Goal: Task Accomplishment & Management: Manage account settings

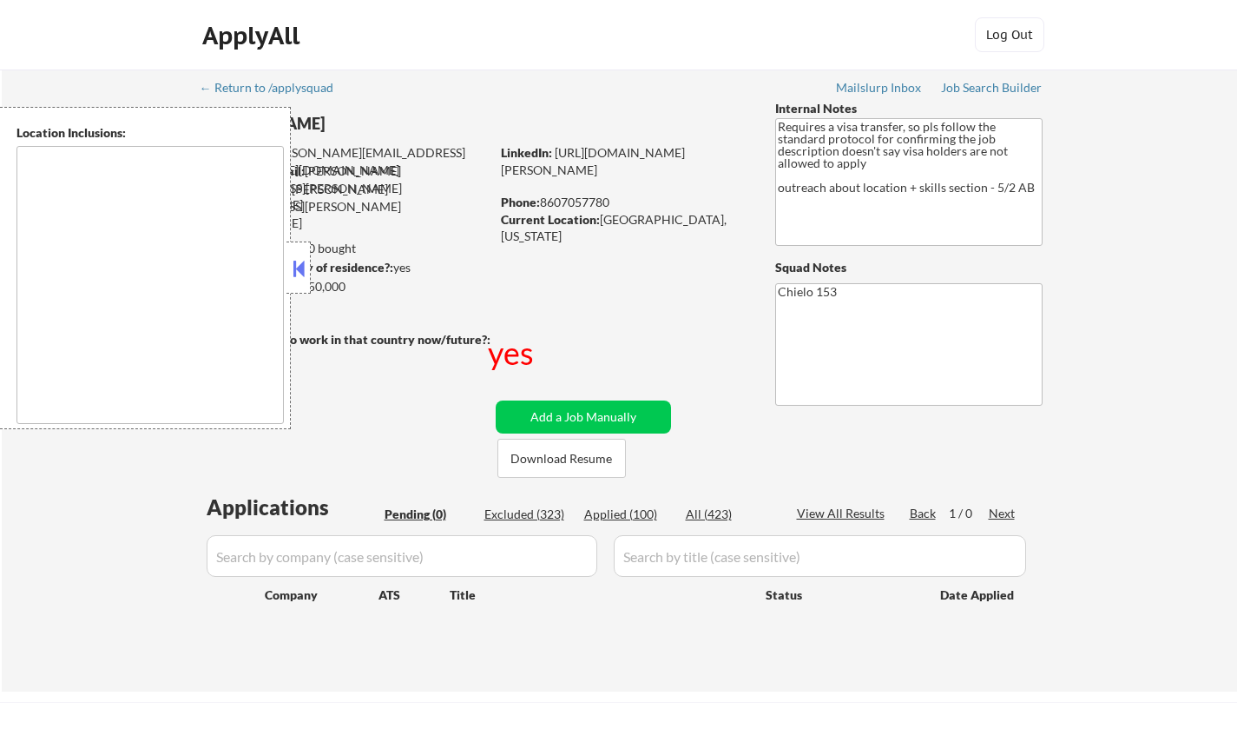
click at [299, 263] on button at bounding box center [298, 268] width 19 height 26
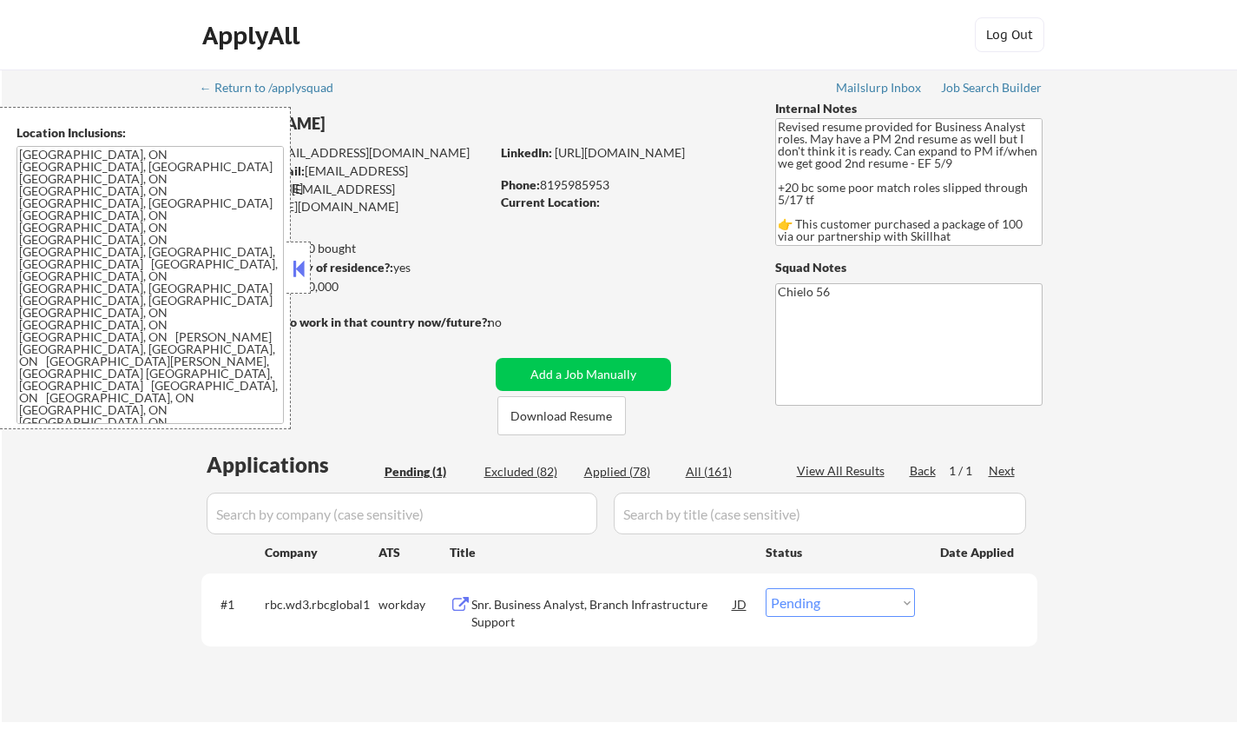
click at [300, 272] on button at bounding box center [298, 268] width 19 height 26
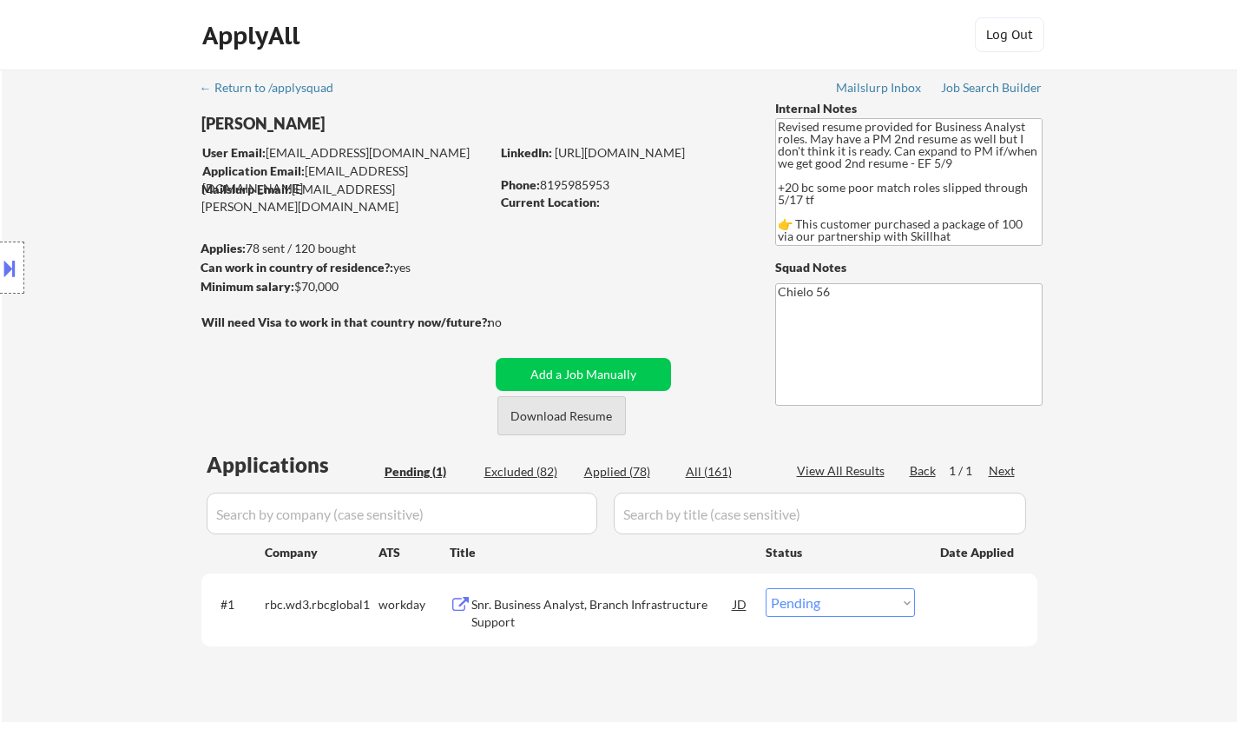
click at [560, 422] on button "Download Resume" at bounding box center [562, 415] width 129 height 39
click at [544, 605] on div "Snr. Business Analyst, Branch Infrastructure Support" at bounding box center [603, 613] width 262 height 34
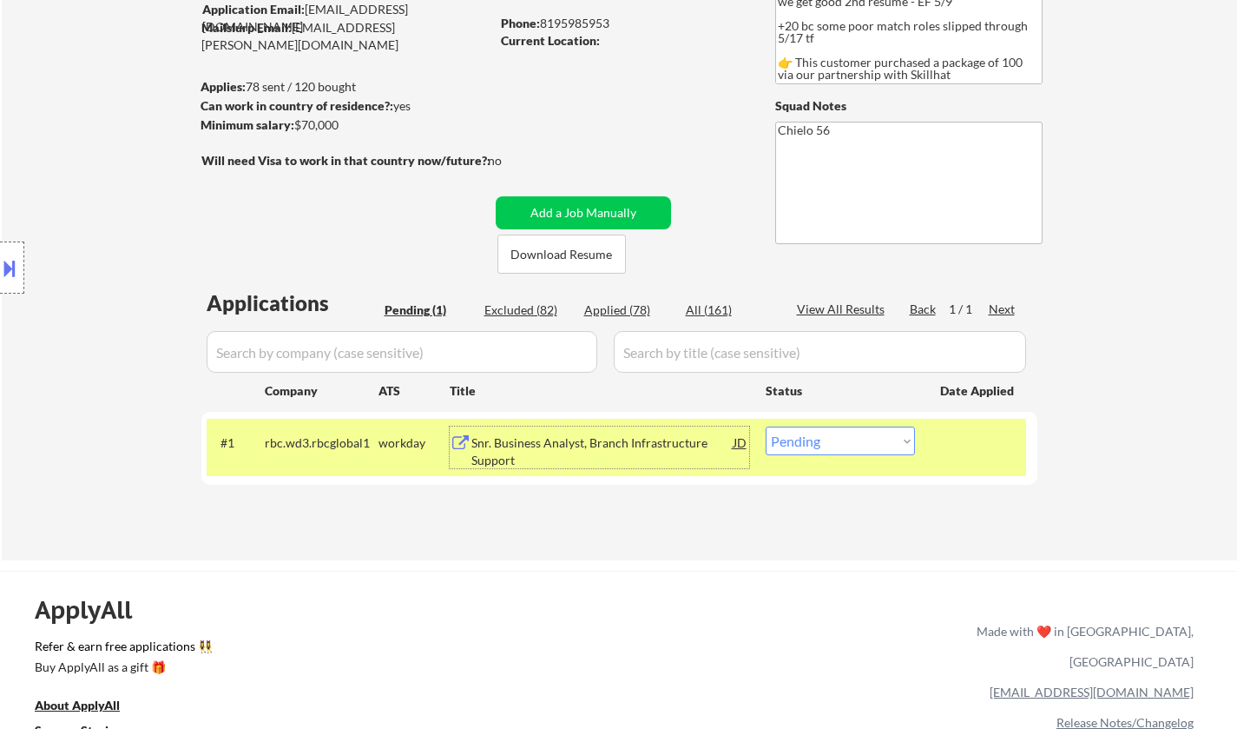
scroll to position [174, 0]
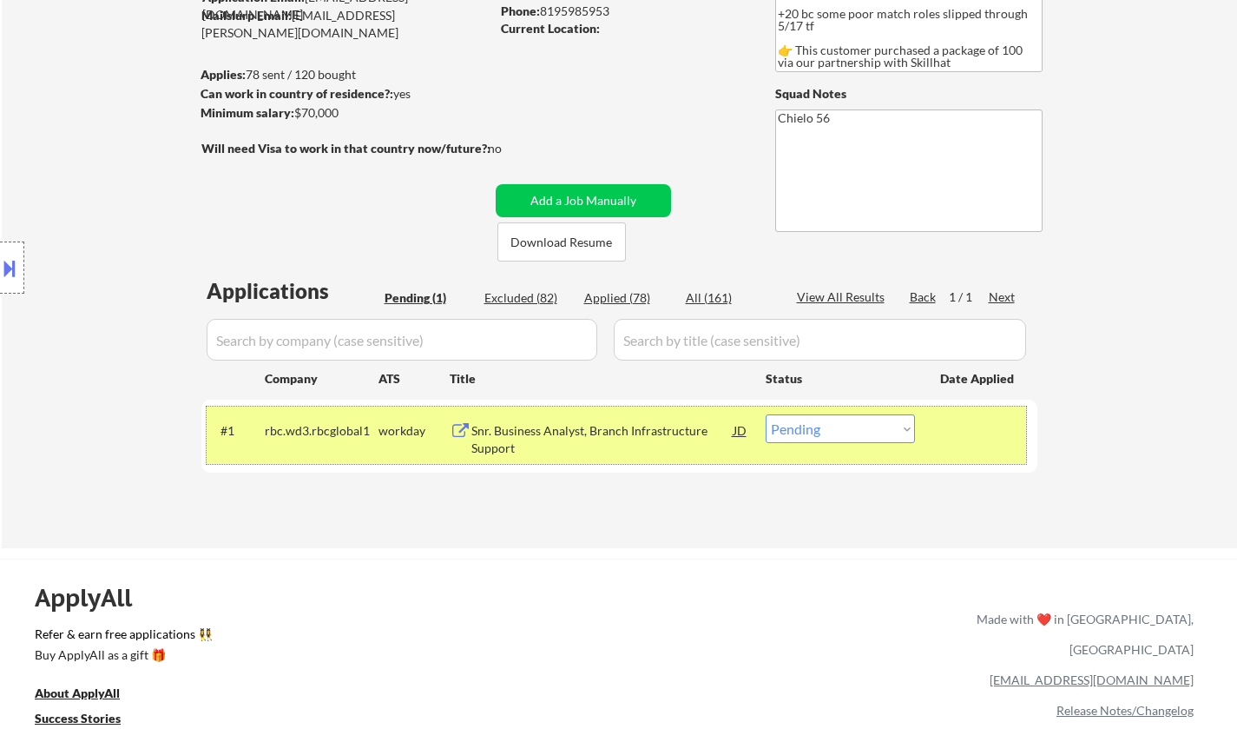
click at [847, 447] on div "#1 rbc.wd3.rbcglobal1 workday Snr. Business Analyst, Branch Infrastructure Supp…" at bounding box center [617, 434] width 820 height 57
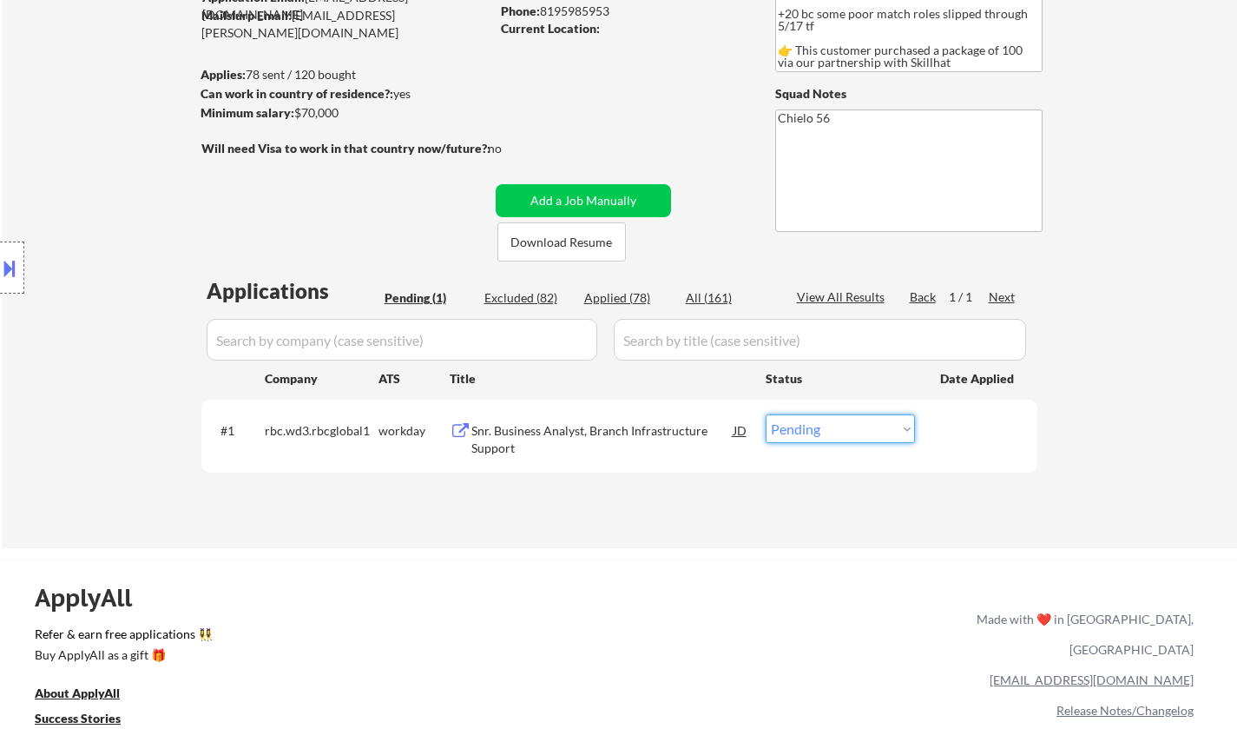
click at [859, 440] on select "Choose an option... Pending Applied Excluded (Questions) Excluded (Expired) Exc…" at bounding box center [840, 428] width 149 height 29
select select ""excluded__bad_match_""
click at [766, 414] on select "Choose an option... Pending Applied Excluded (Questions) Excluded (Expired) Exc…" at bounding box center [840, 428] width 149 height 29
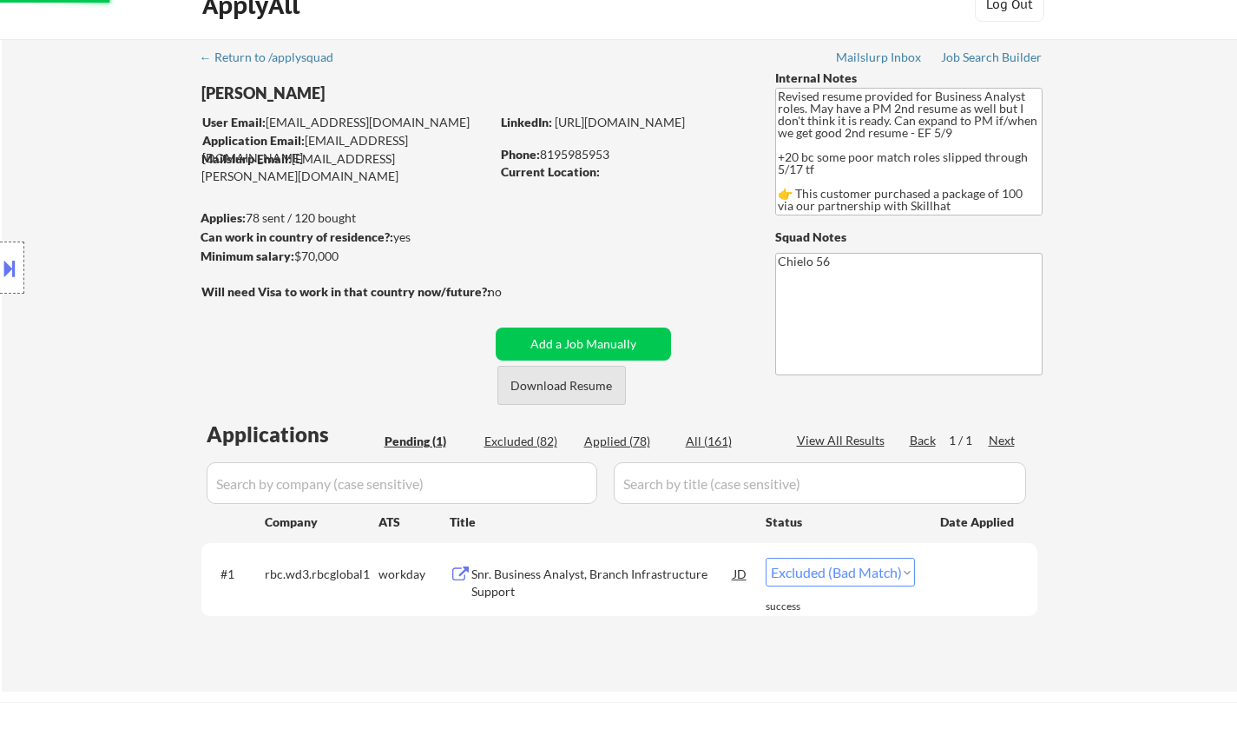
scroll to position [0, 0]
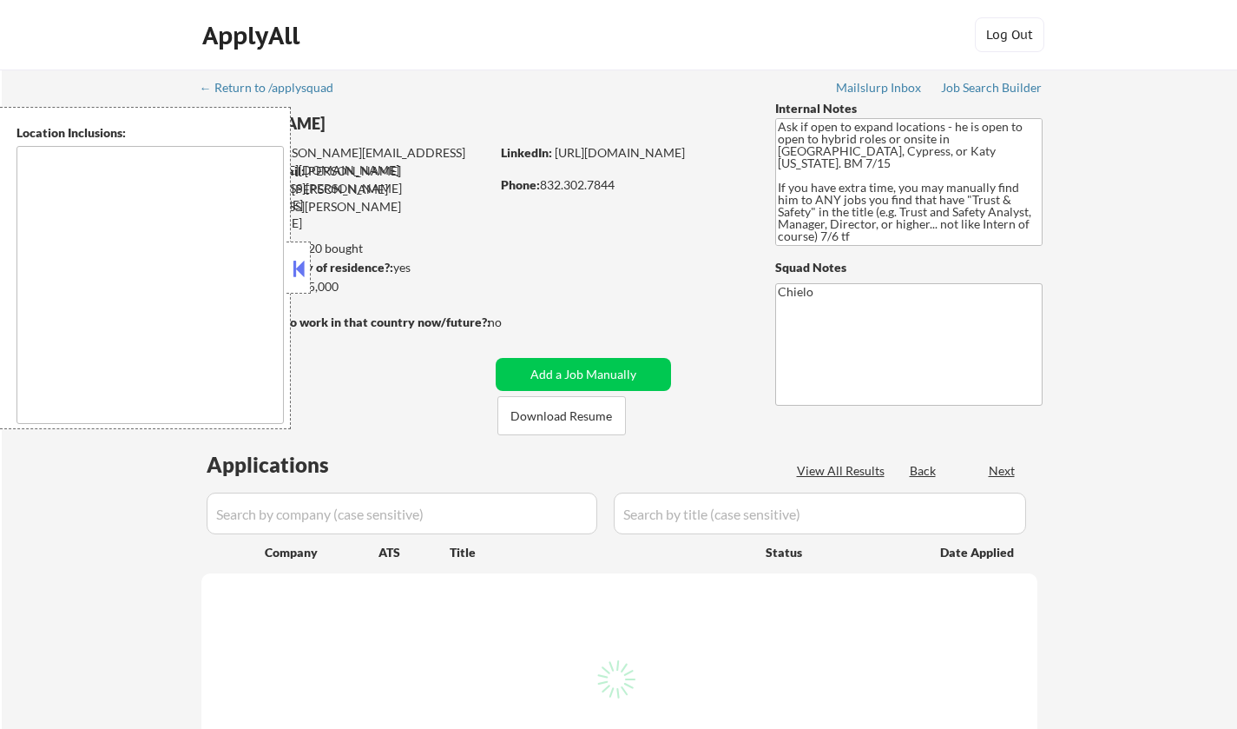
click at [298, 258] on button at bounding box center [298, 268] width 19 height 26
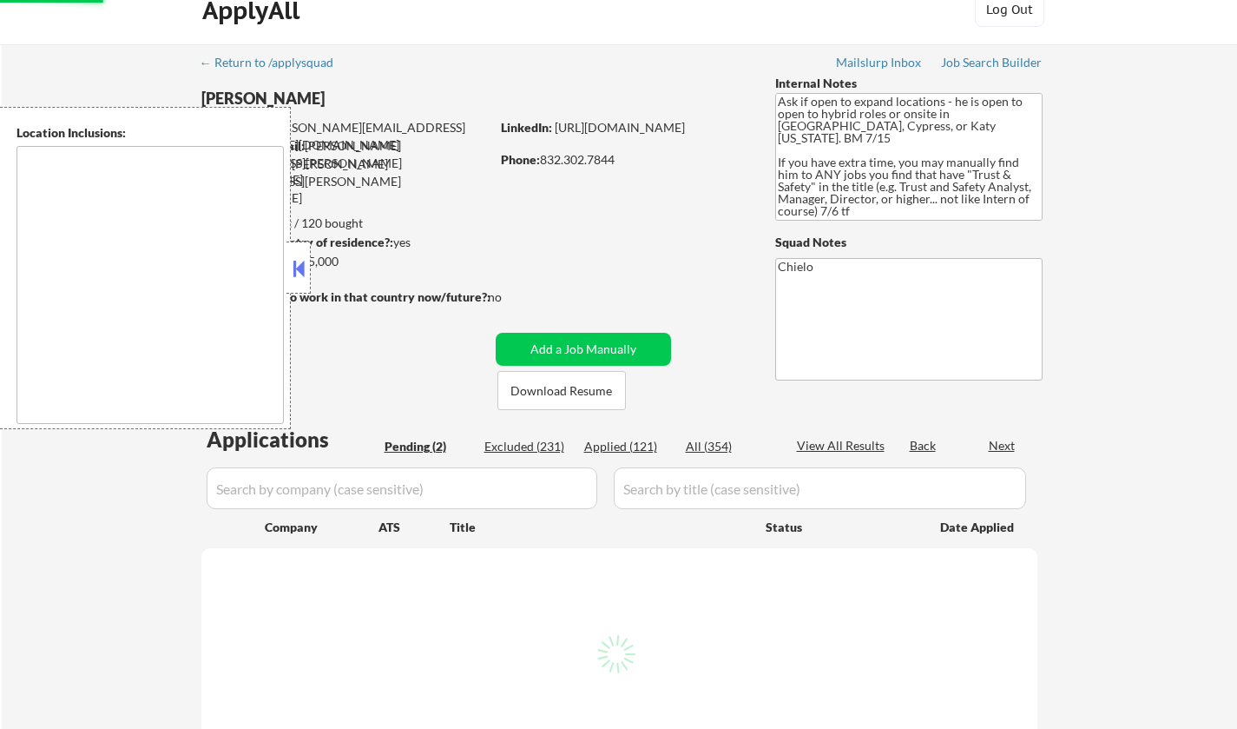
select select ""pending""
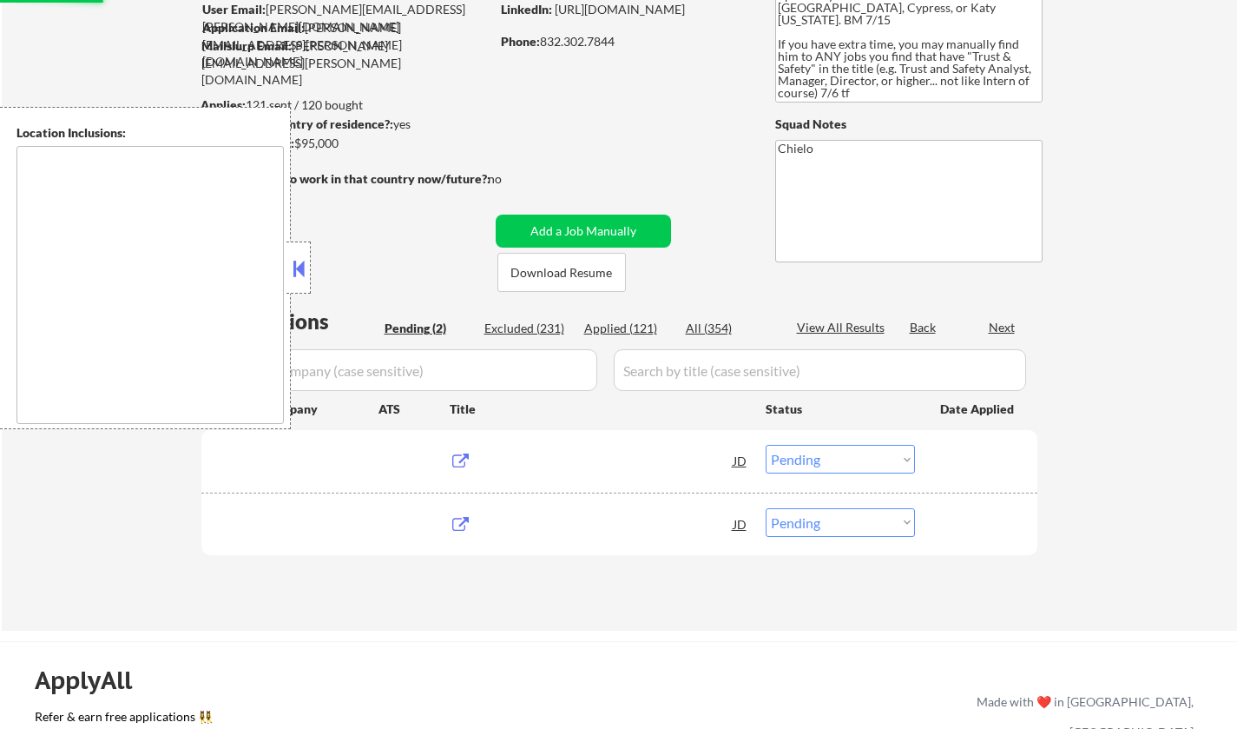
type textarea "Cypress, TX Jersey Village, TX Tomball, TX Katy, TX Spring, TX The Woodlands, T…"
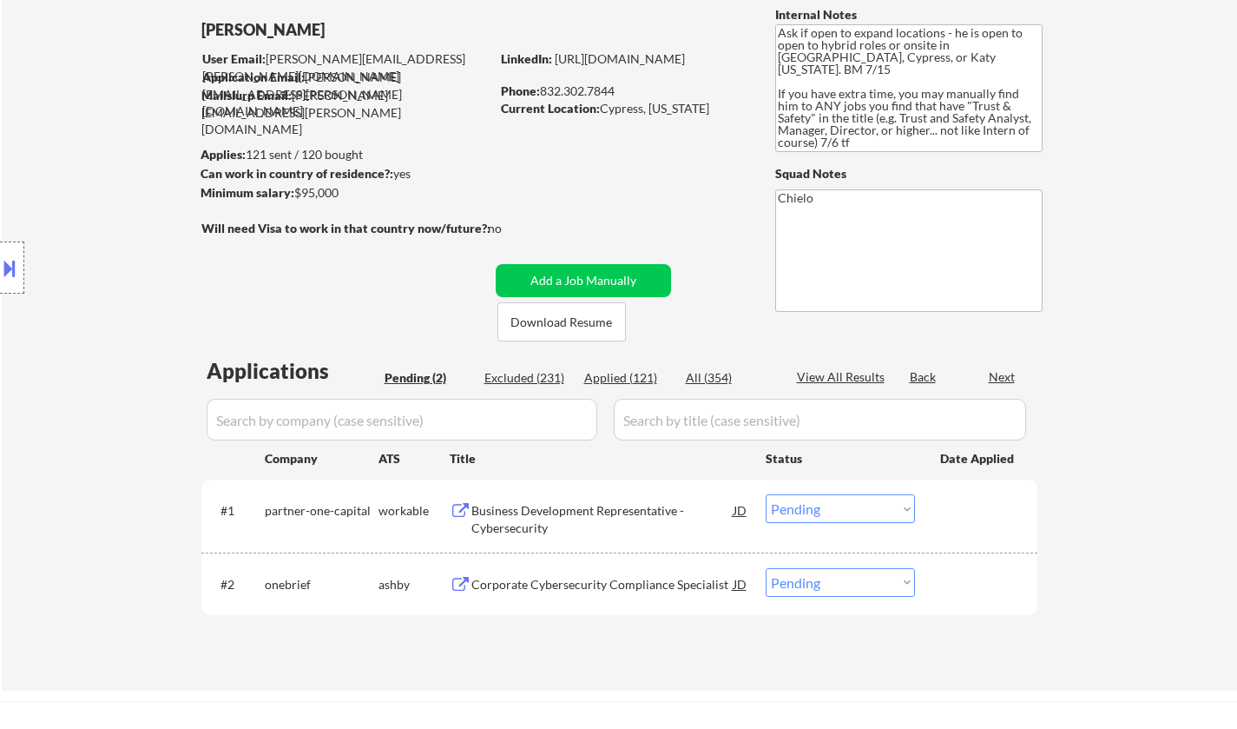
scroll to position [87, 0]
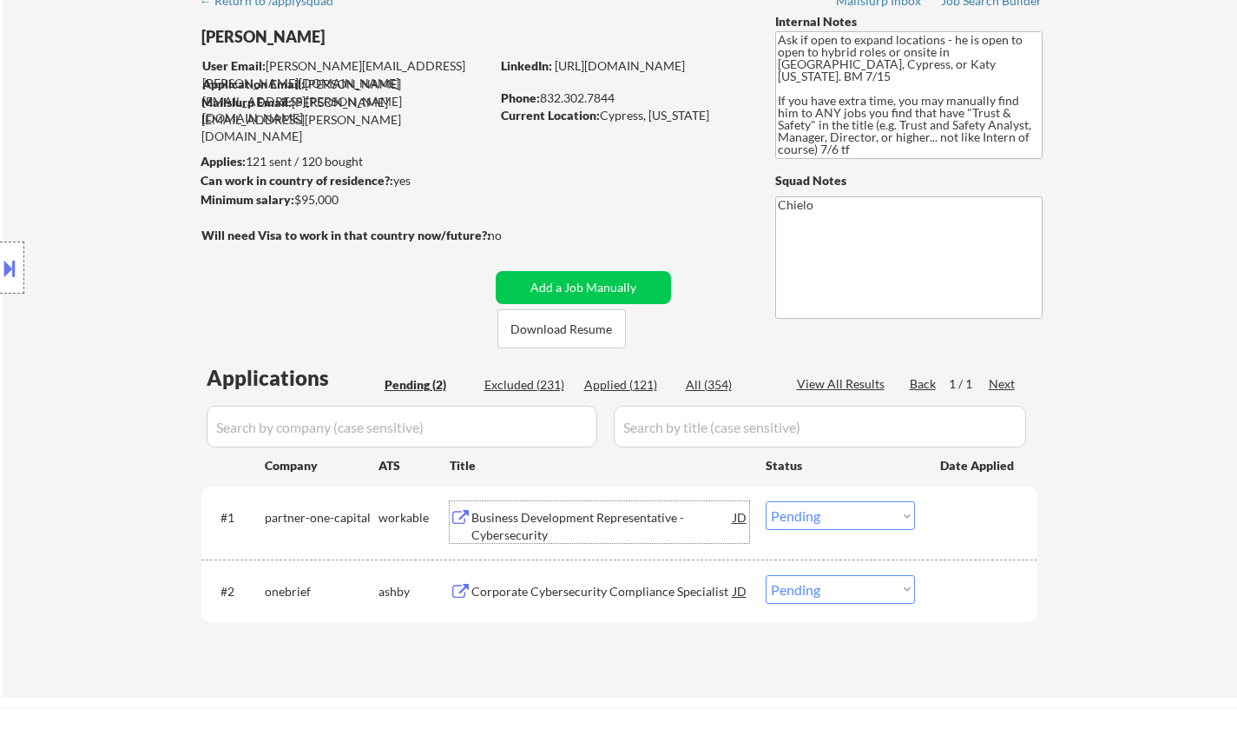
click at [563, 518] on div "Business Development Representative - Cybersecurity" at bounding box center [603, 526] width 262 height 34
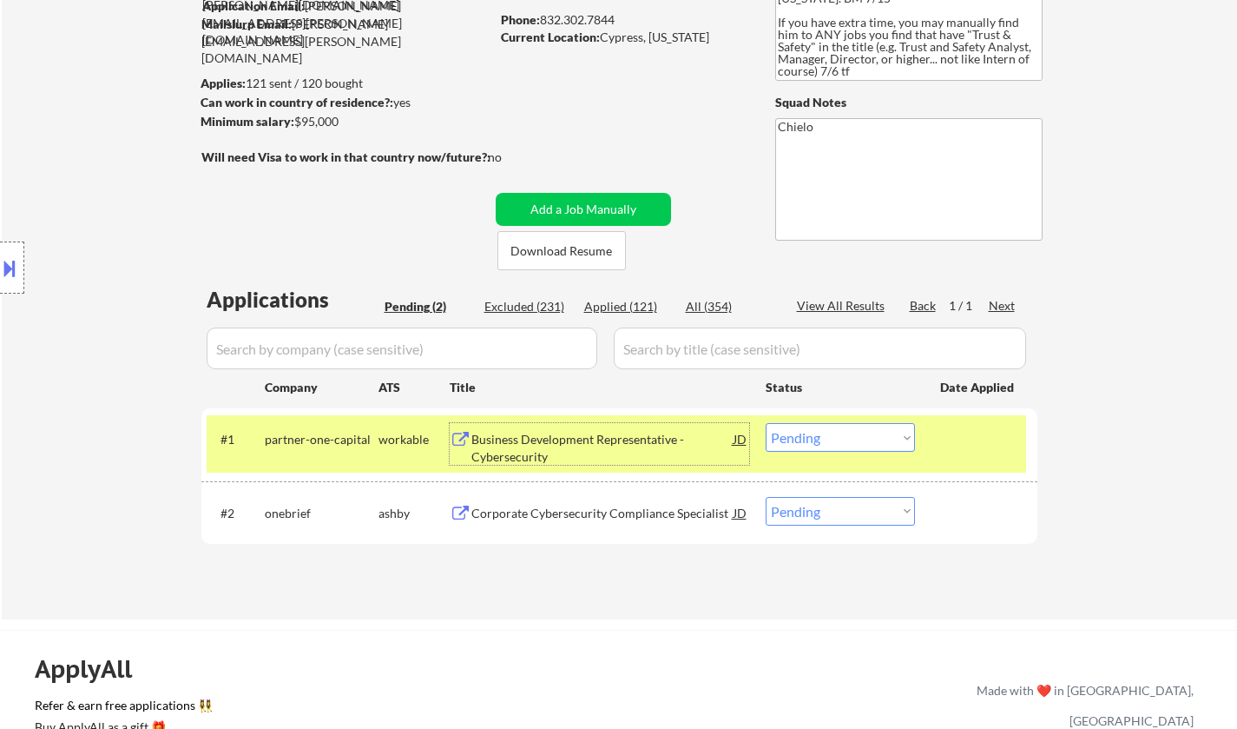
scroll to position [261, 0]
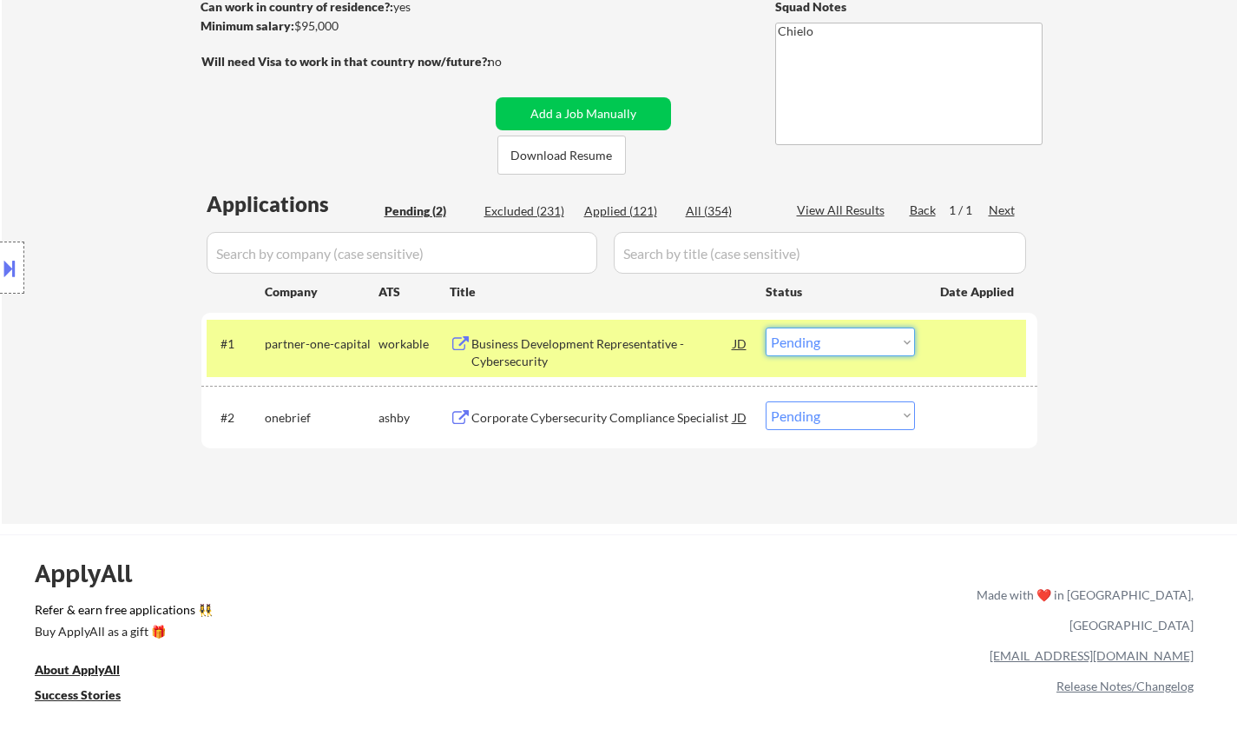
click at [864, 343] on select "Choose an option... Pending Applied Excluded (Questions) Excluded (Expired) Exc…" at bounding box center [840, 341] width 149 height 29
click at [766, 327] on select "Choose an option... Pending Applied Excluded (Questions) Excluded (Expired) Exc…" at bounding box center [840, 341] width 149 height 29
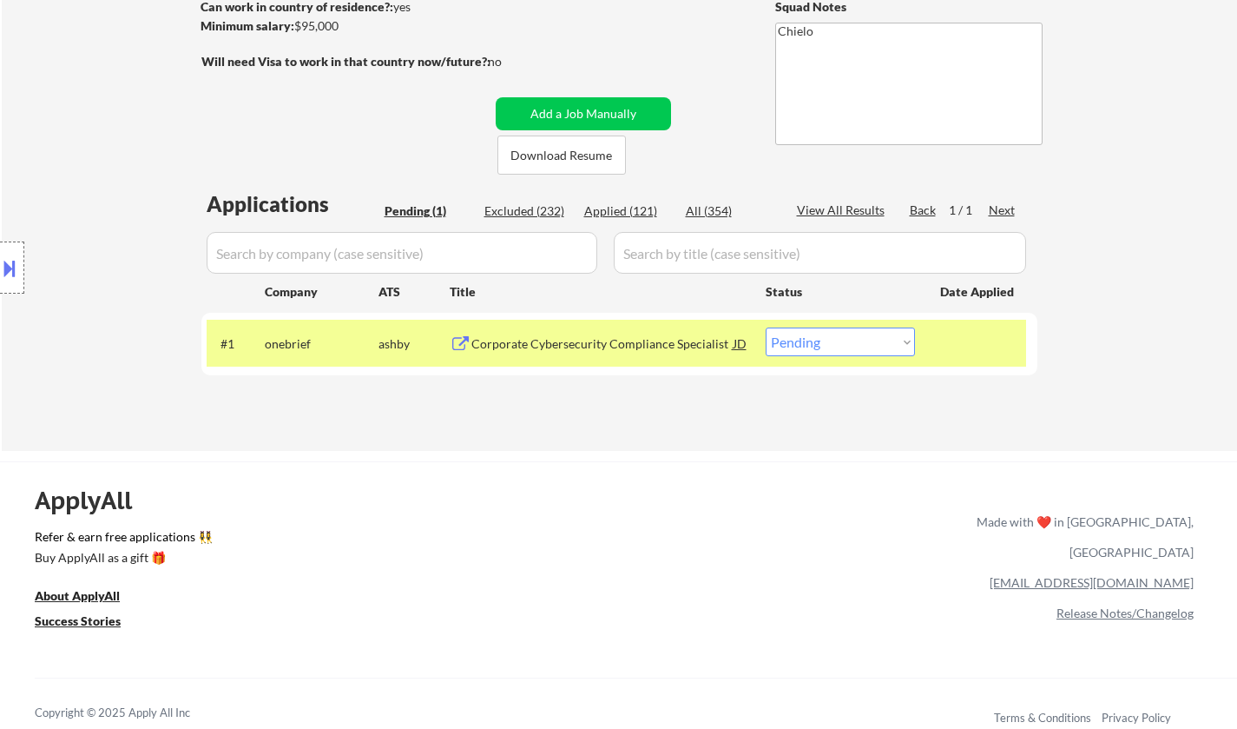
click at [577, 339] on div "Corporate Cybersecurity Compliance Specialist" at bounding box center [603, 343] width 262 height 17
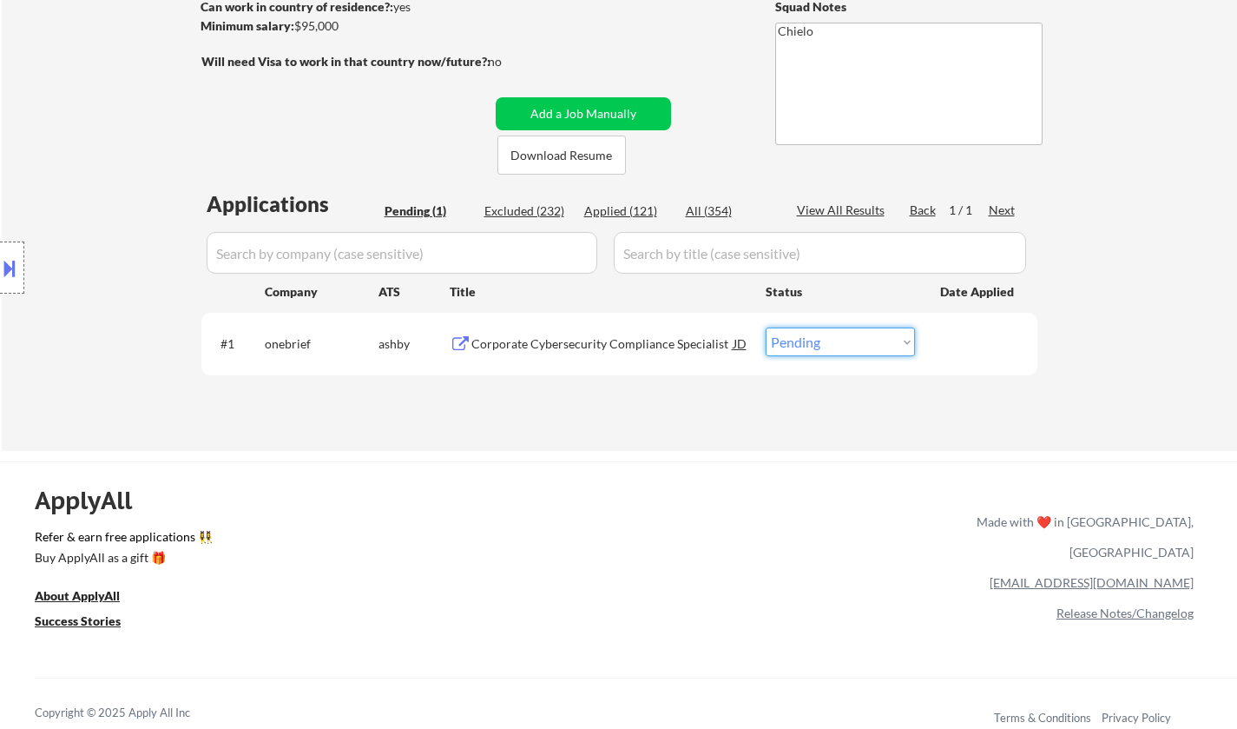
drag, startPoint x: 834, startPoint y: 340, endPoint x: 835, endPoint y: 354, distance: 13.9
click at [834, 340] on select "Choose an option... Pending Applied Excluded (Questions) Excluded (Expired) Exc…" at bounding box center [840, 341] width 149 height 29
select select ""applied""
click at [766, 327] on select "Choose an option... Pending Applied Excluded (Questions) Excluded (Expired) Exc…" at bounding box center [840, 341] width 149 height 29
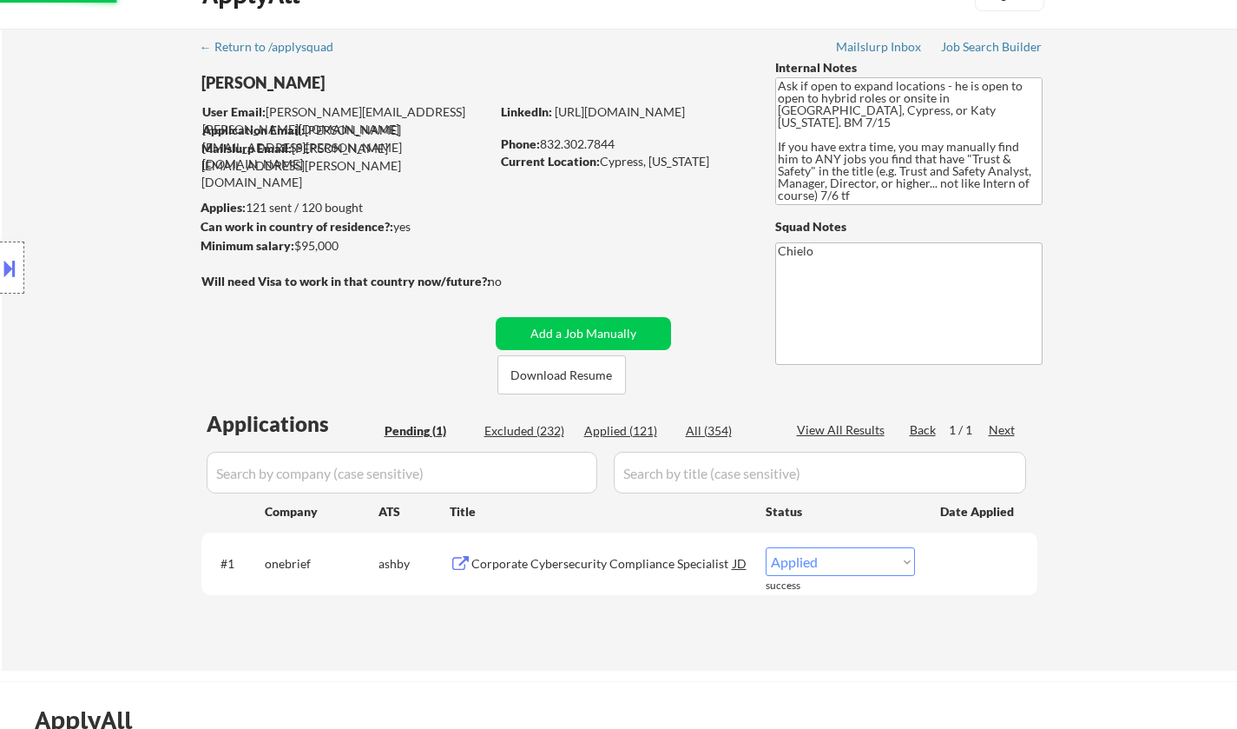
scroll to position [0, 0]
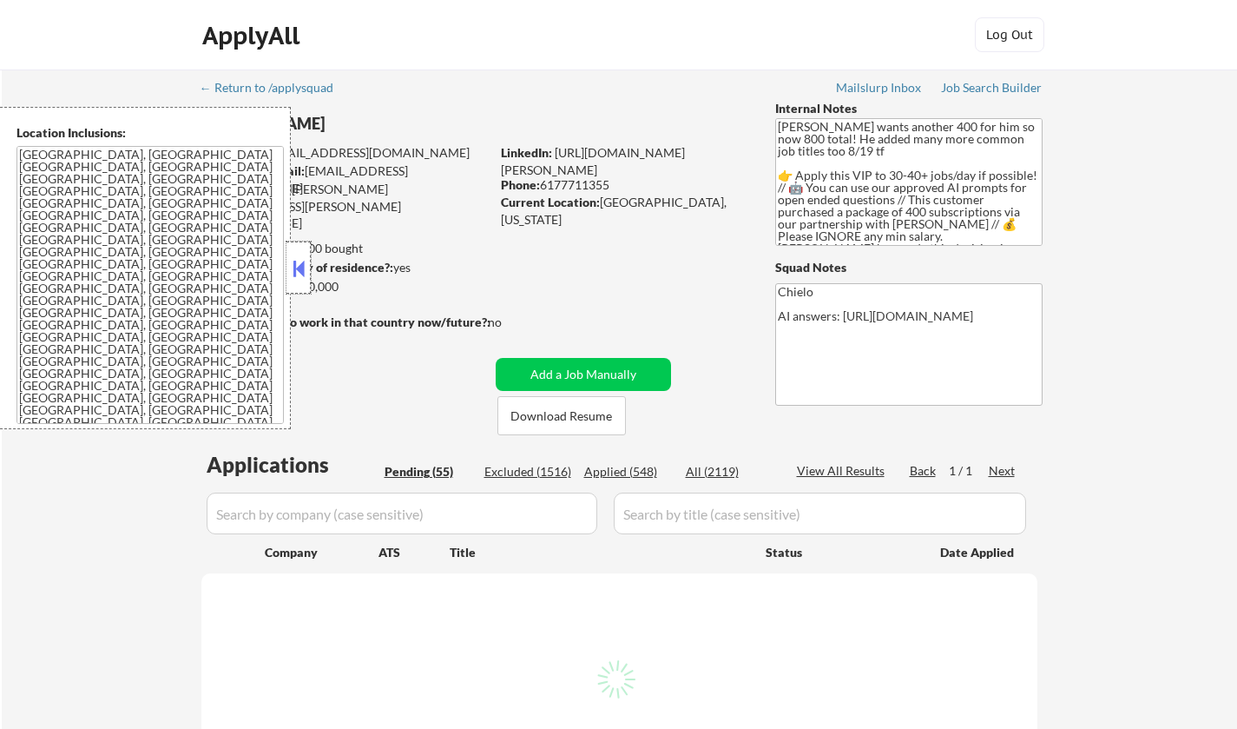
click at [307, 275] on div at bounding box center [299, 267] width 24 height 52
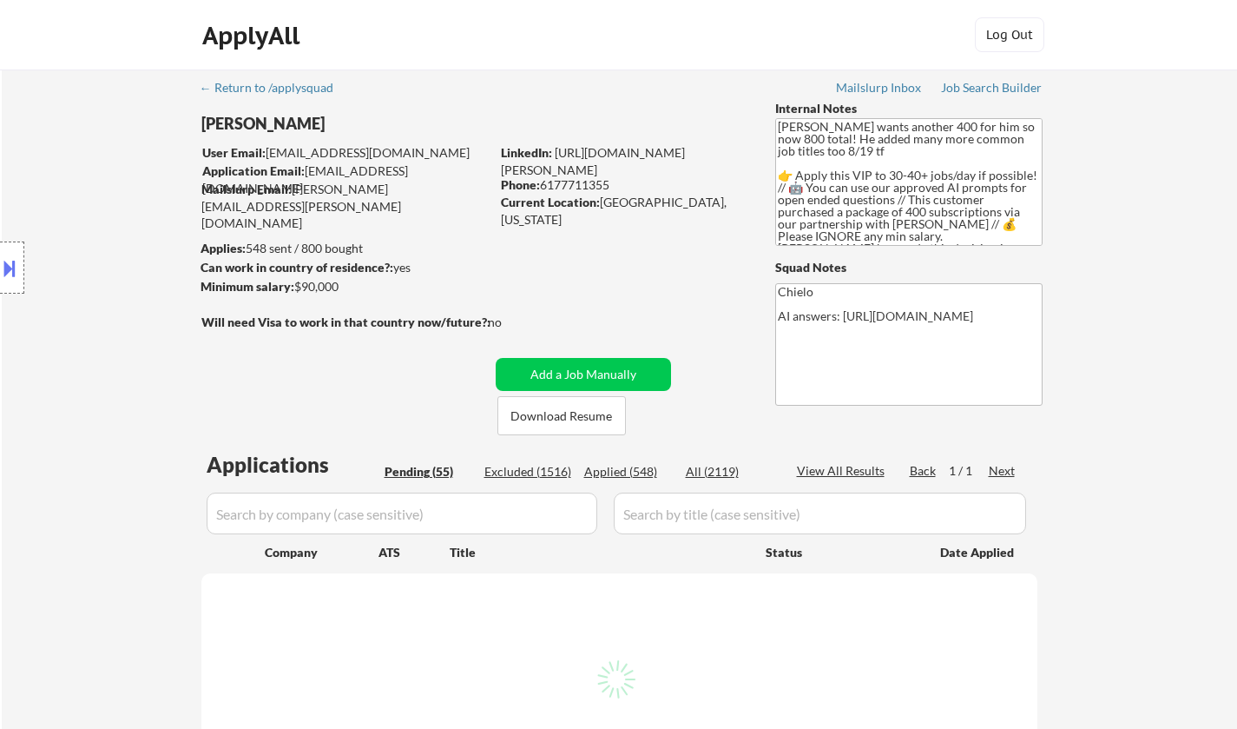
select select ""pending""
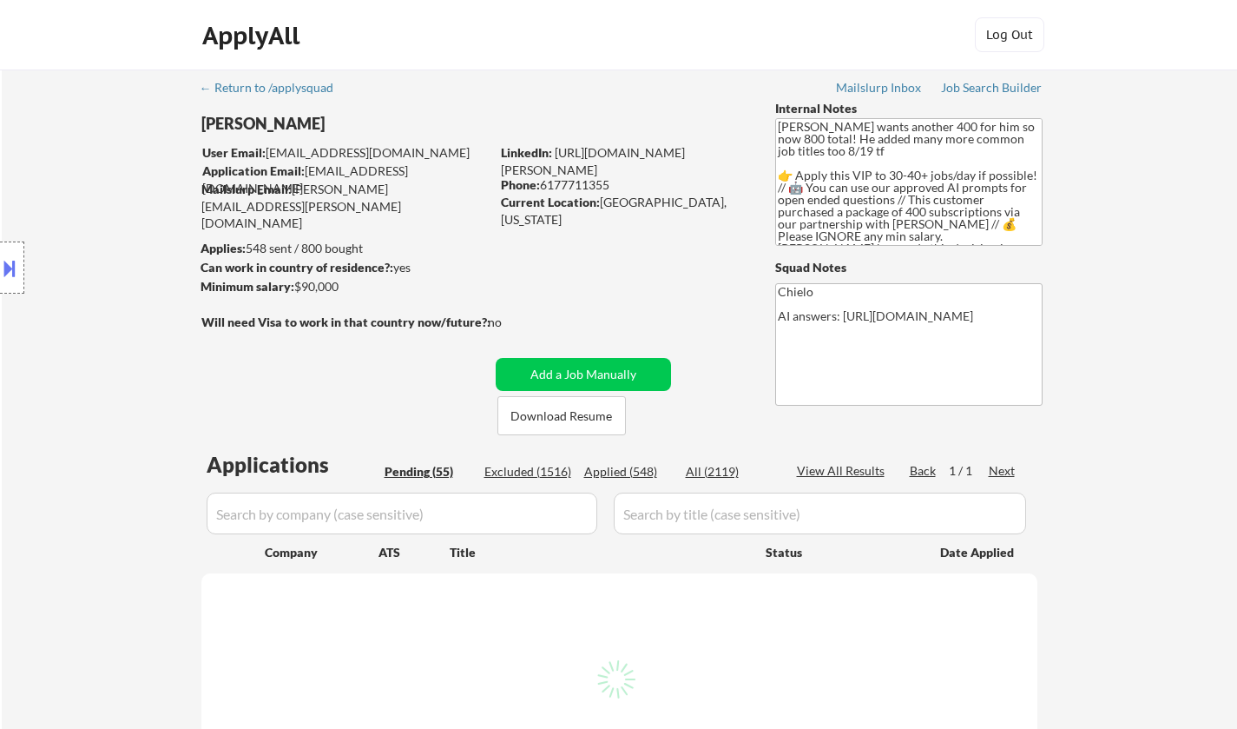
select select ""pending""
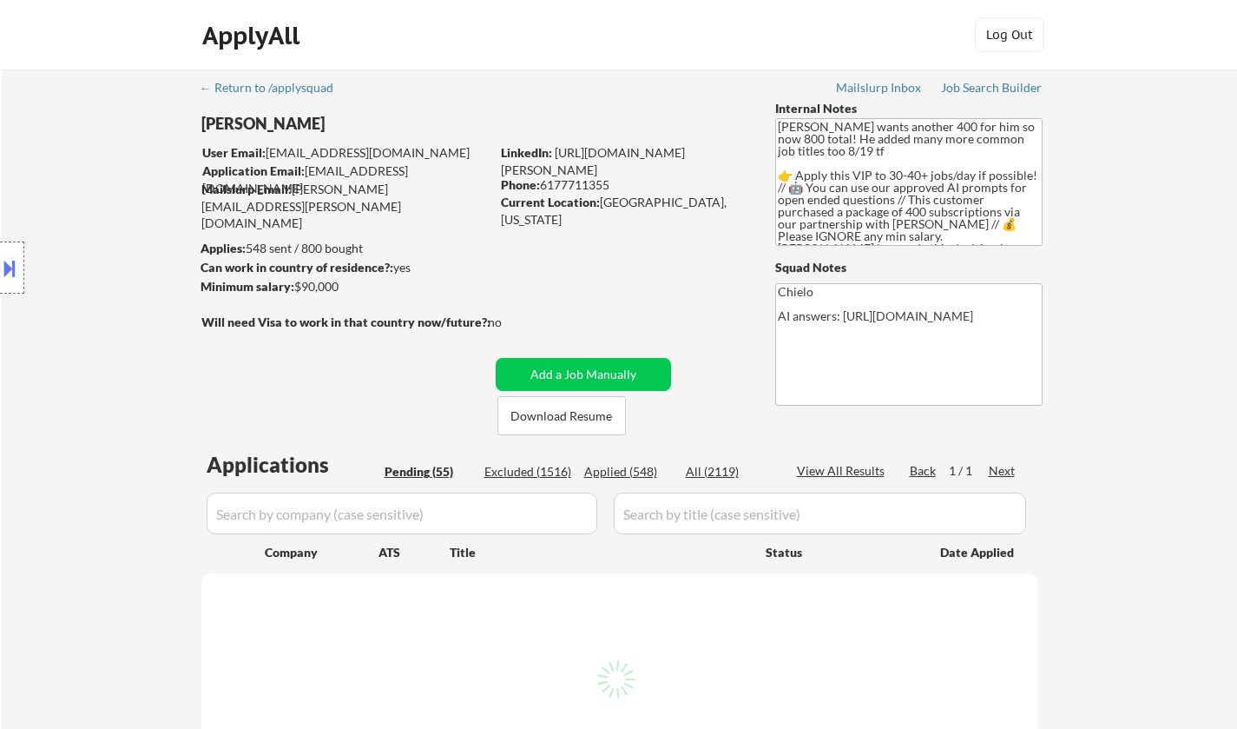
select select ""pending""
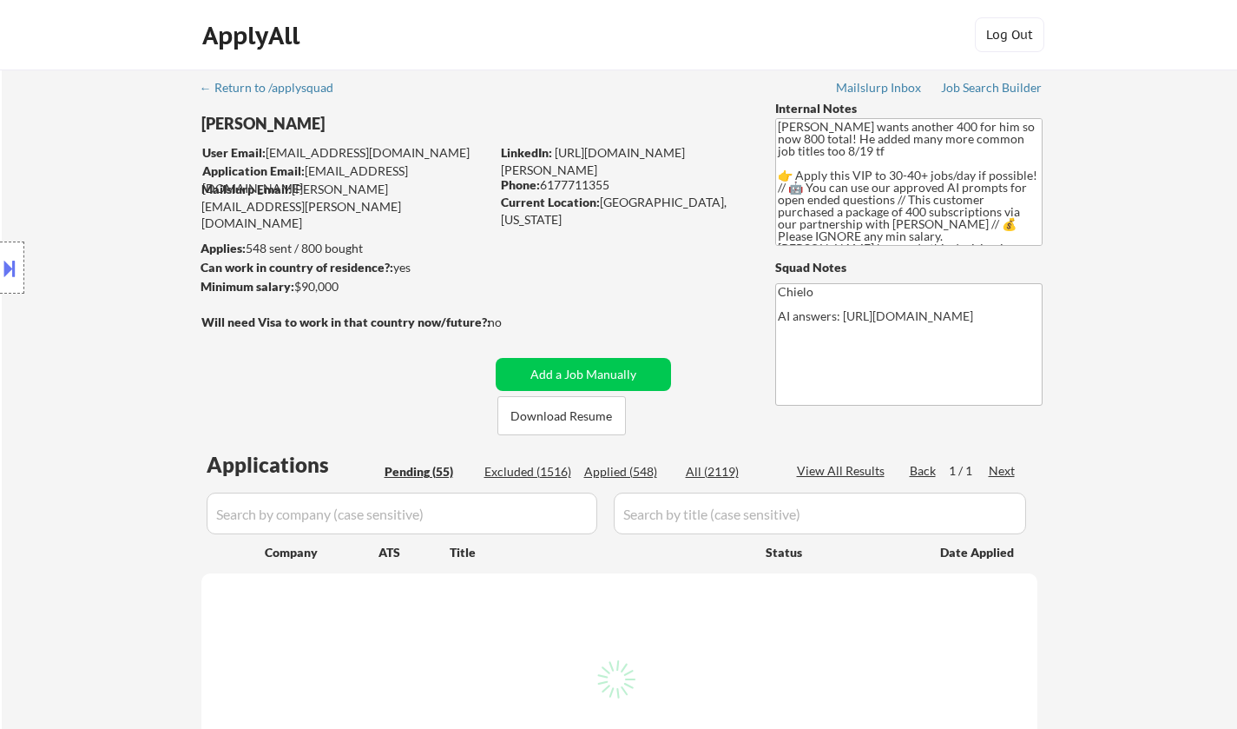
select select ""pending""
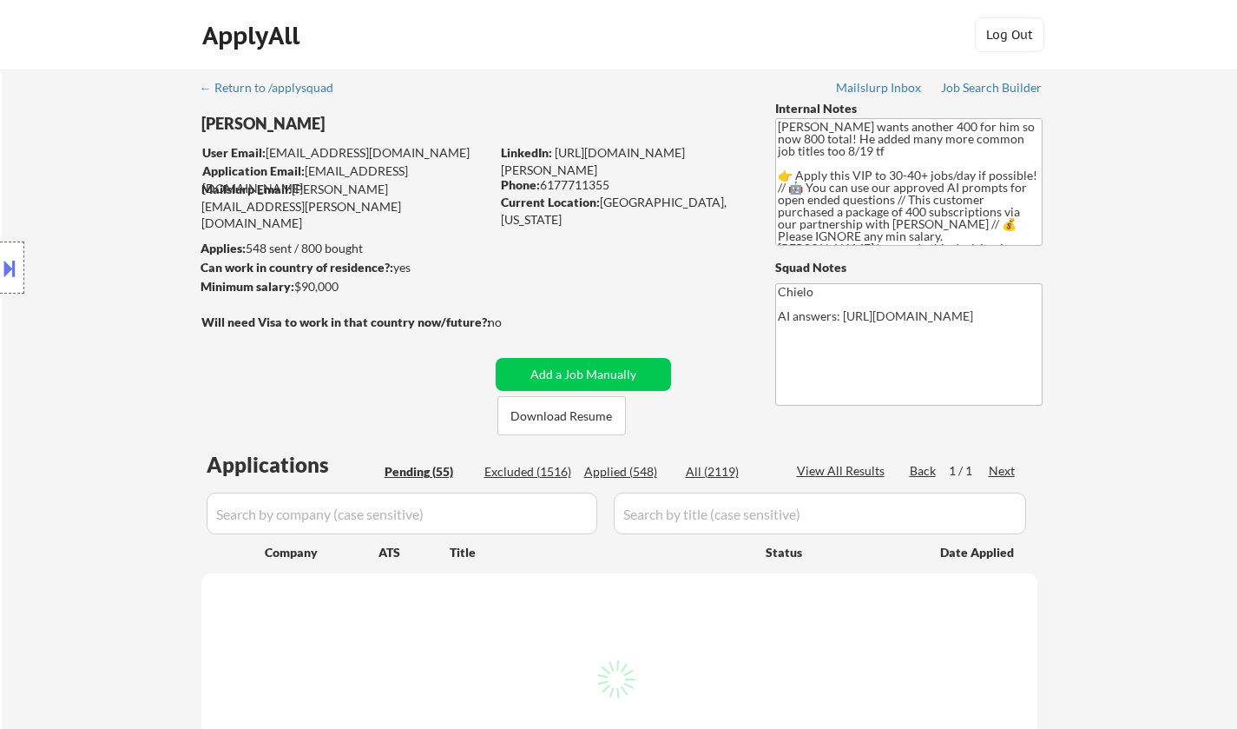
select select ""pending""
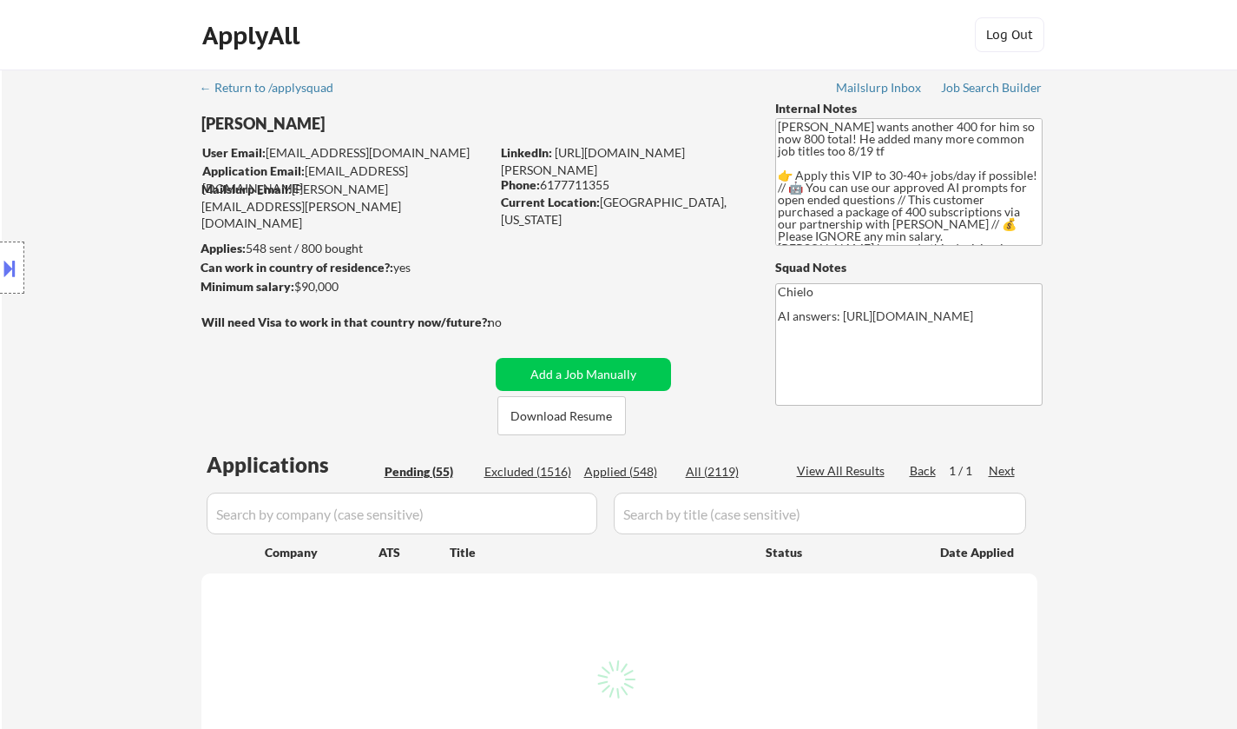
select select ""pending""
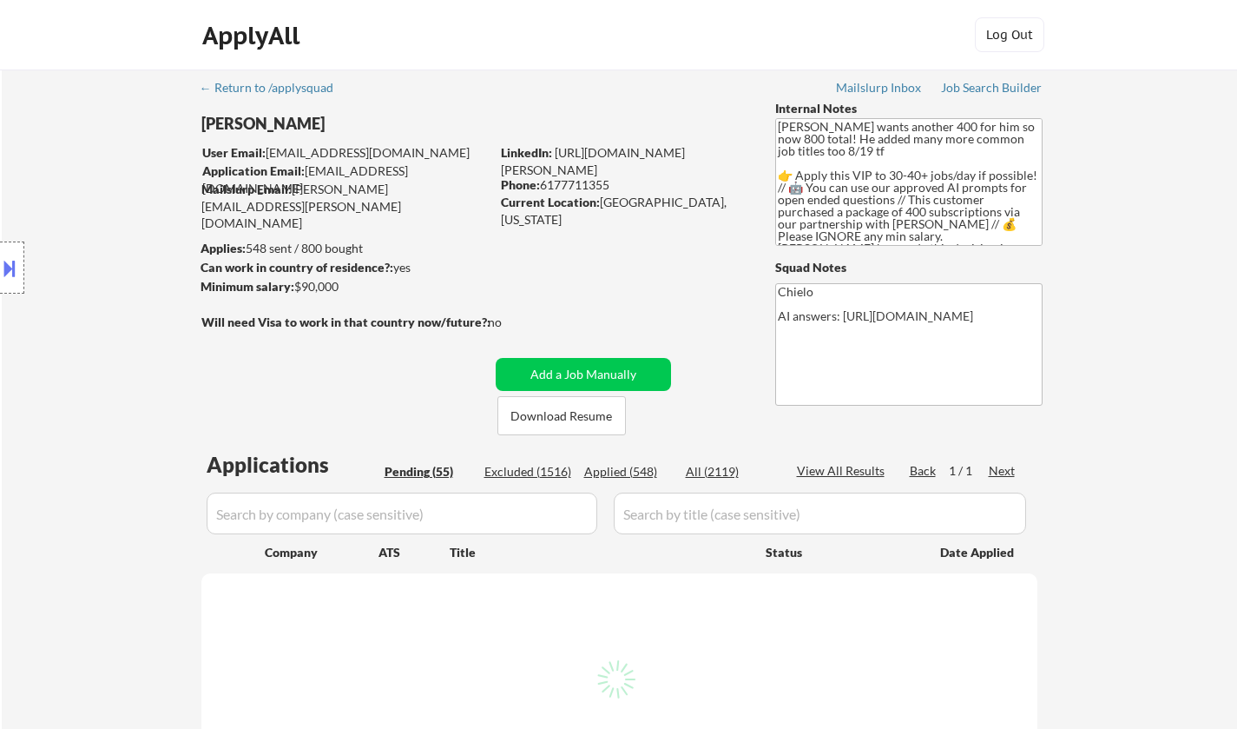
select select ""pending""
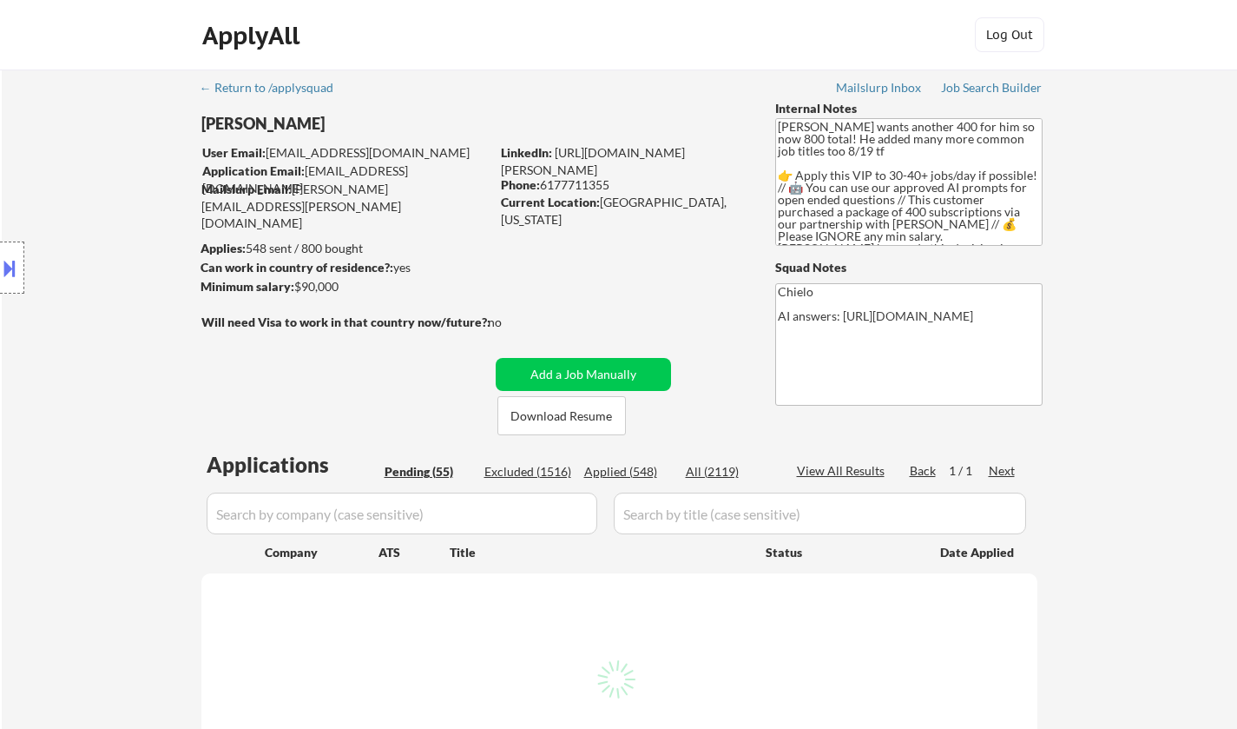
select select ""pending""
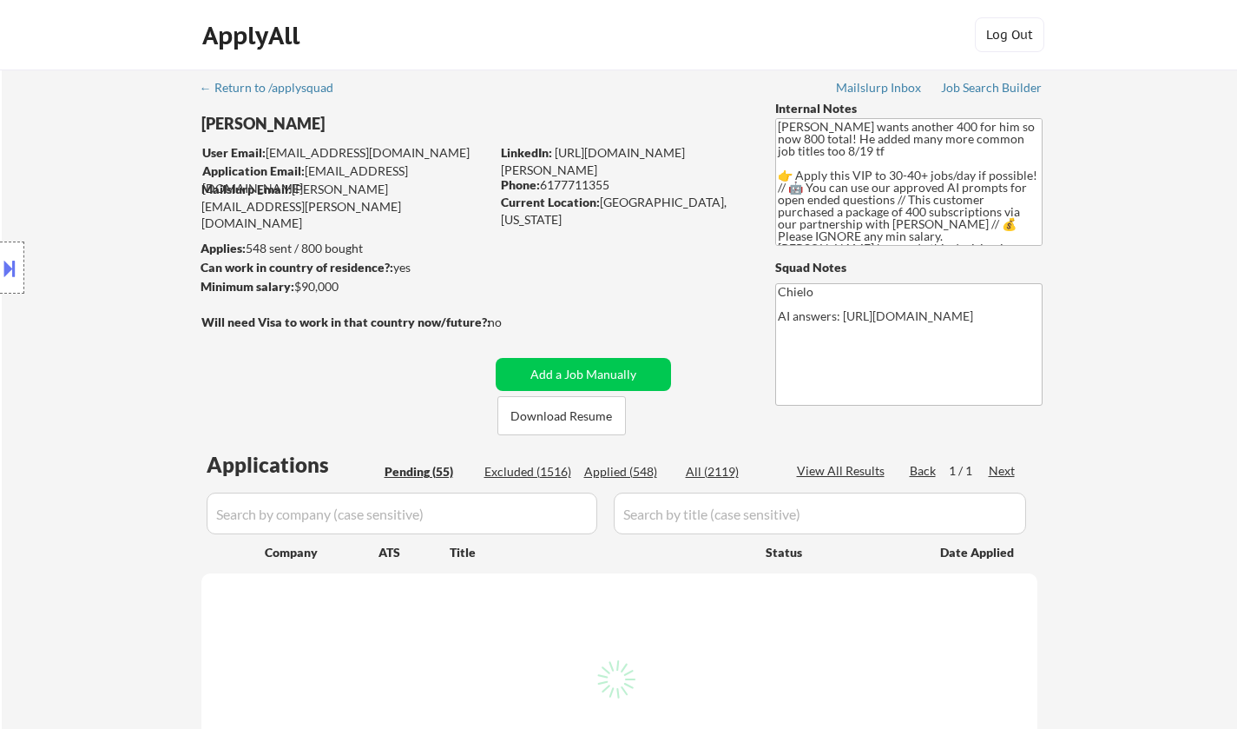
select select ""pending""
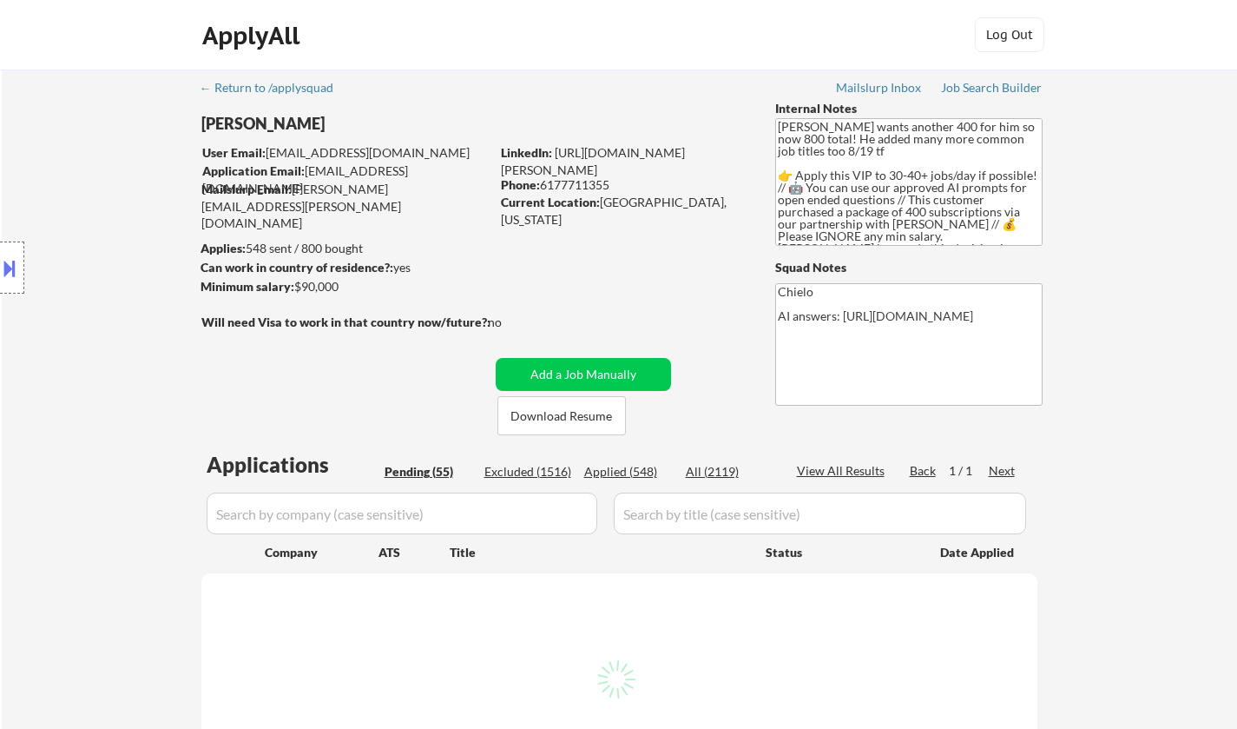
select select ""pending""
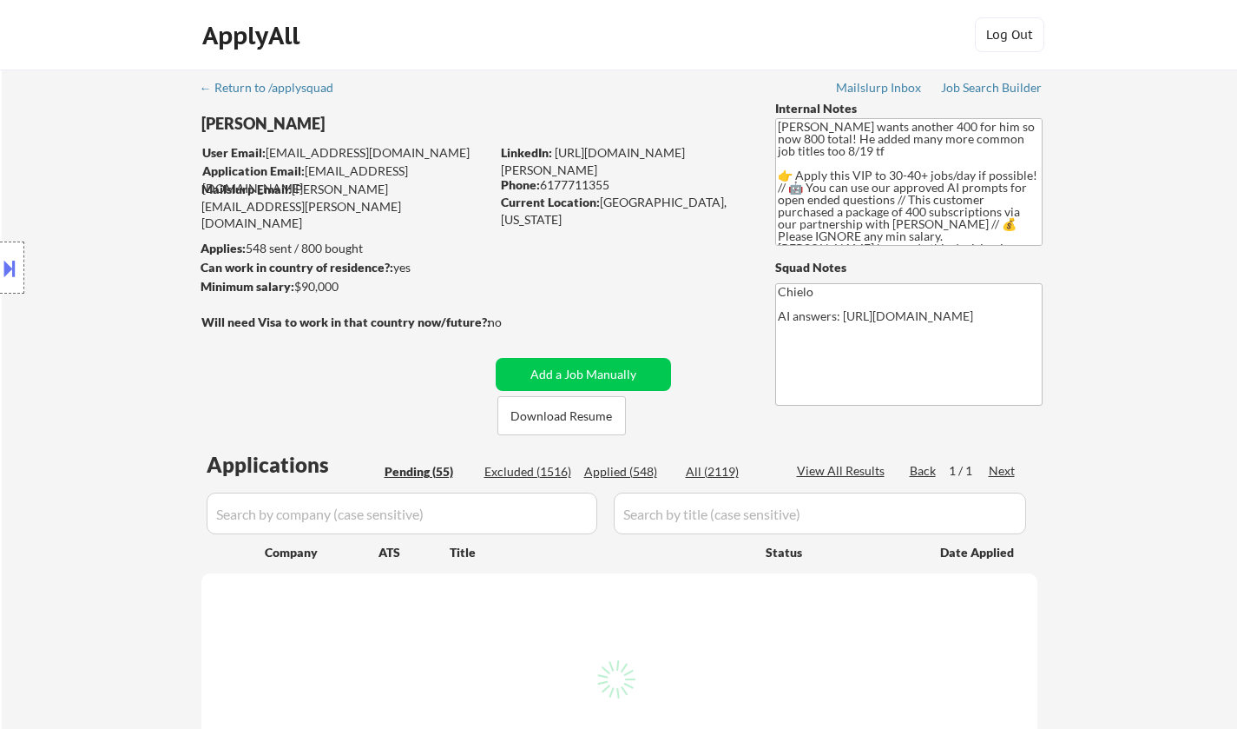
select select ""pending""
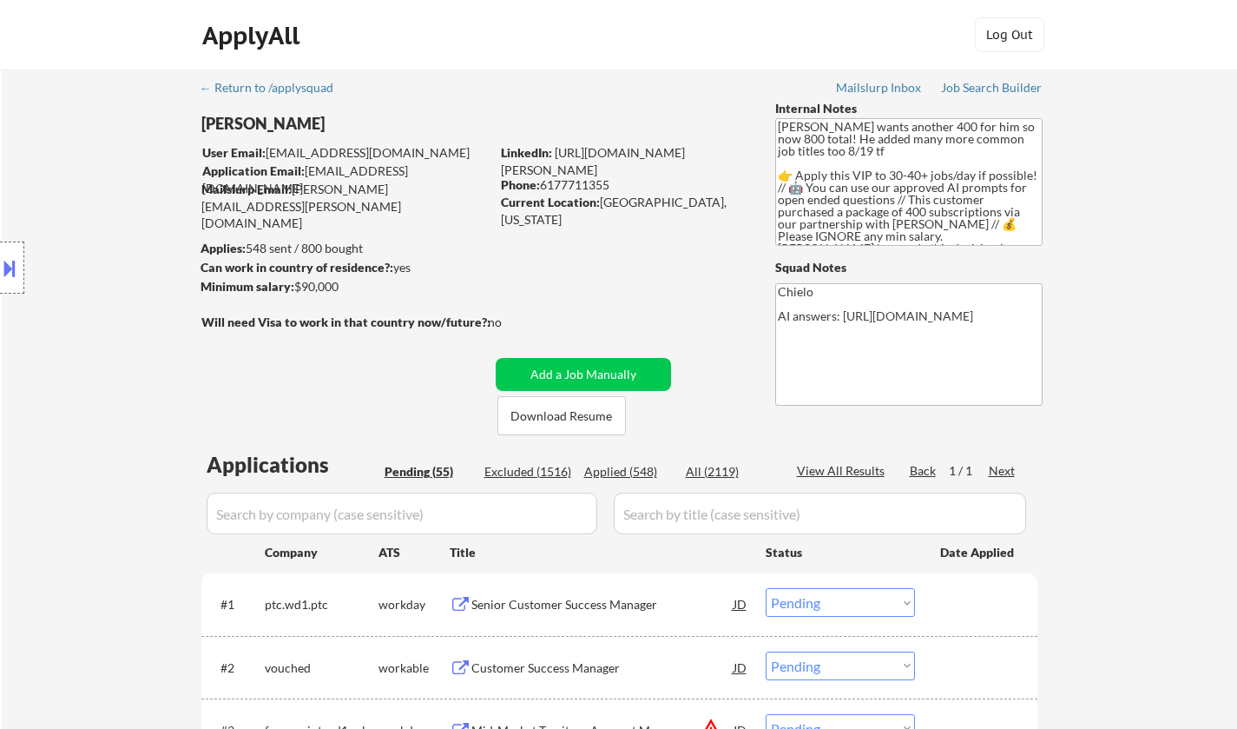
select select ""pending""
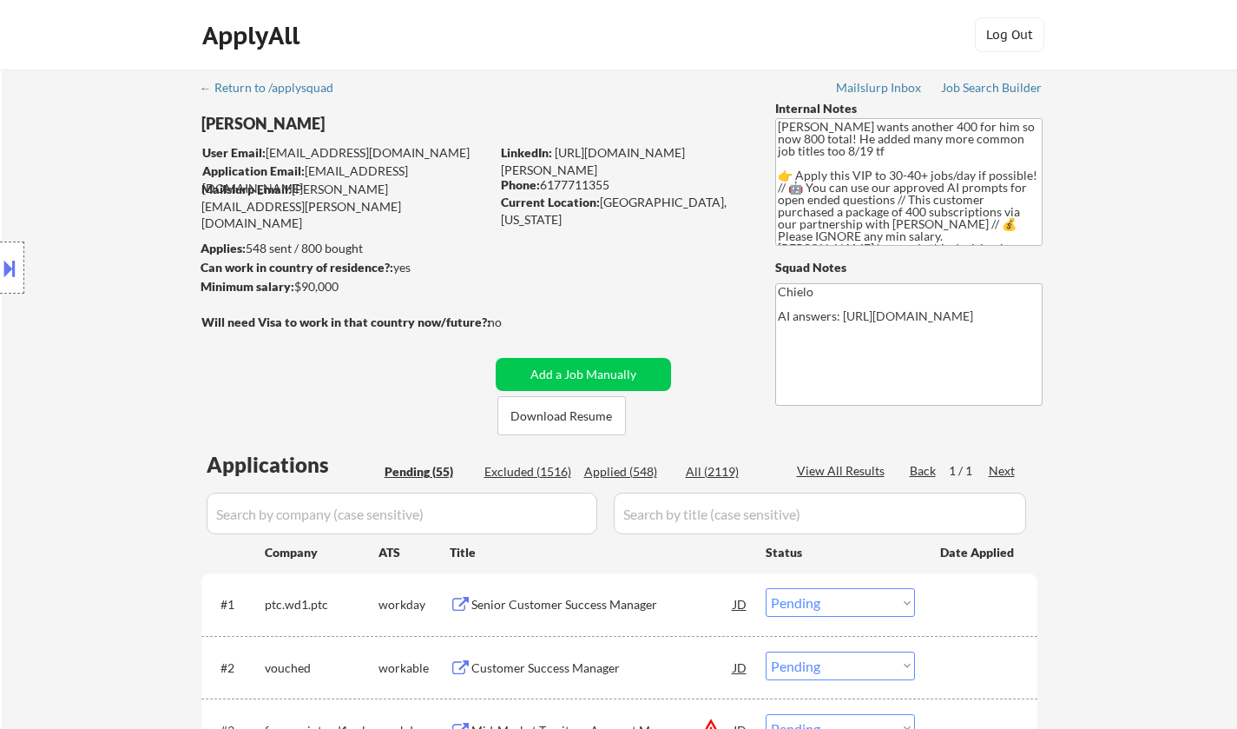
select select ""pending""
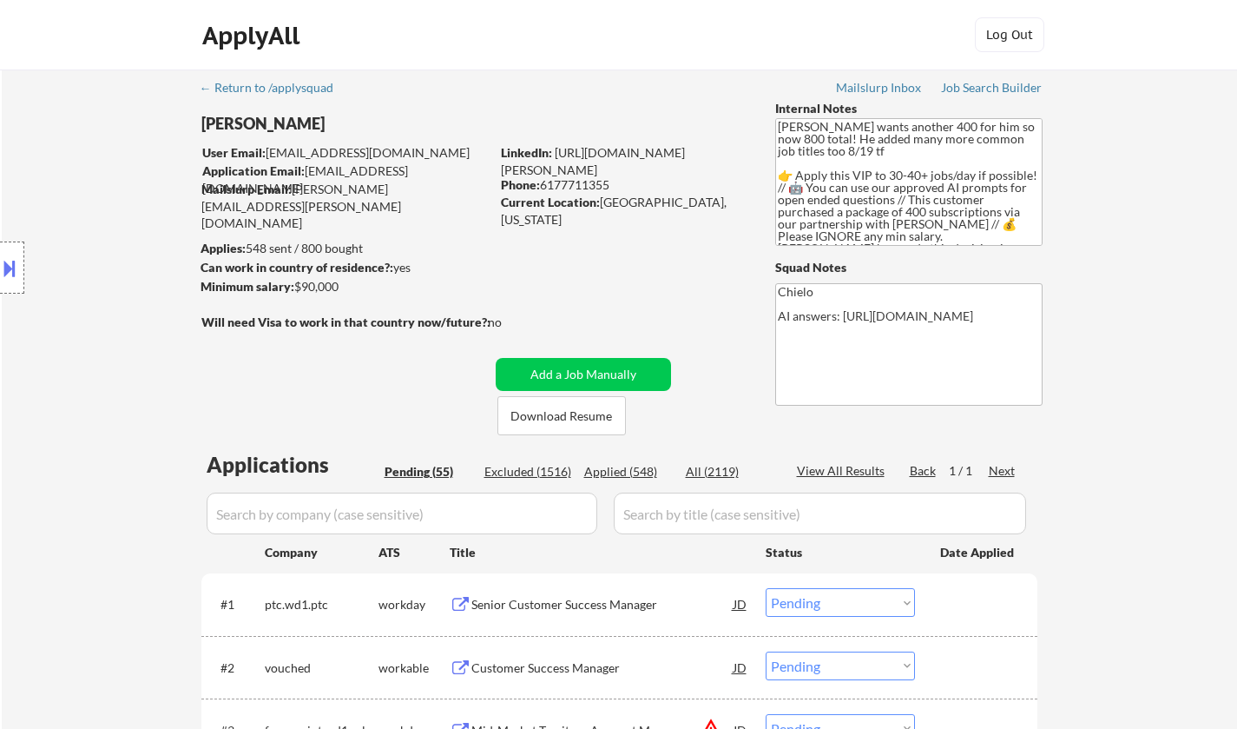
select select ""pending""
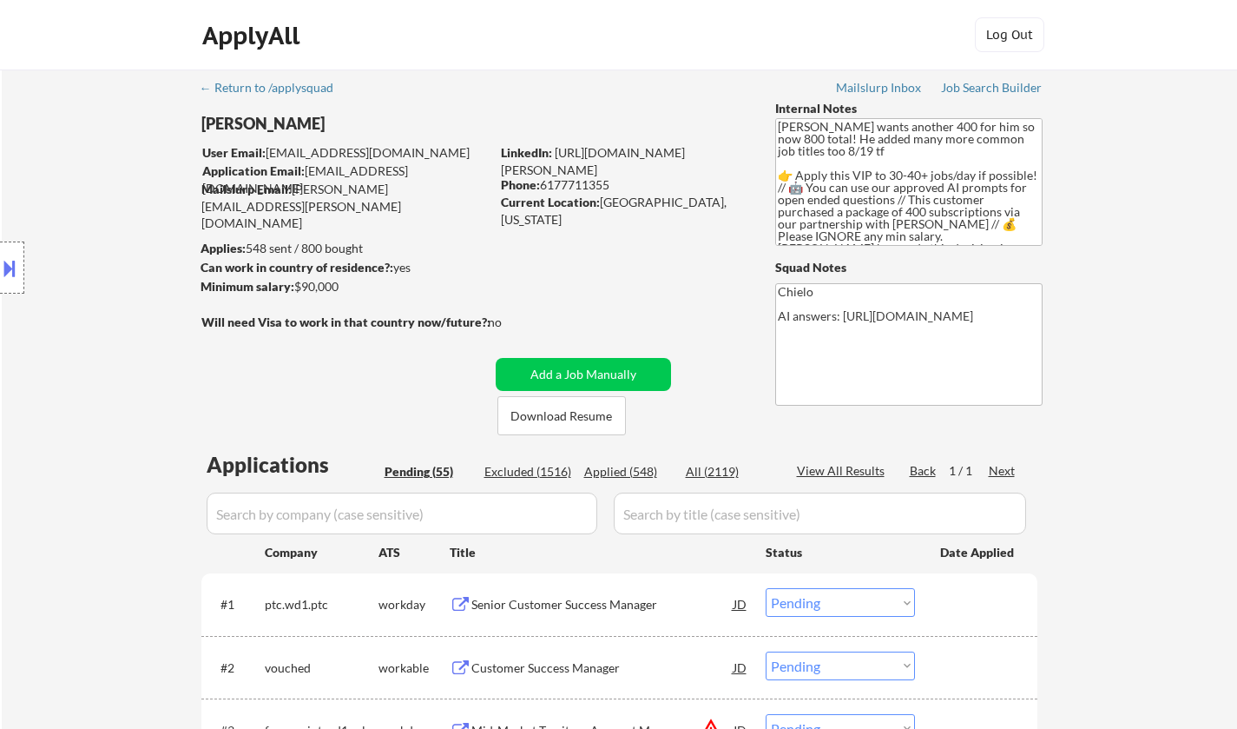
select select ""pending""
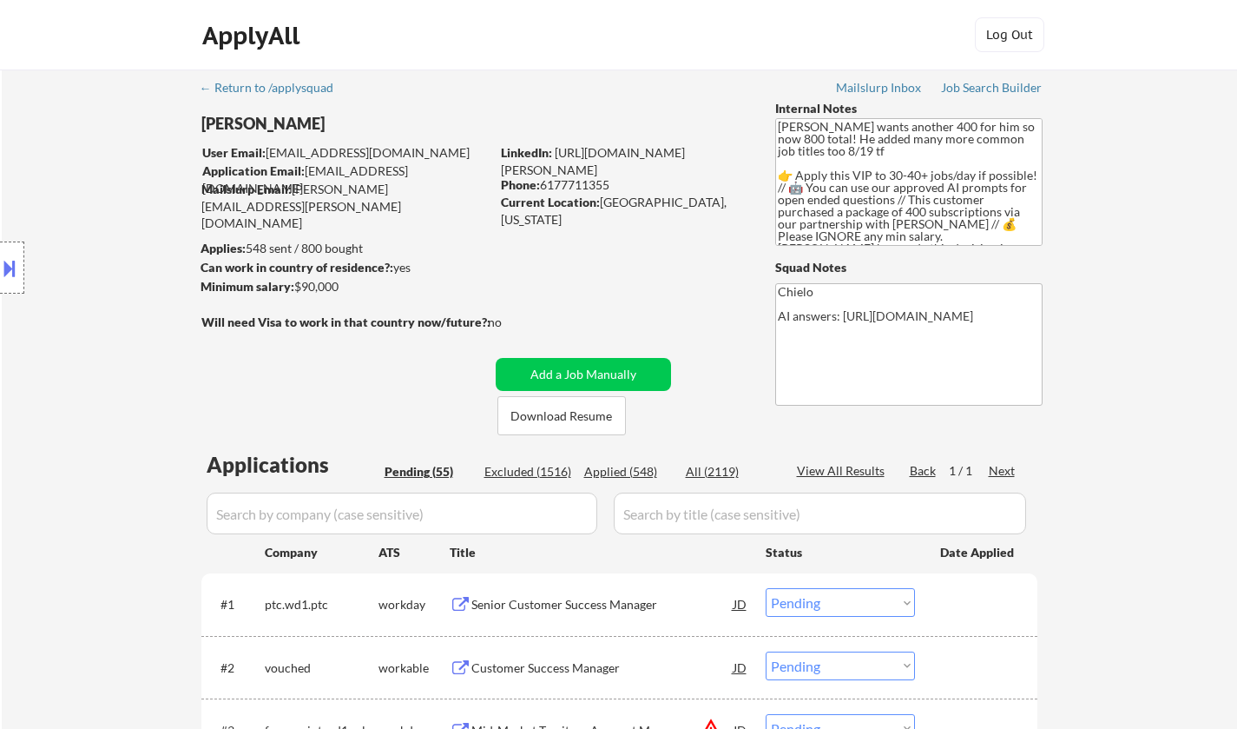
select select ""pending""
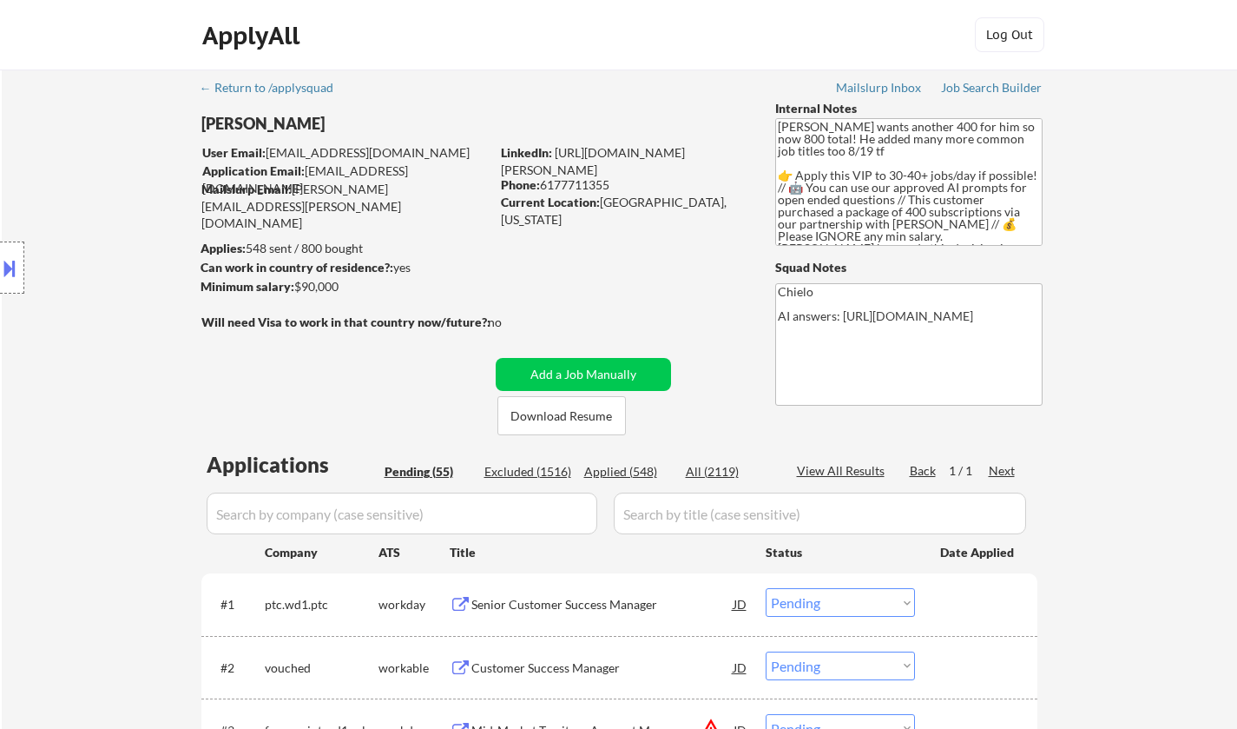
select select ""pending""
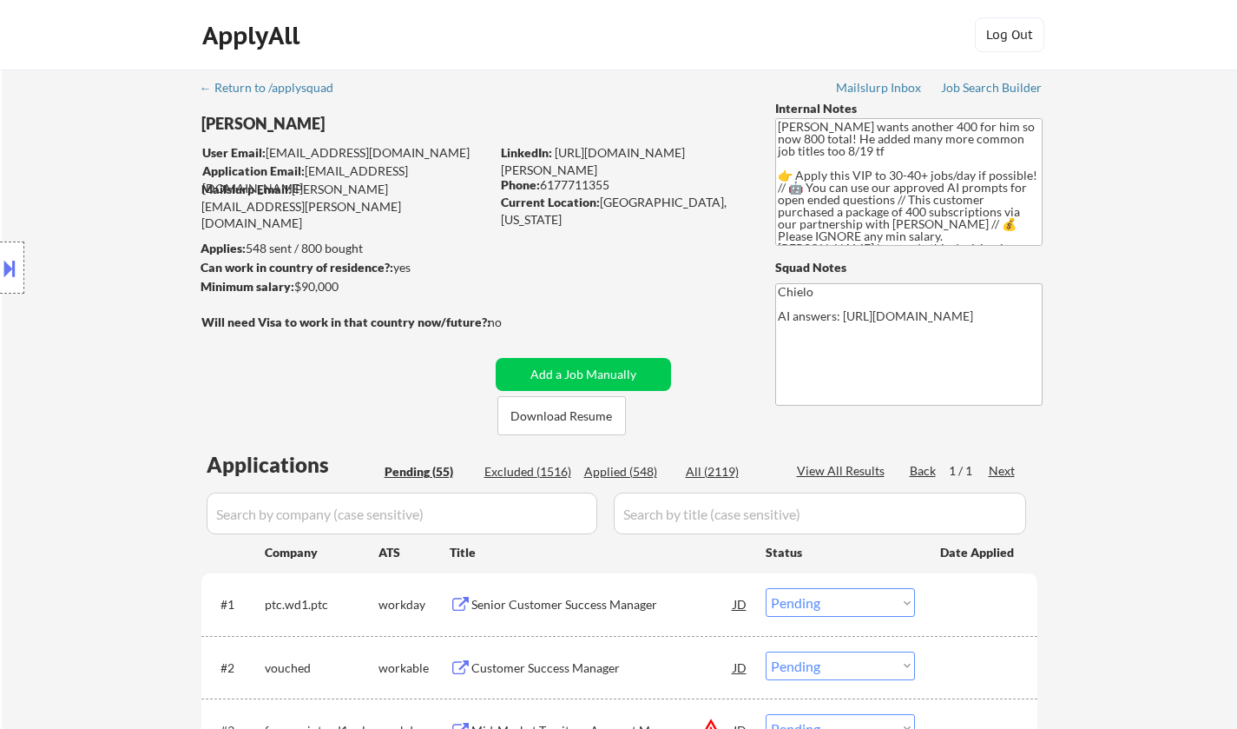
select select ""pending""
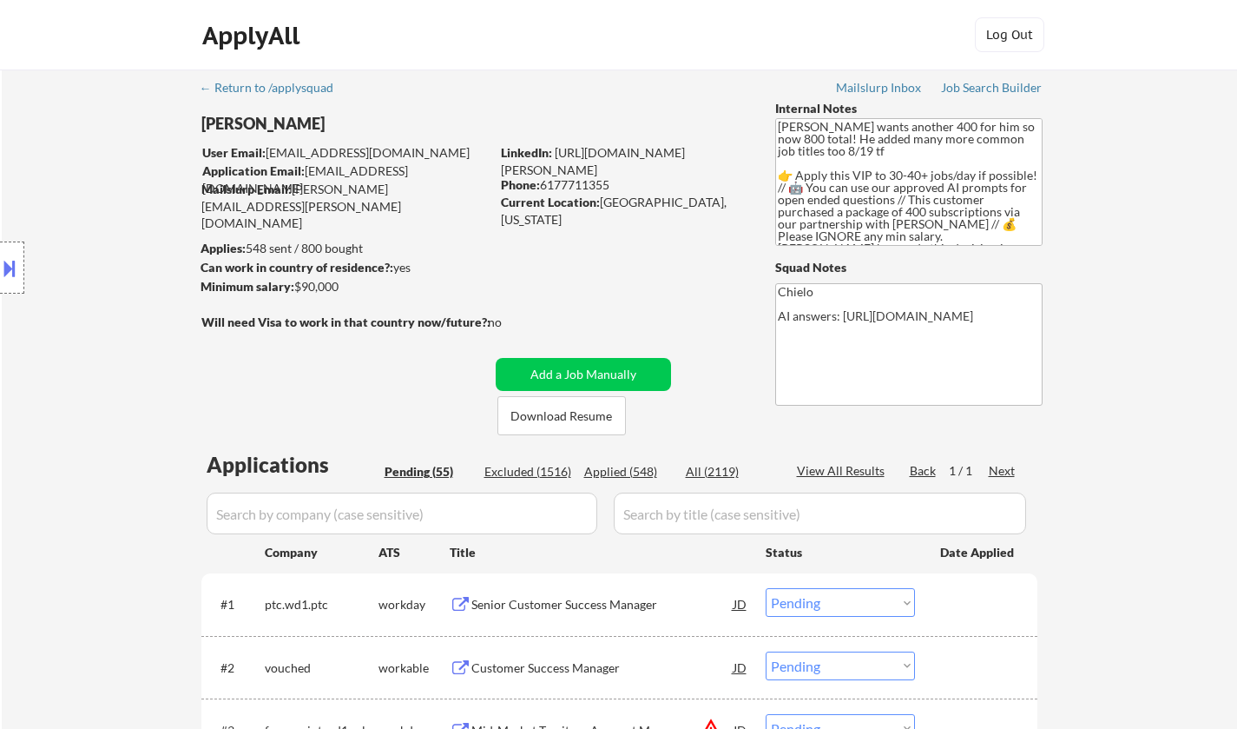
select select ""pending""
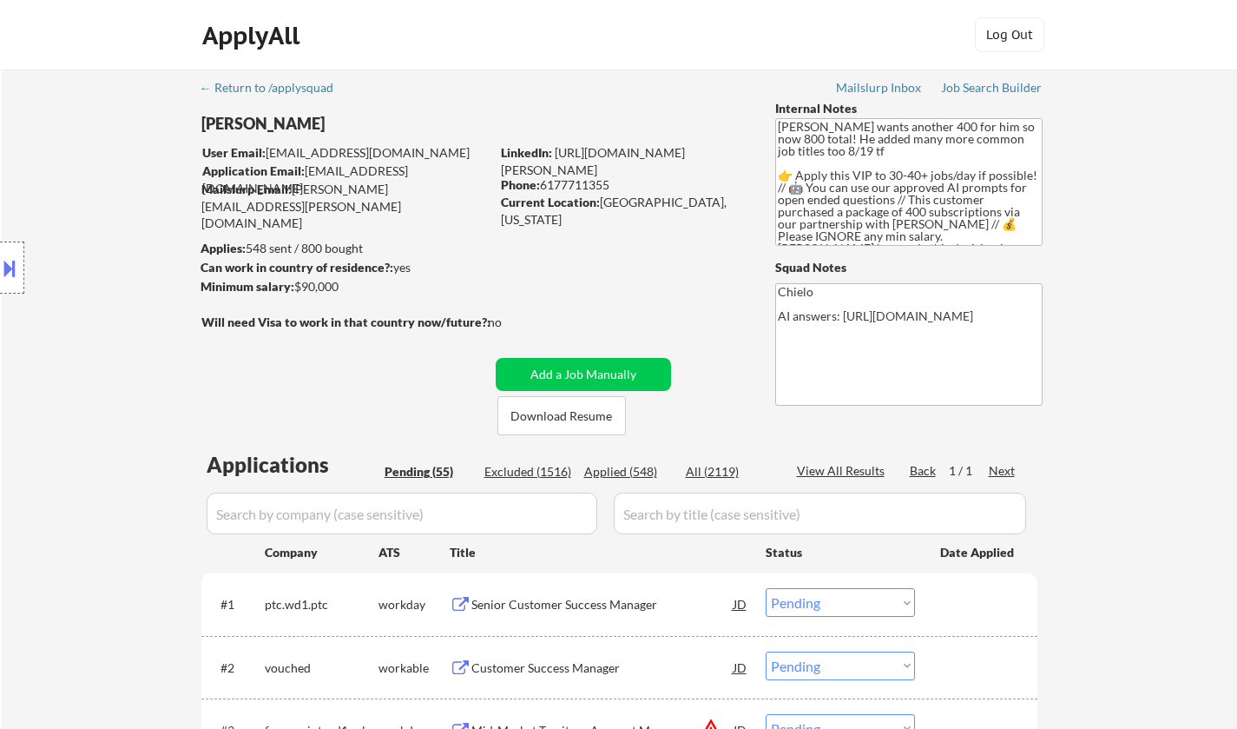
select select ""pending""
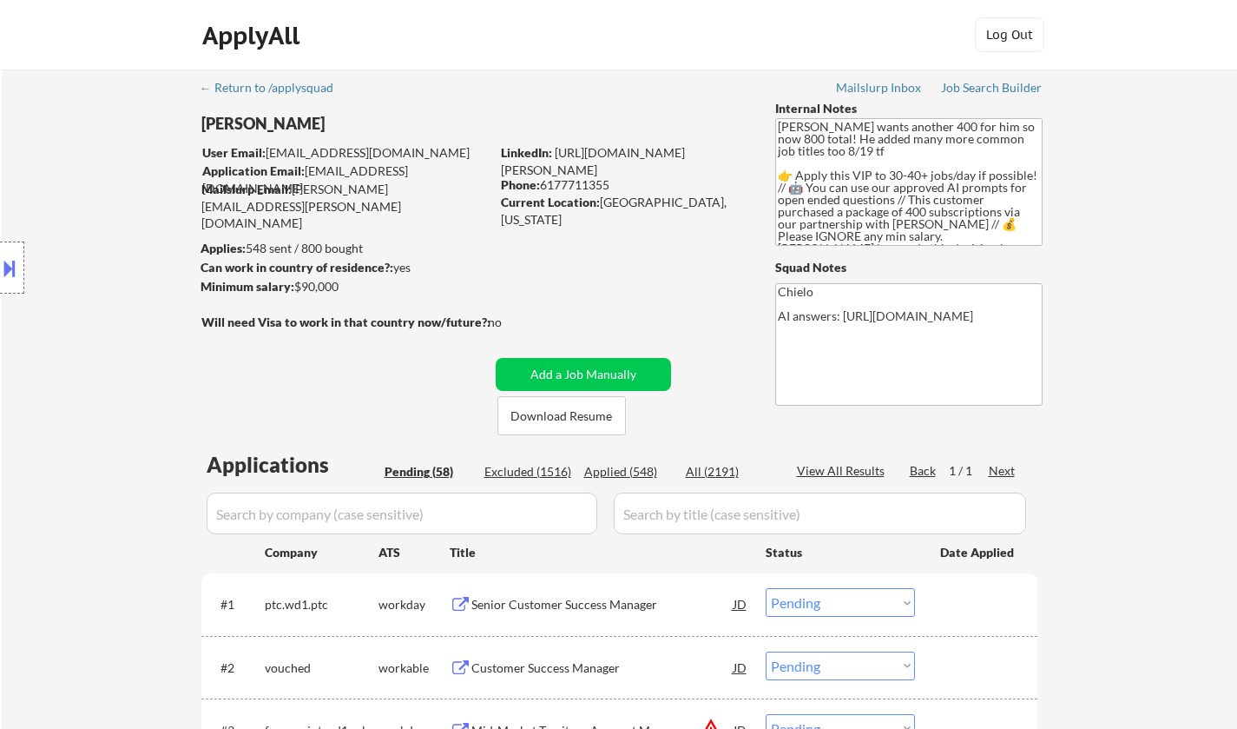
select select ""pending""
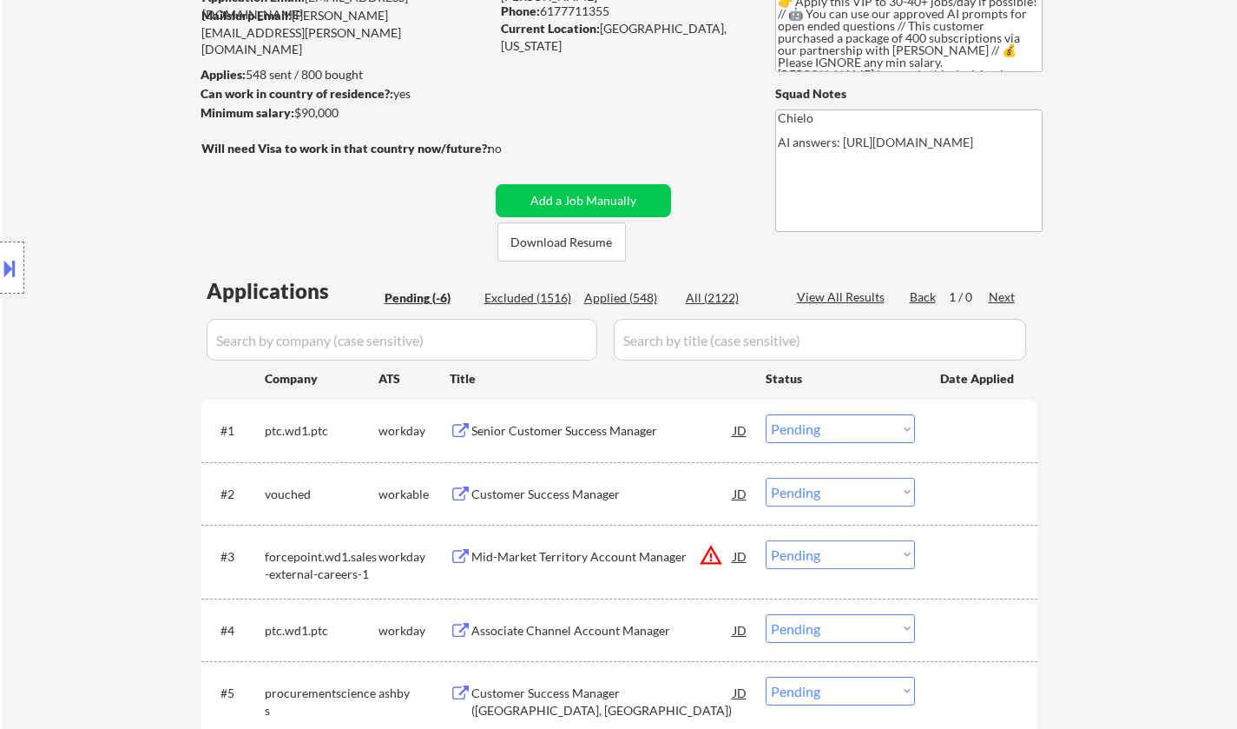
scroll to position [87, 0]
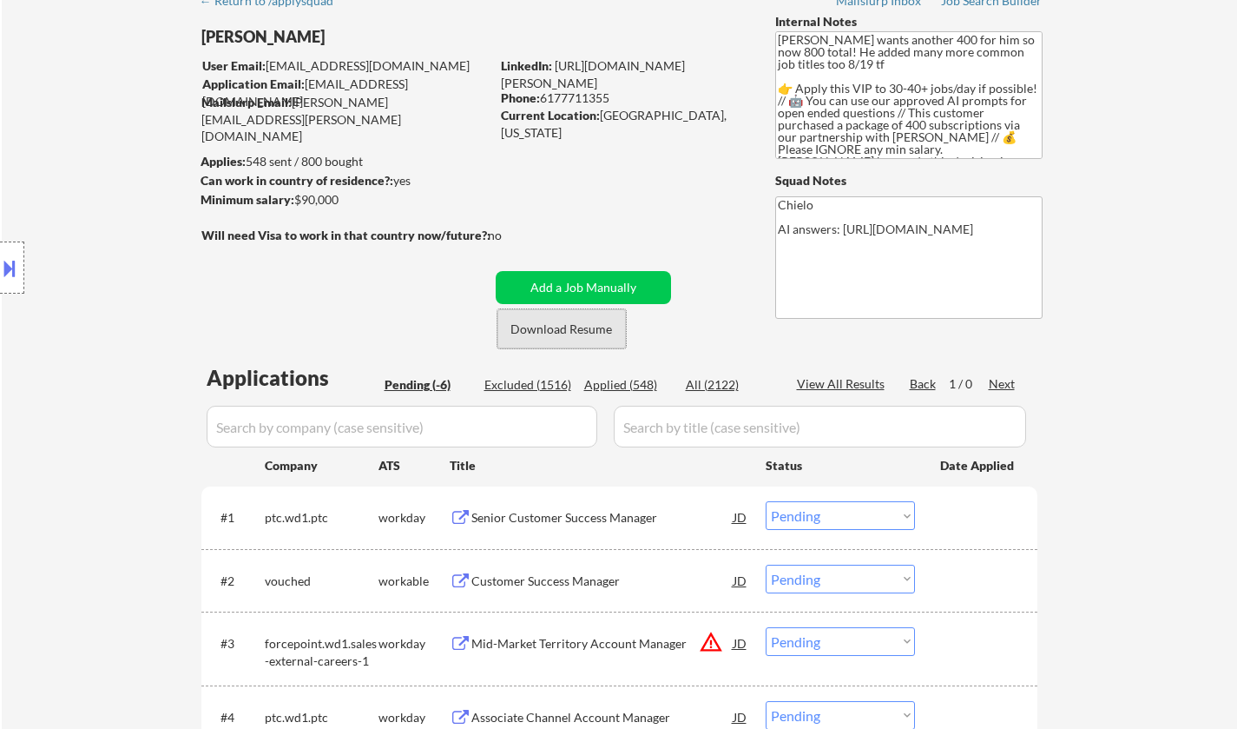
click at [597, 328] on button "Download Resume" at bounding box center [562, 328] width 129 height 39
select select ""pending""
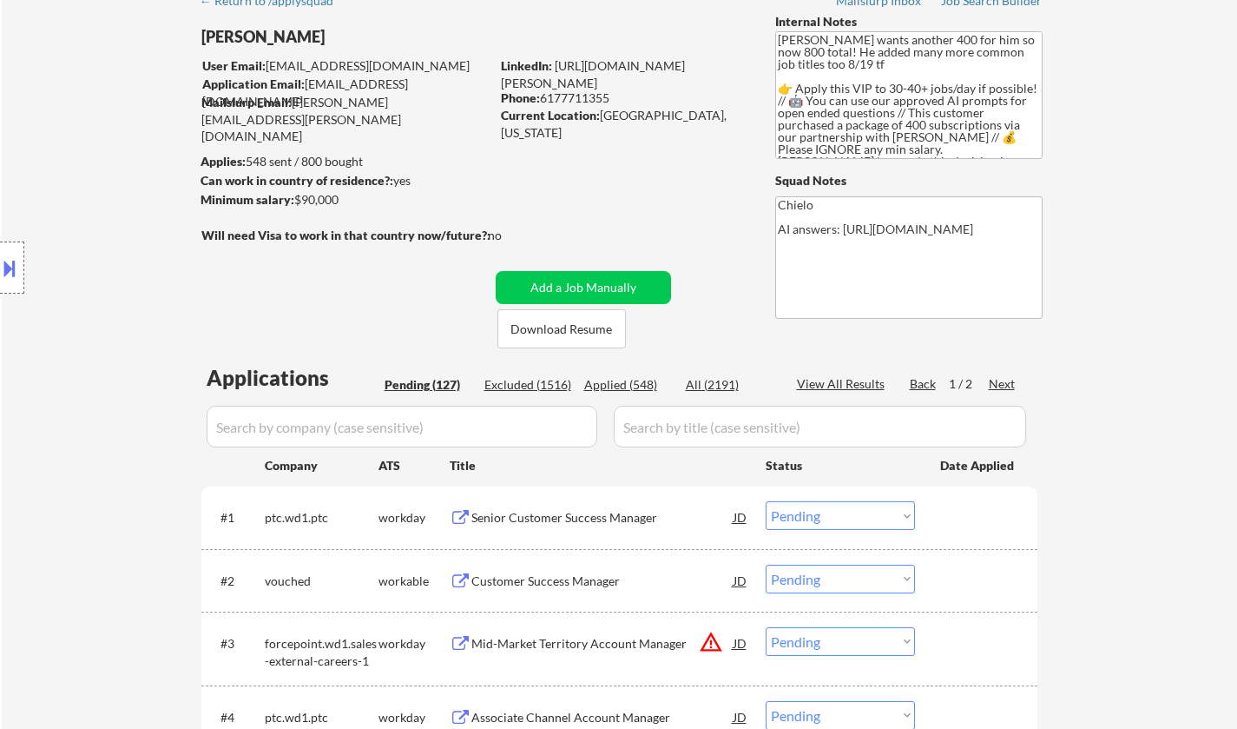
select select ""pending""
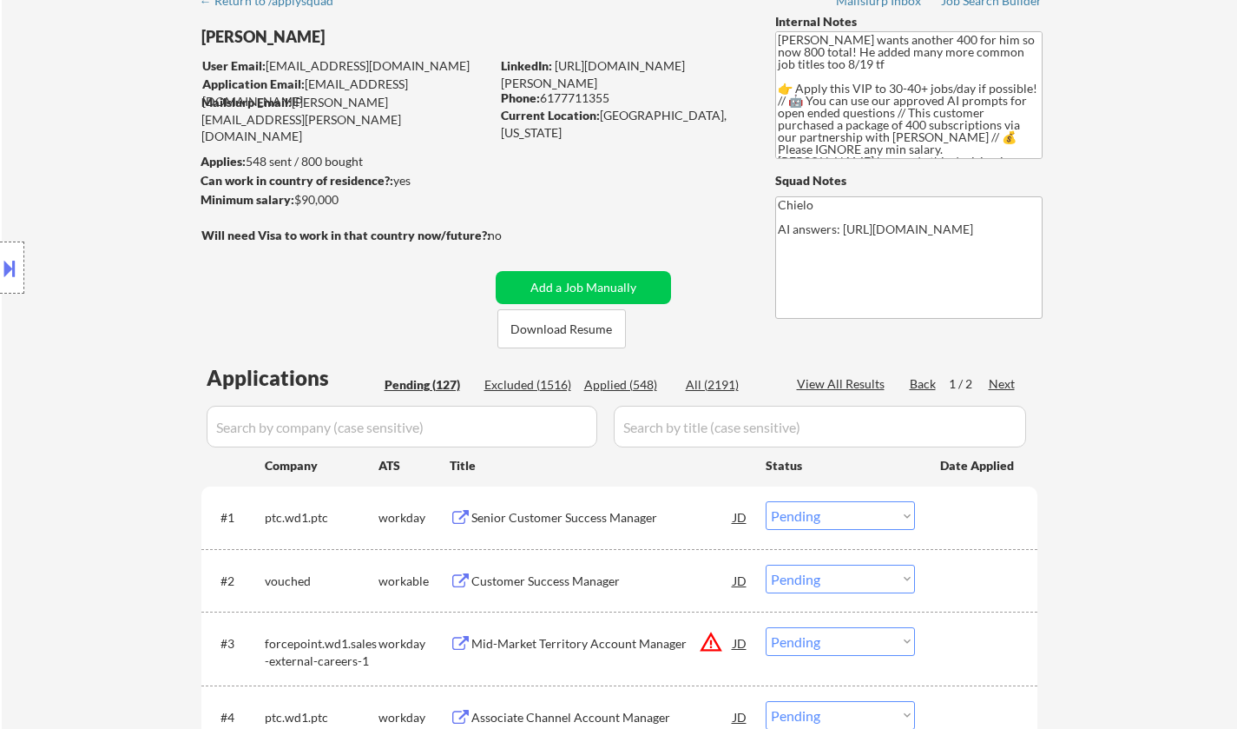
select select ""pending""
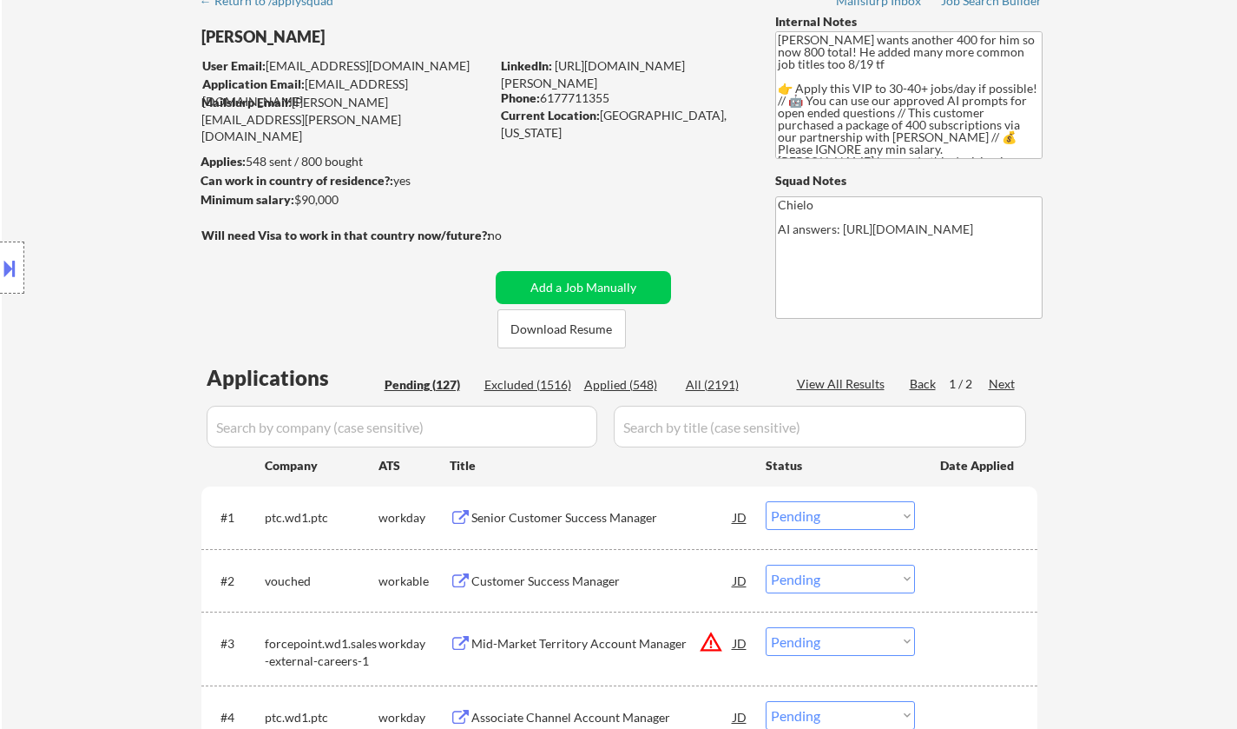
select select ""pending""
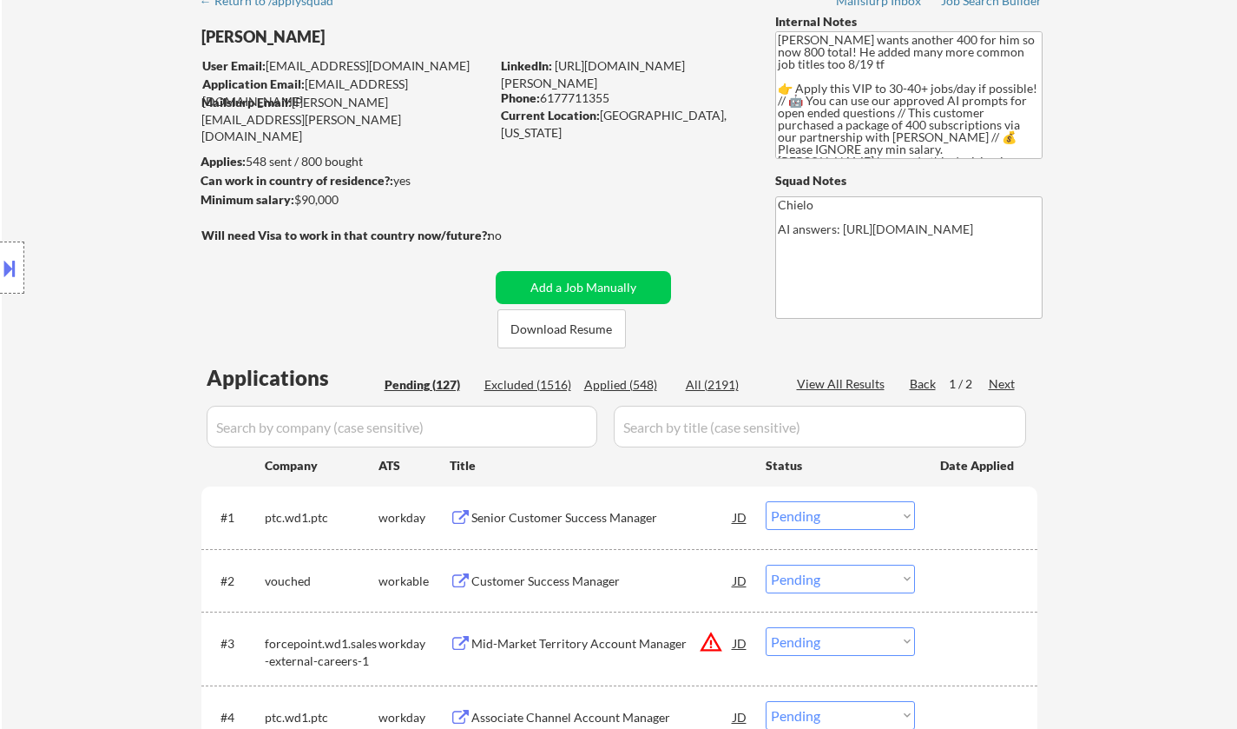
select select ""pending""
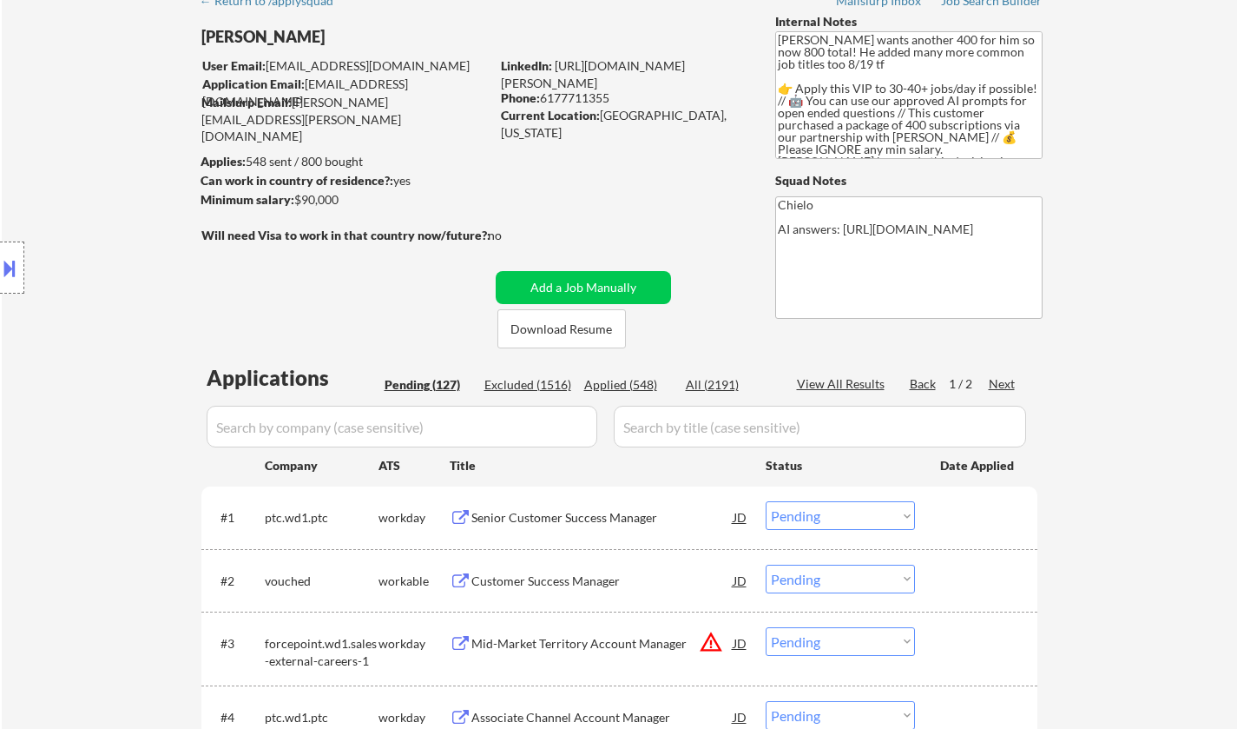
select select ""pending""
select select ""PLACEHOLDER_1427118222253""
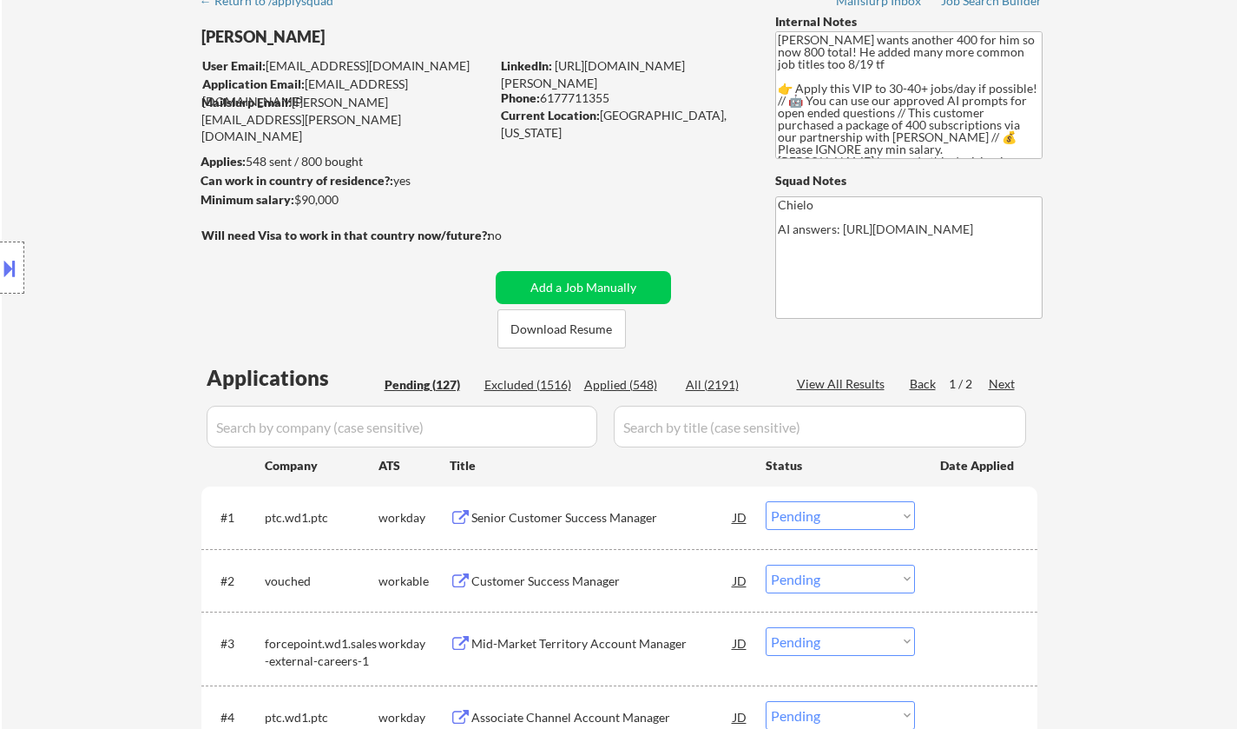
select select ""PLACEHOLDER_1427118222253""
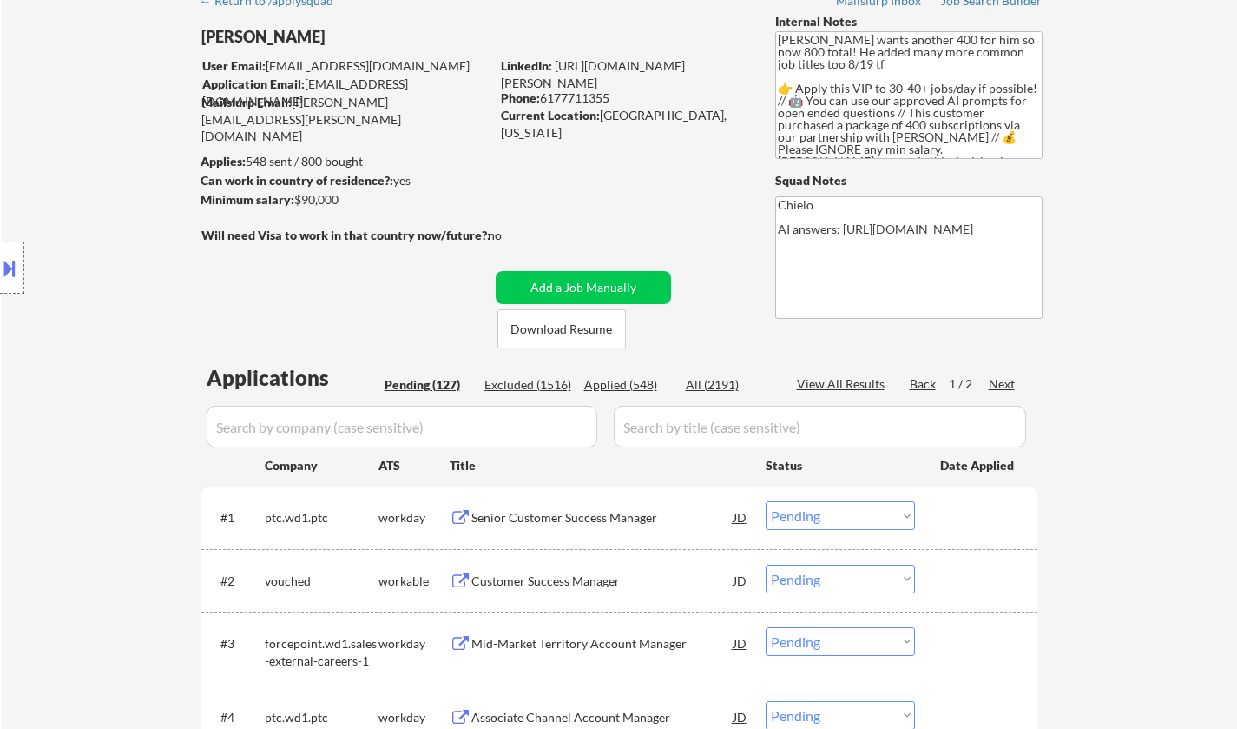
select select ""PLACEHOLDER_1427118222253""
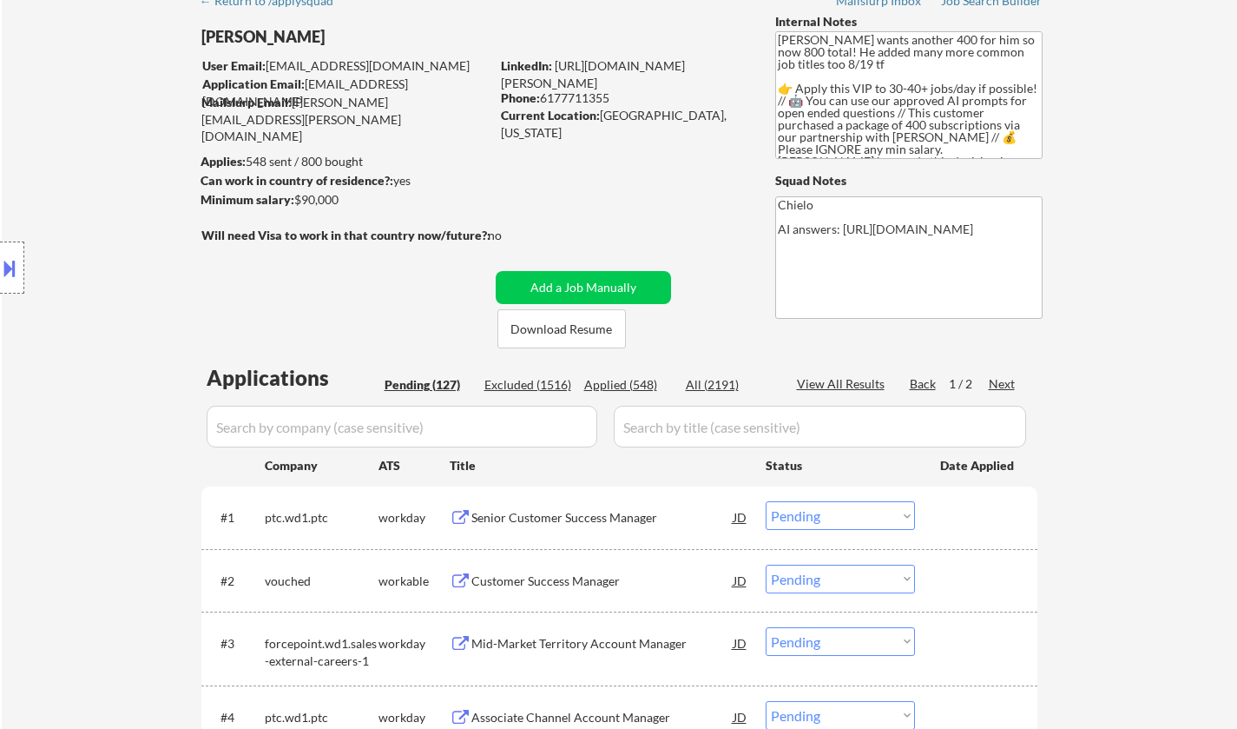
select select ""PLACEHOLDER_1427118222253""
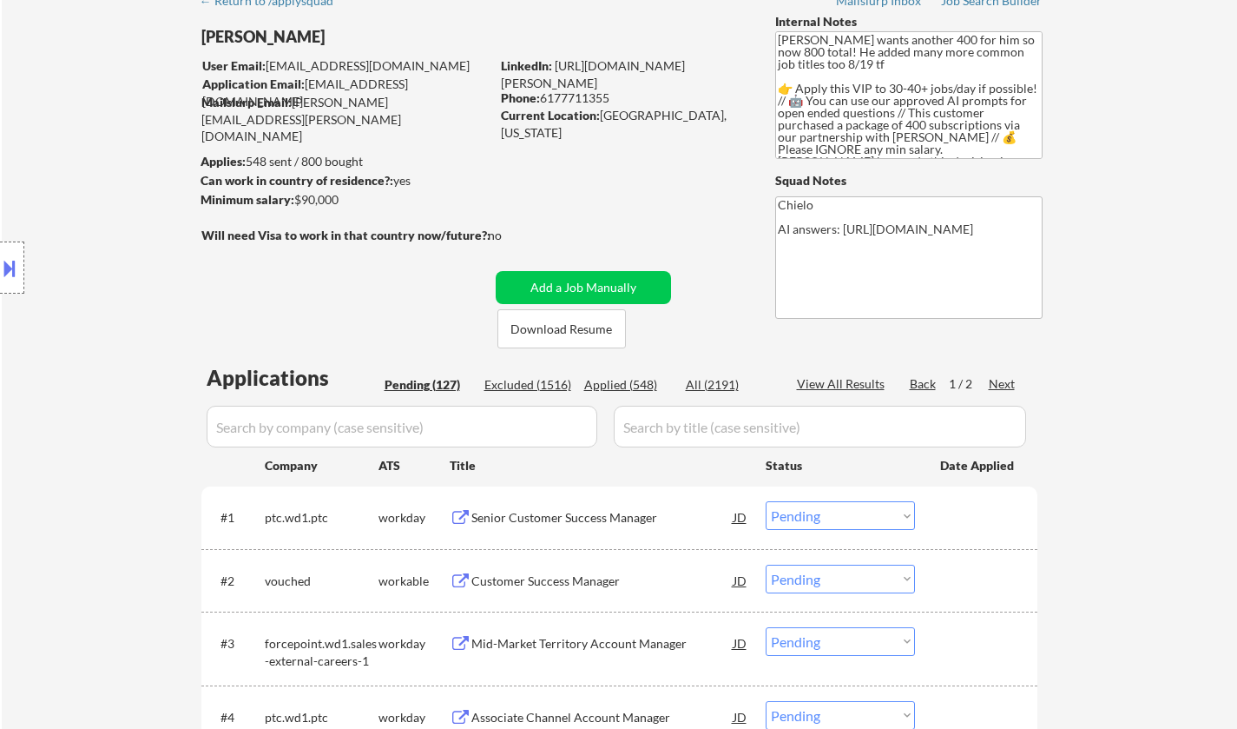
select select ""PLACEHOLDER_1427118222253""
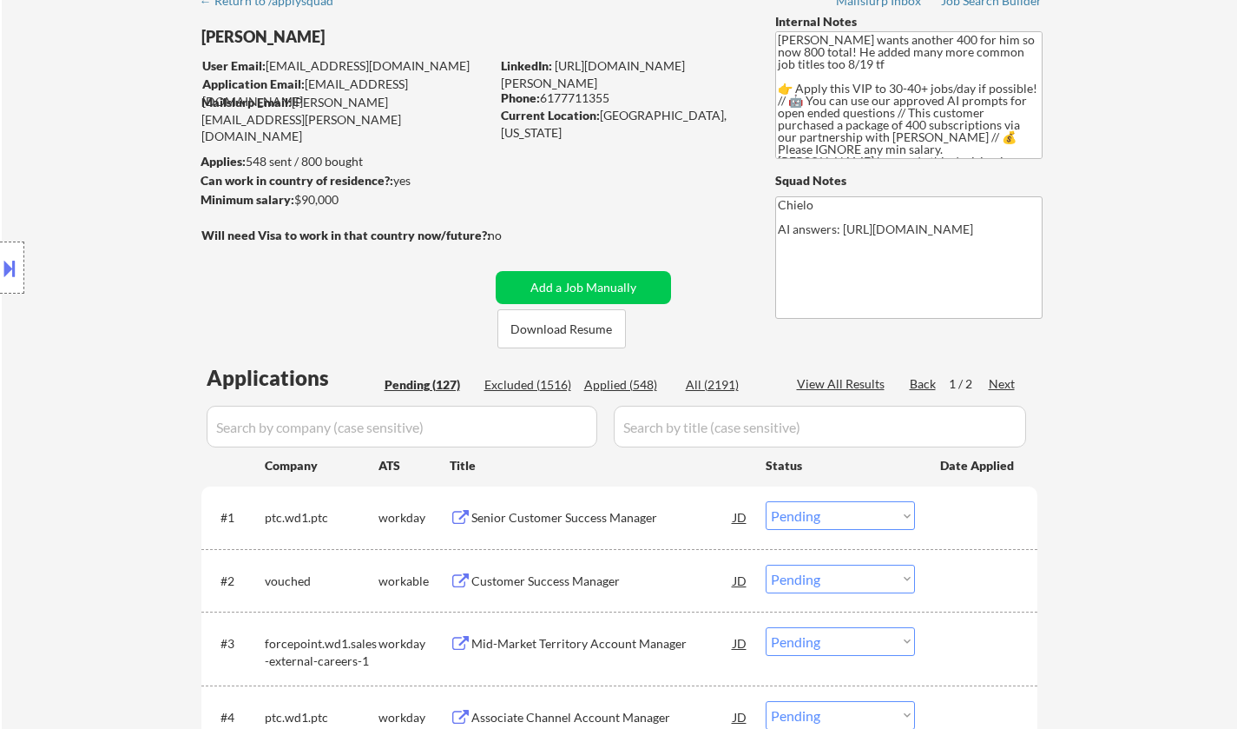
select select ""PLACEHOLDER_1427118222253""
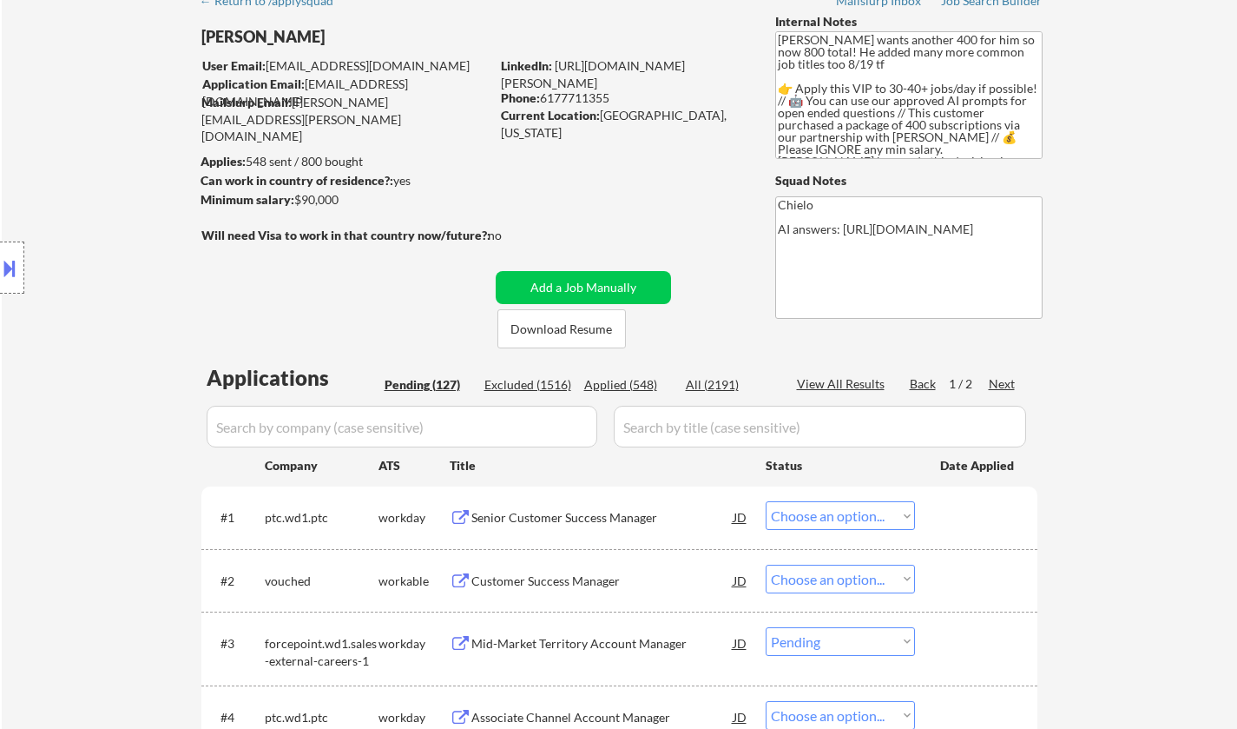
select select ""PLACEHOLDER_1427118222253""
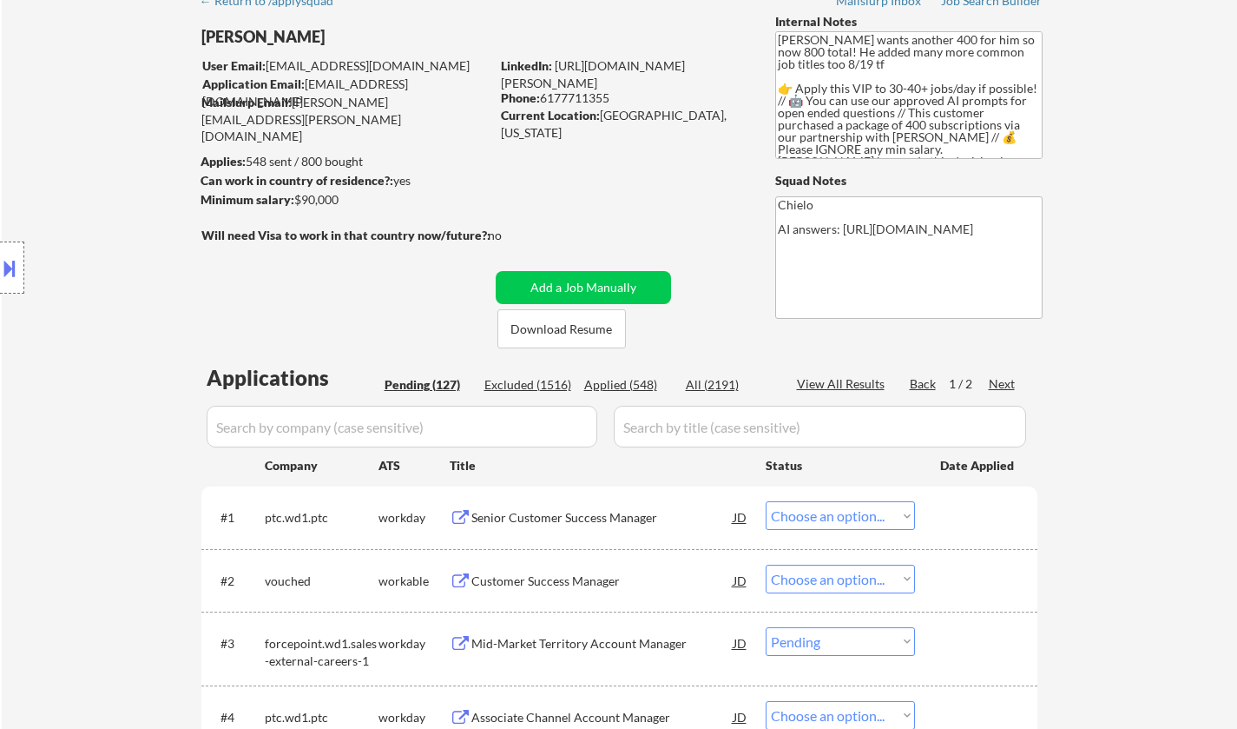
select select ""PLACEHOLDER_1427118222253""
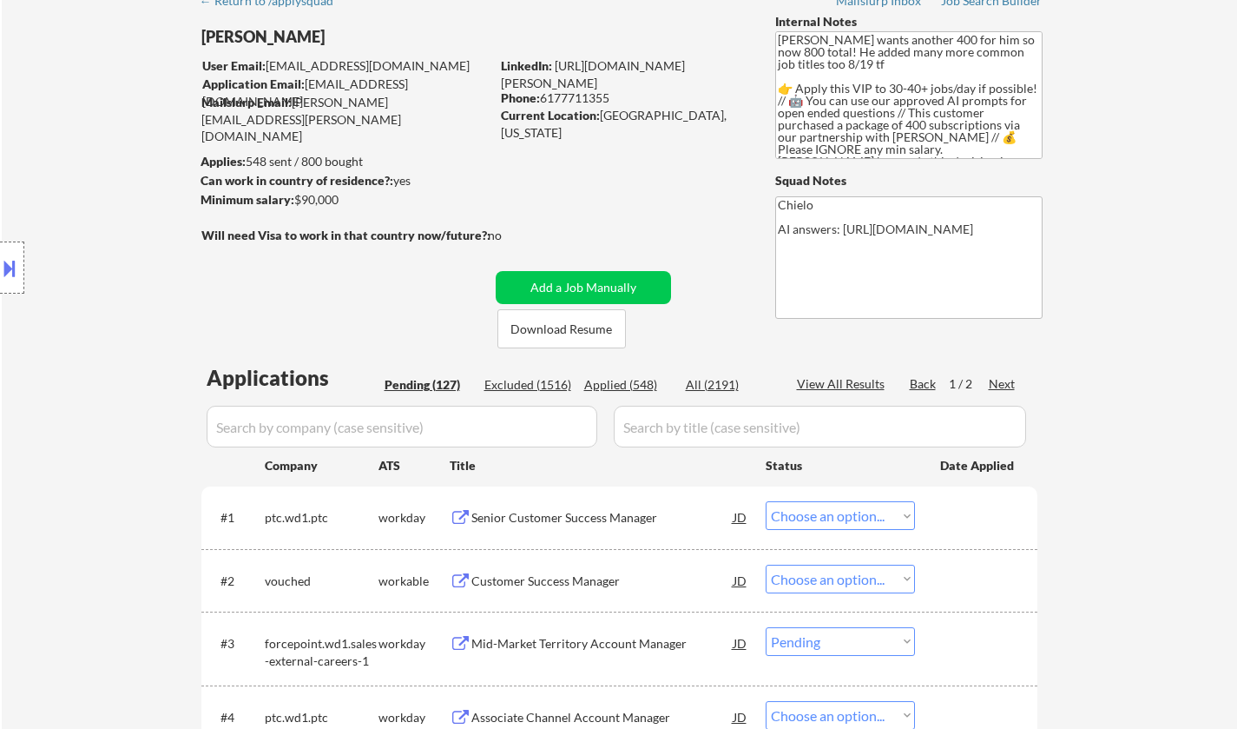
select select ""PLACEHOLDER_1427118222253""
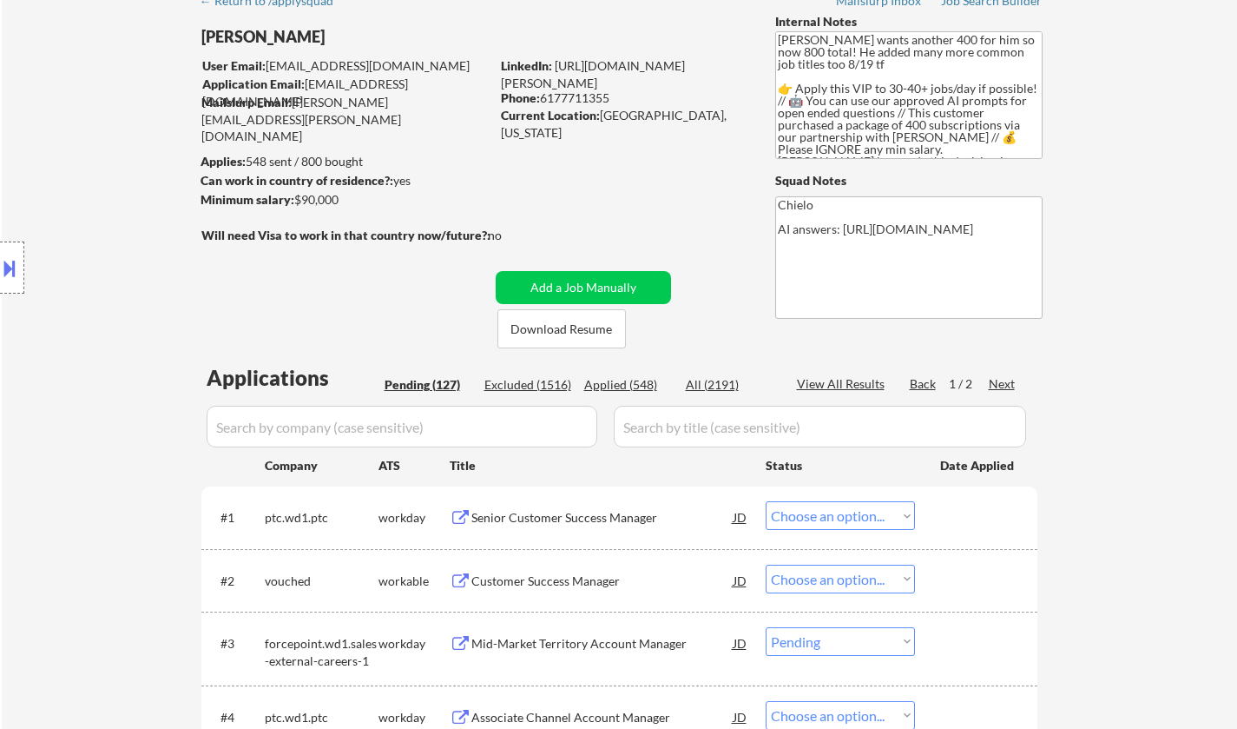
select select ""PLACEHOLDER_1427118222253""
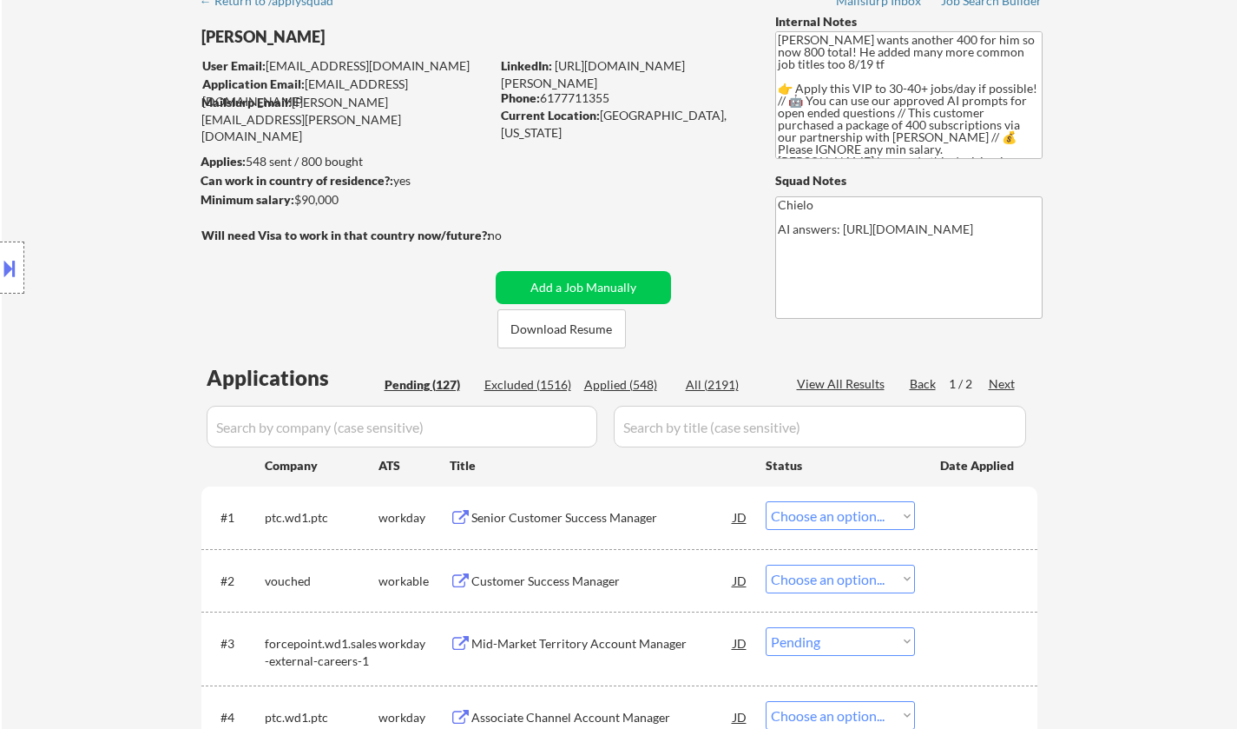
select select ""PLACEHOLDER_1427118222253""
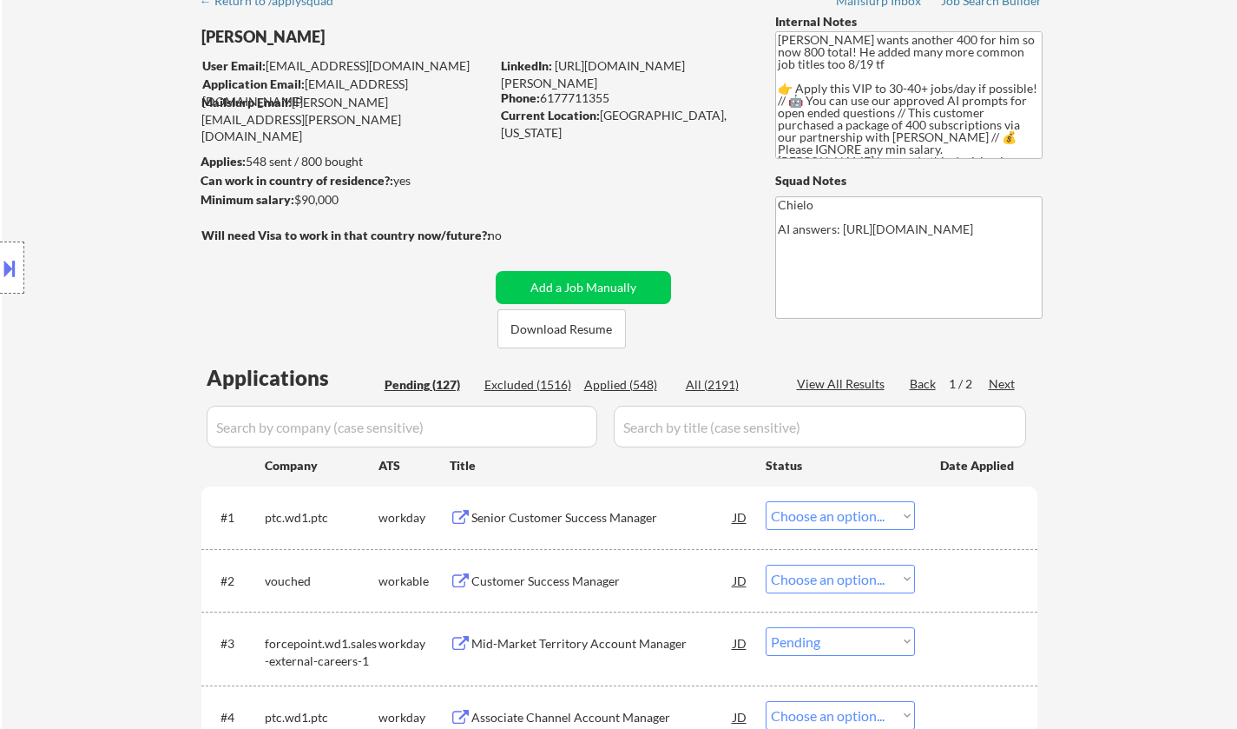
select select ""PLACEHOLDER_1427118222253""
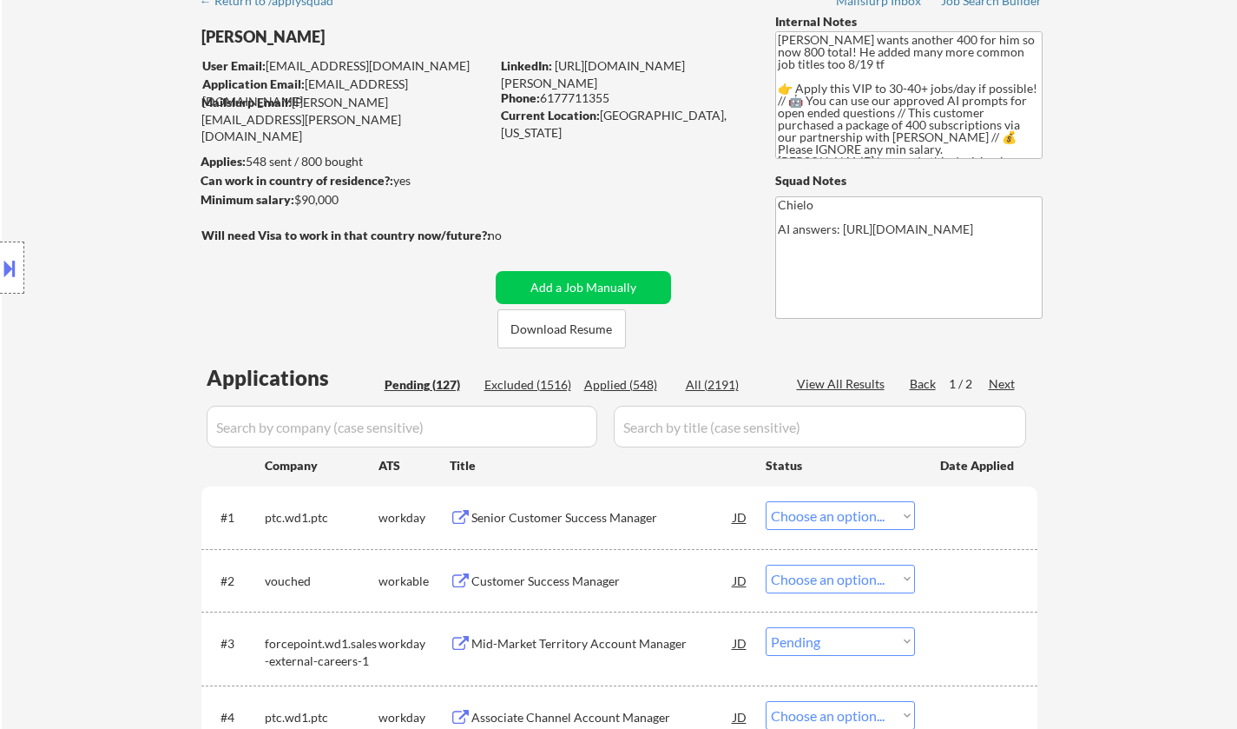
select select ""PLACEHOLDER_1427118222253""
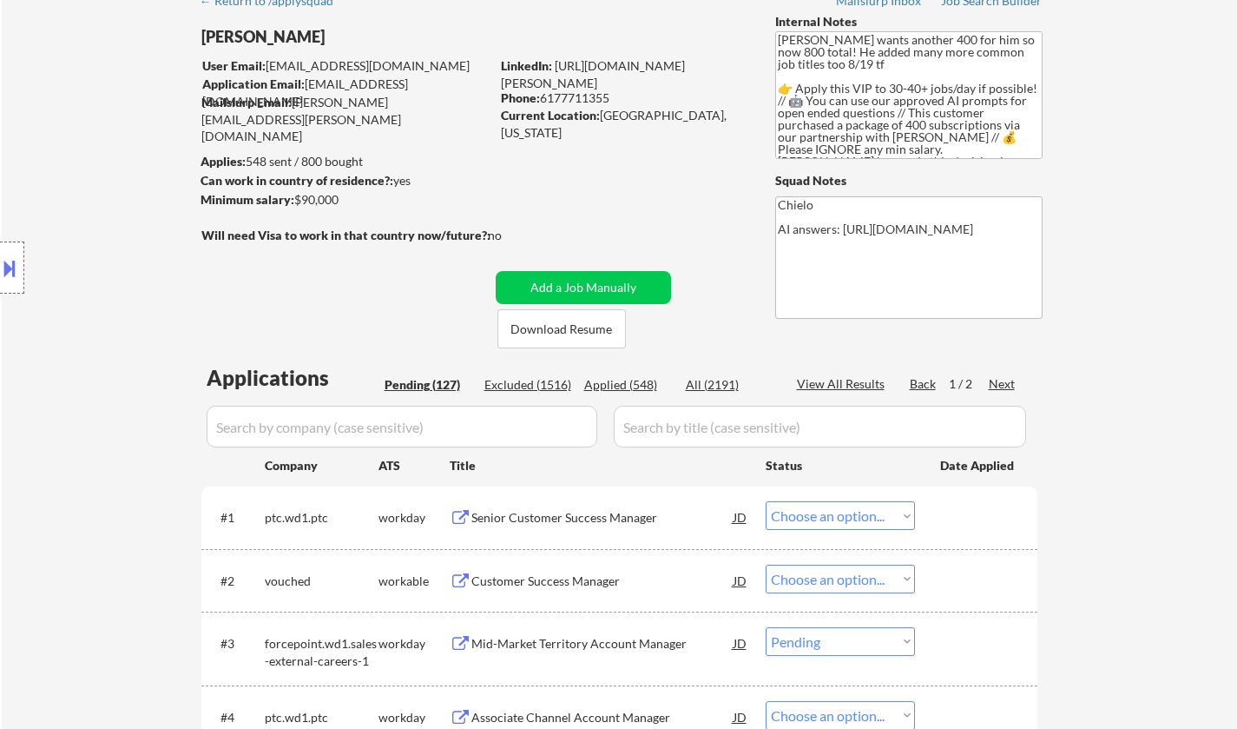
select select ""PLACEHOLDER_1427118222253""
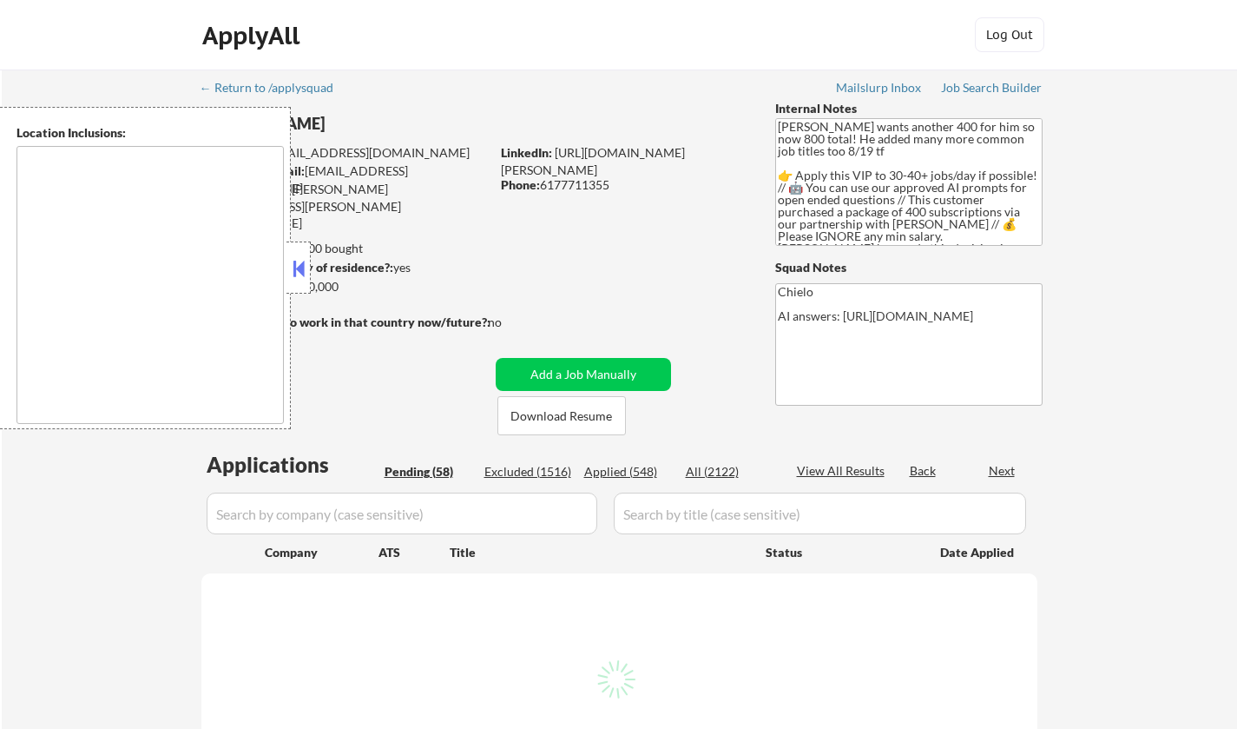
select select ""pending""
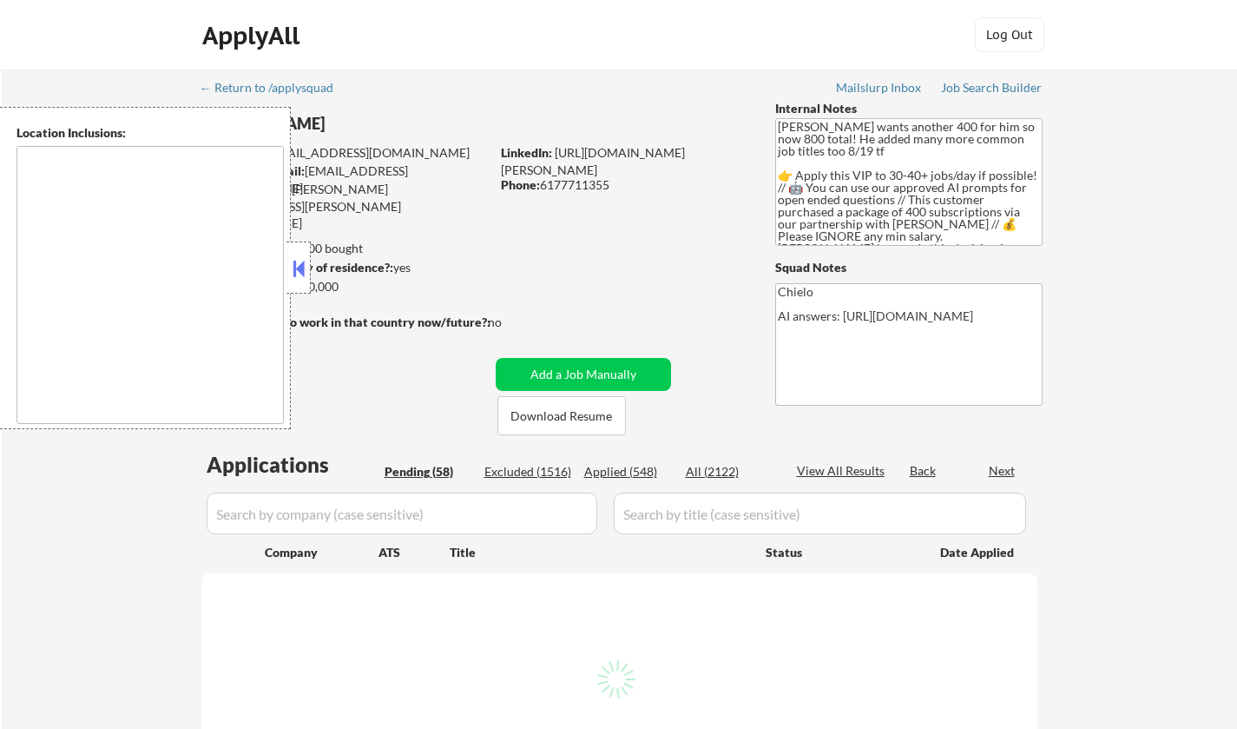
select select ""pending""
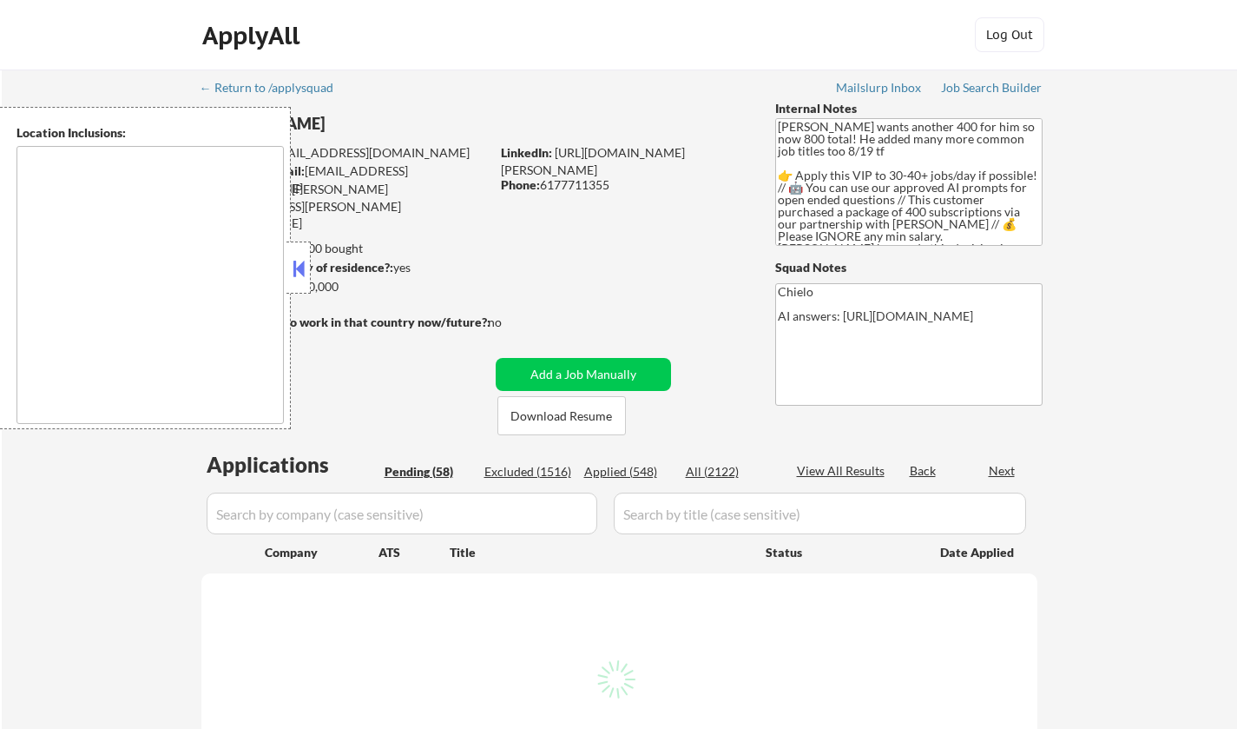
select select ""pending""
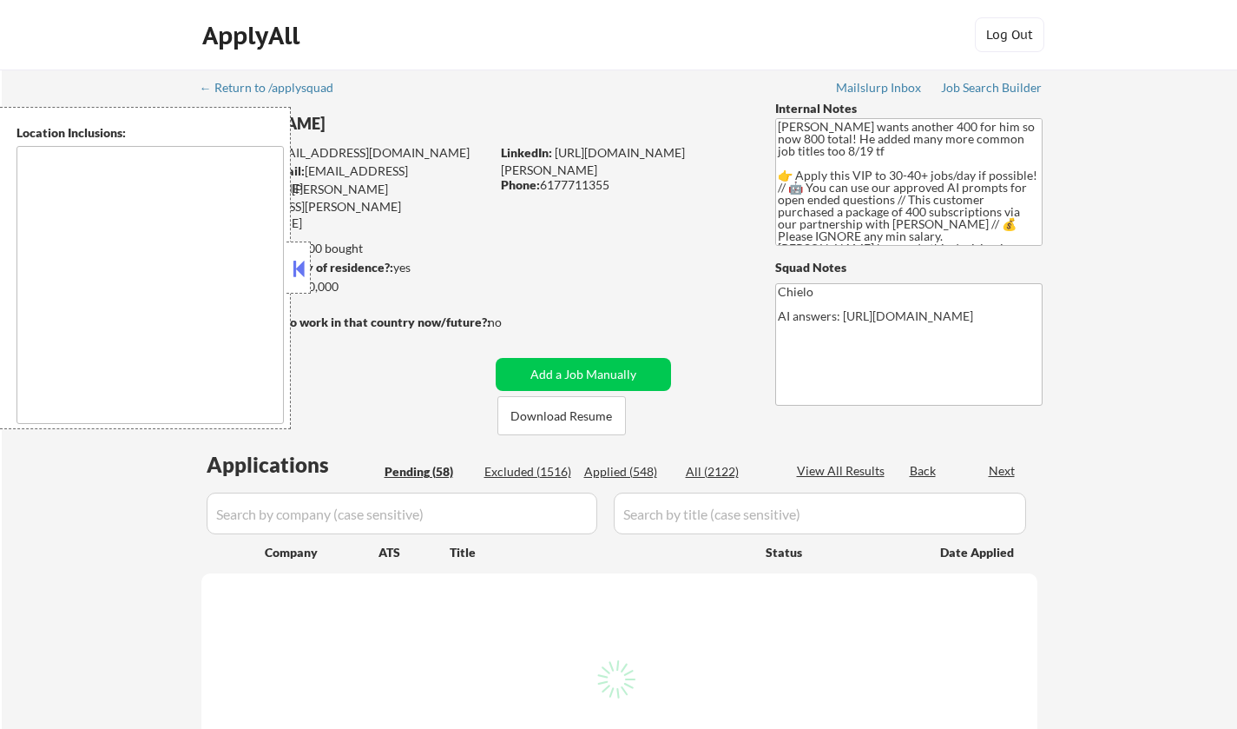
select select ""pending""
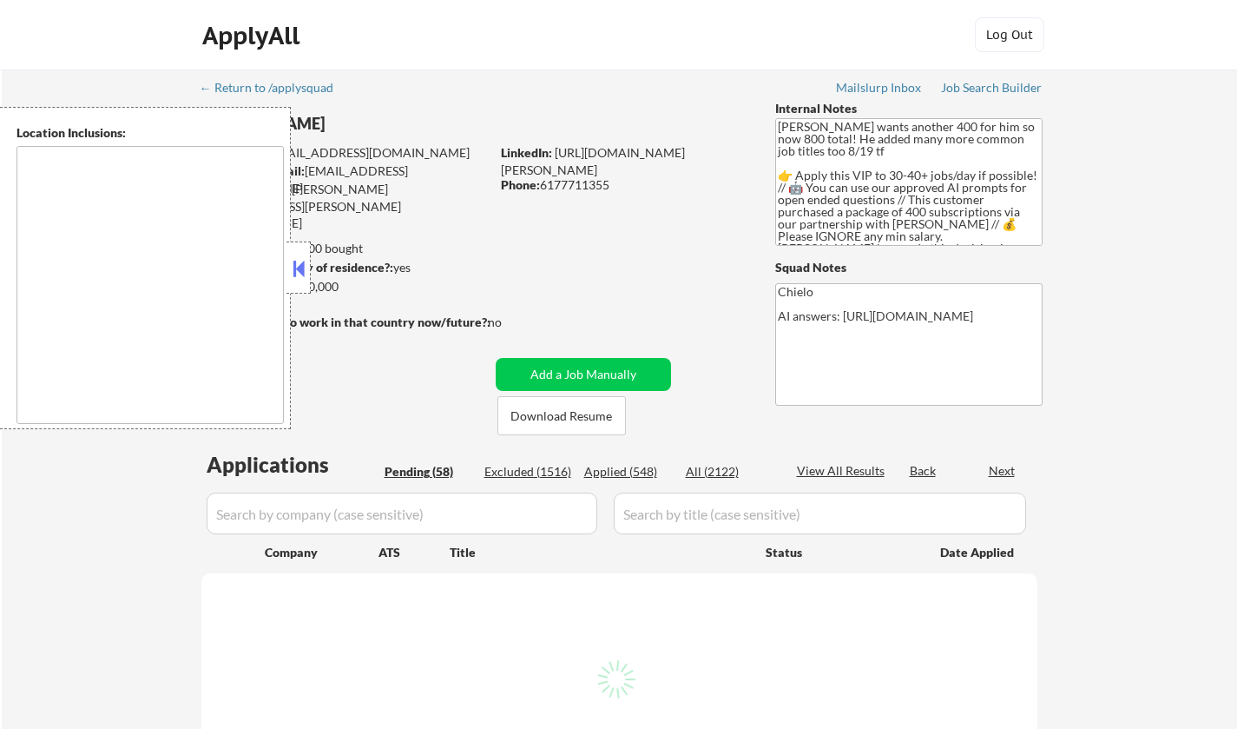
select select ""pending""
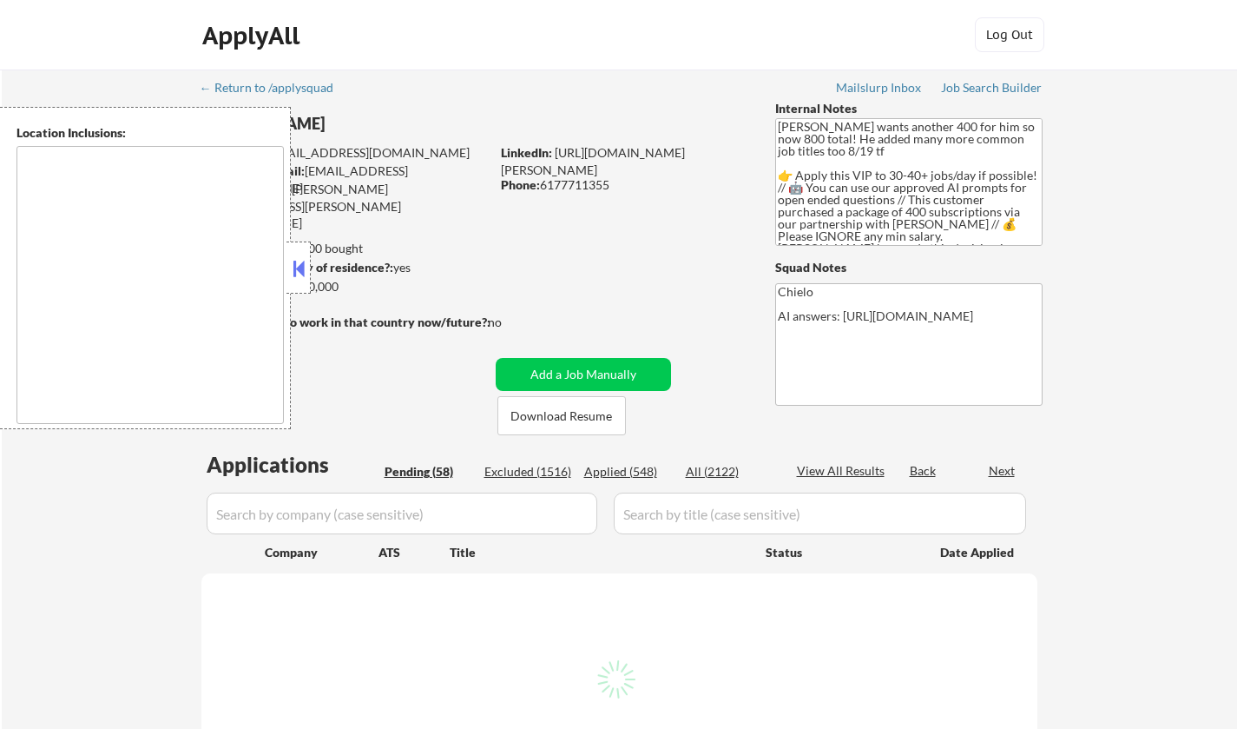
select select ""pending""
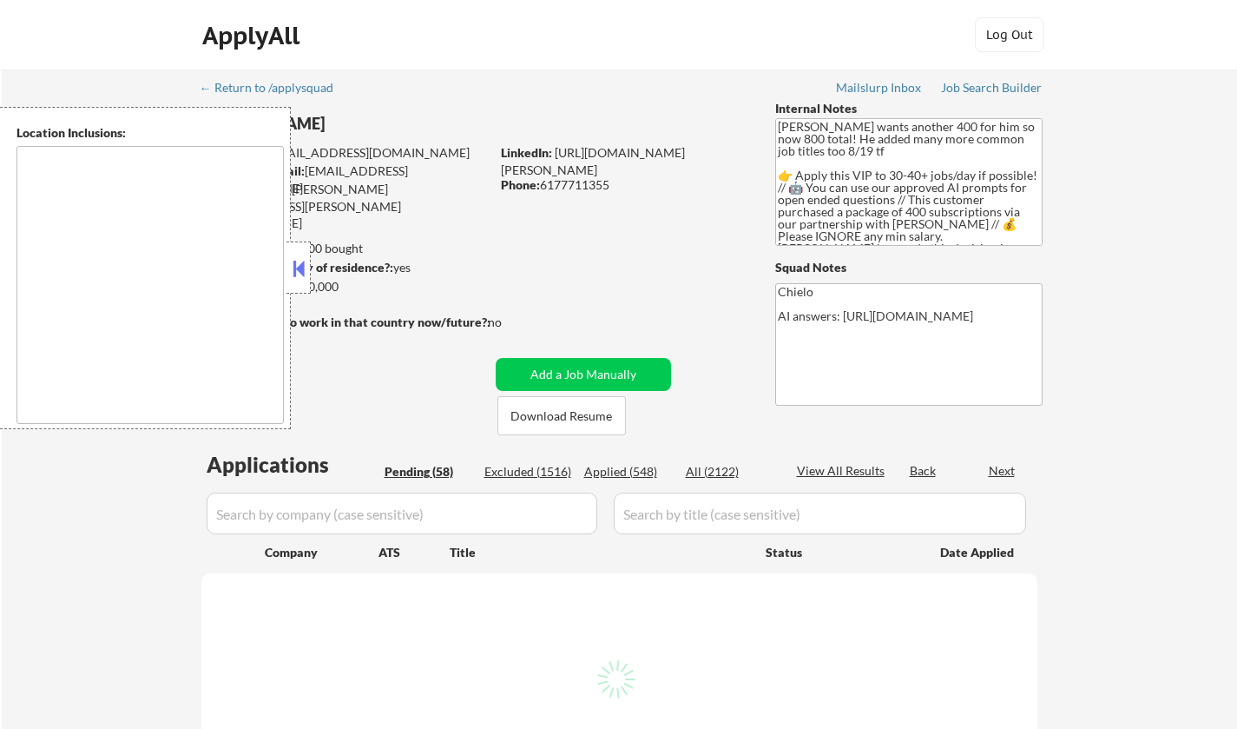
select select ""pending""
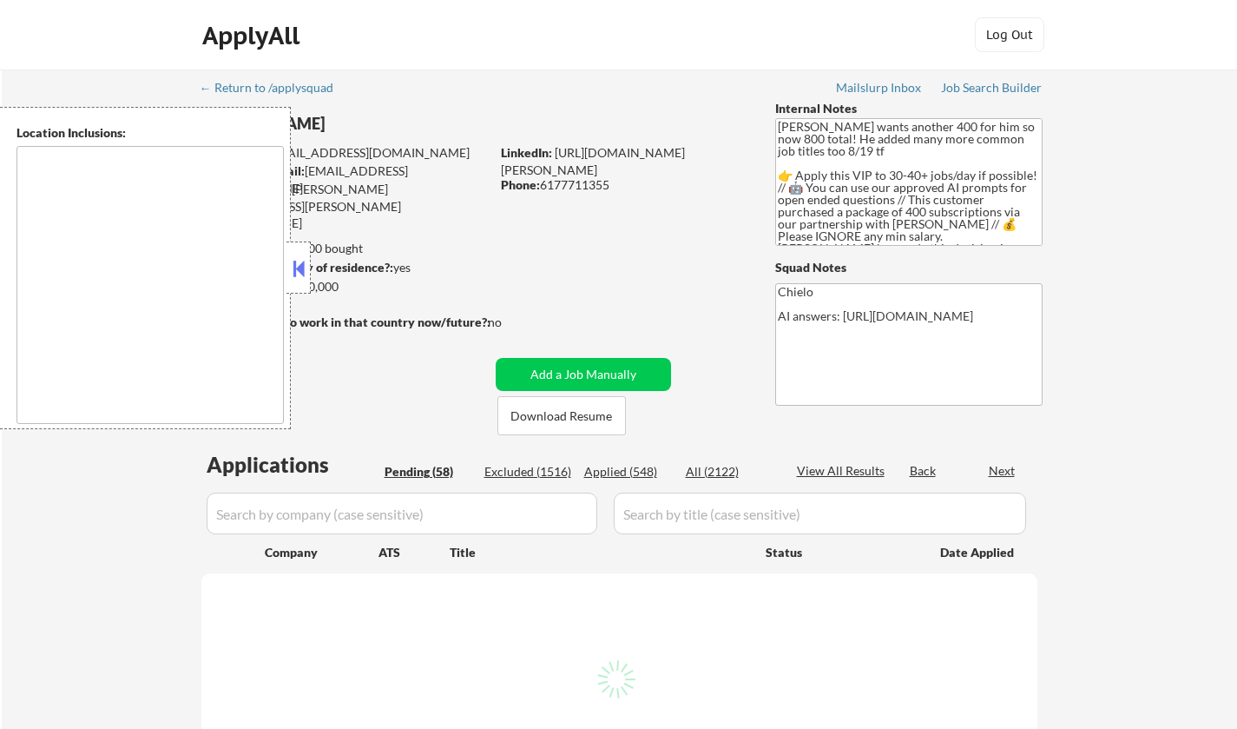
select select ""pending""
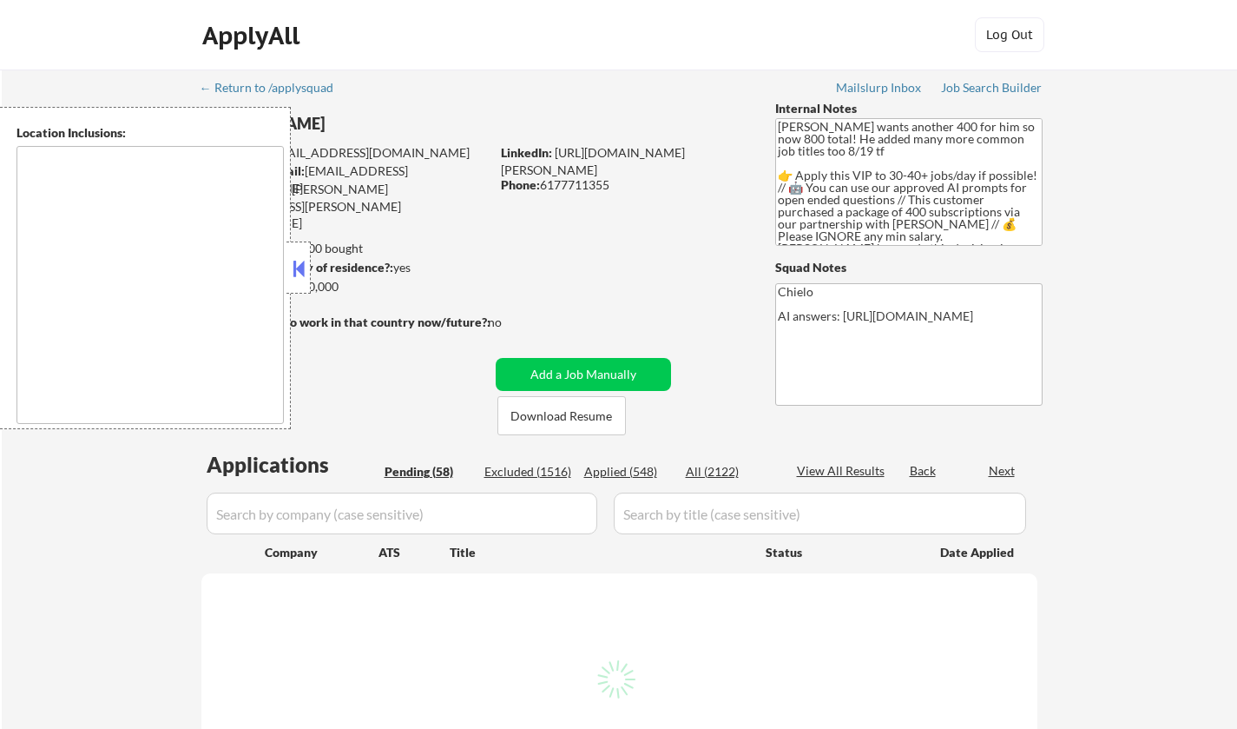
select select ""pending""
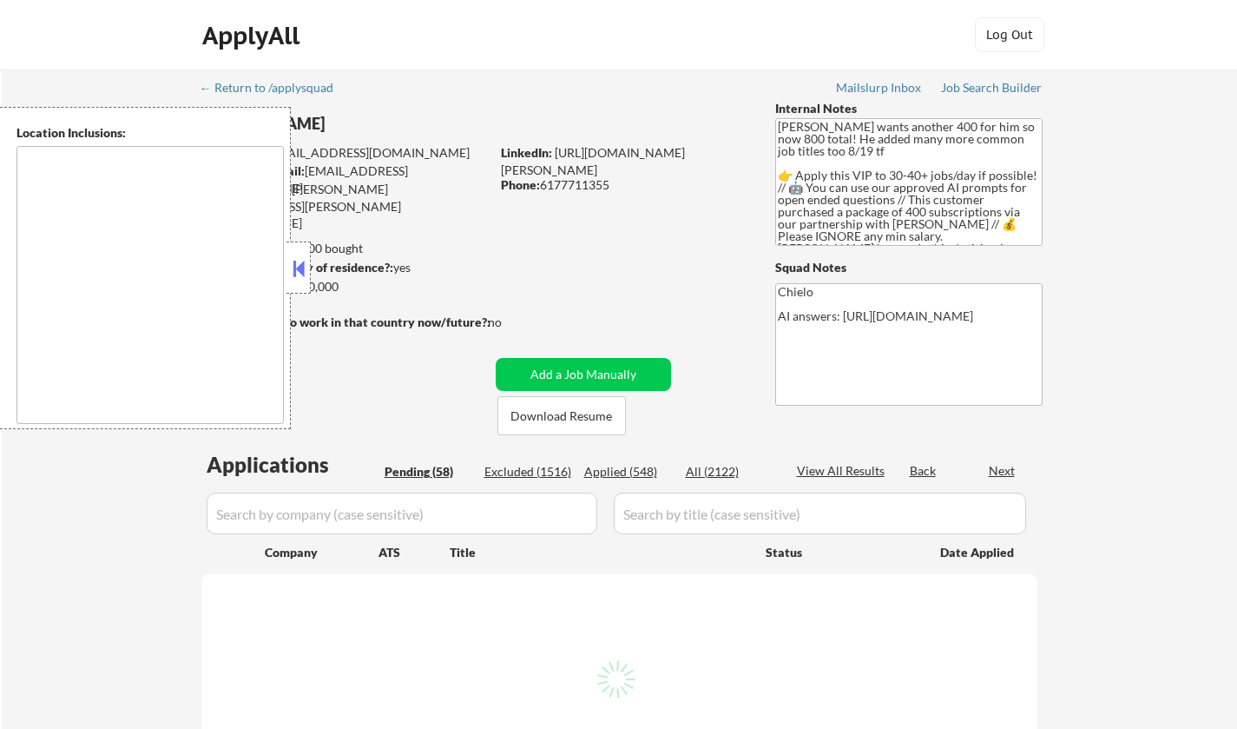
select select ""pending""
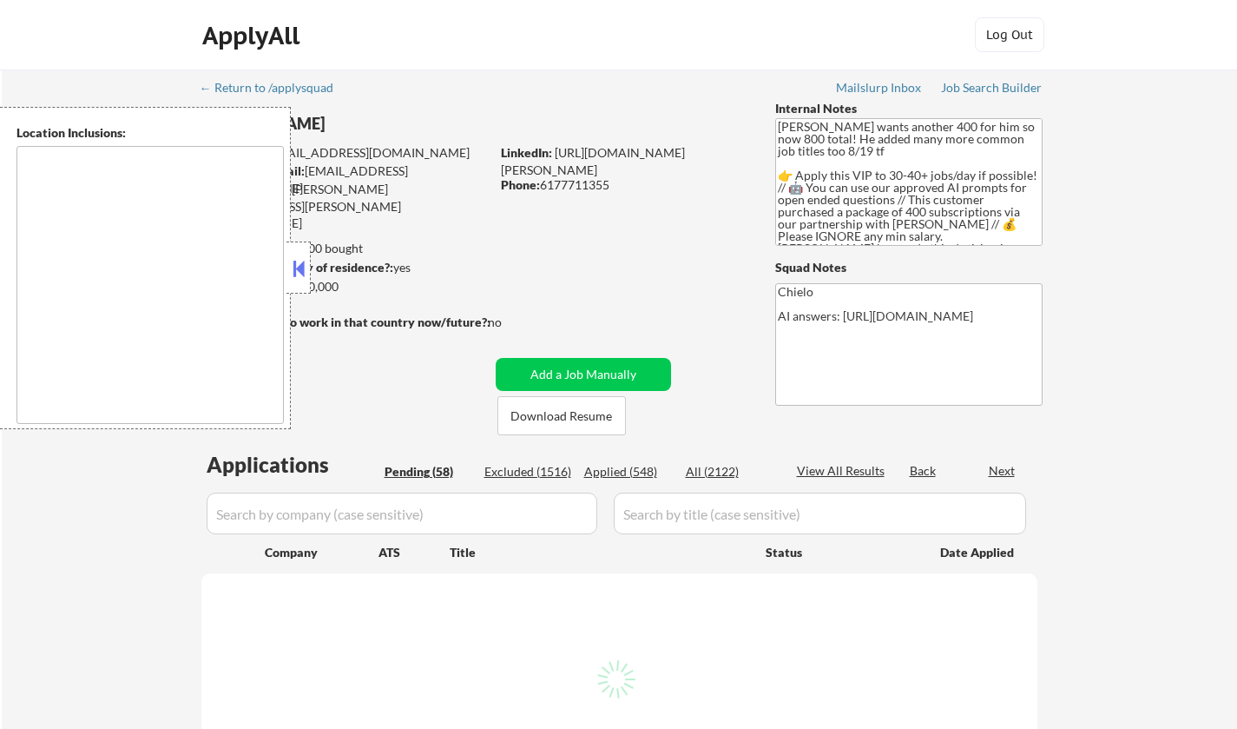
select select ""pending""
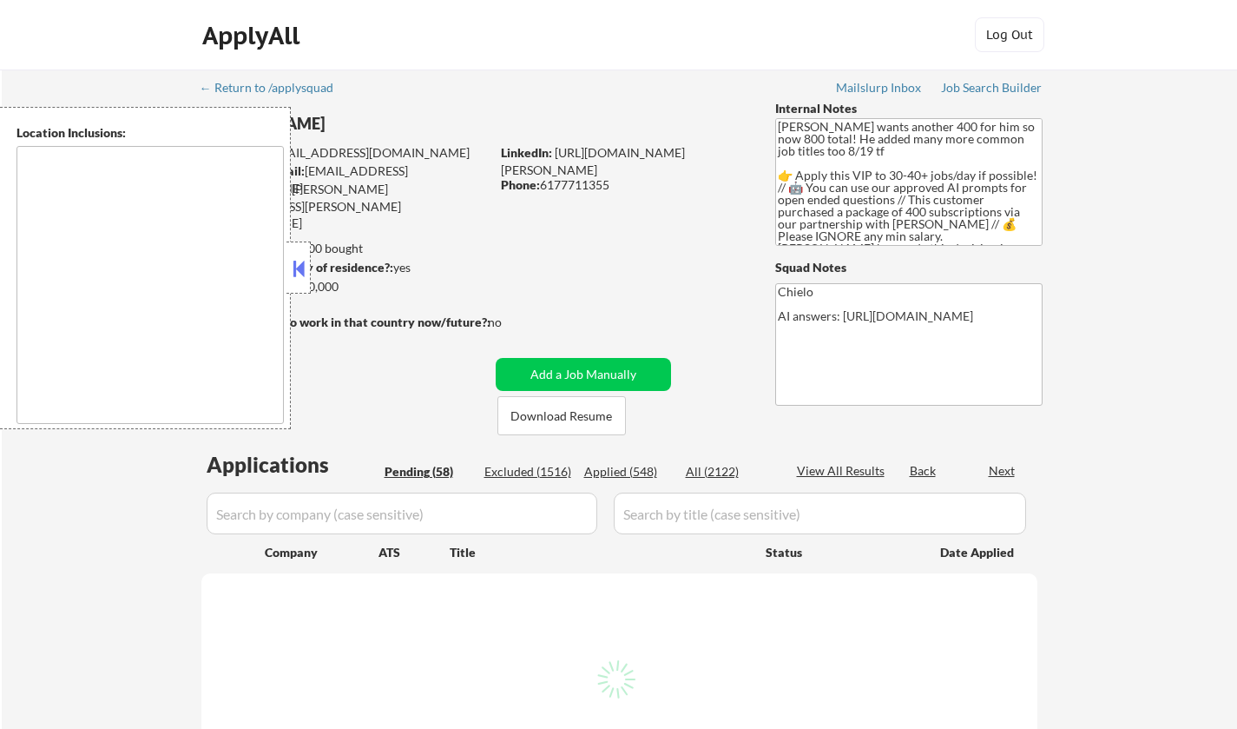
select select ""pending""
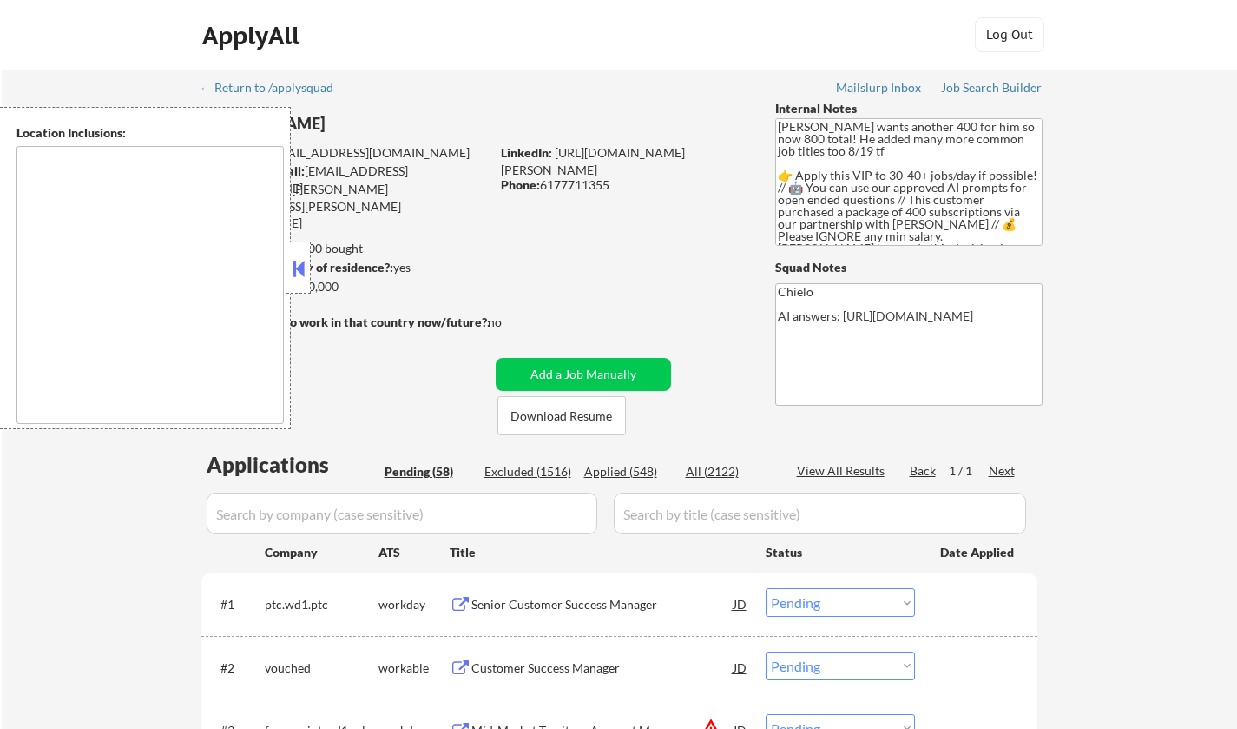
type textarea "[GEOGRAPHIC_DATA], [GEOGRAPHIC_DATA] [GEOGRAPHIC_DATA], [GEOGRAPHIC_DATA] [GEOG…"
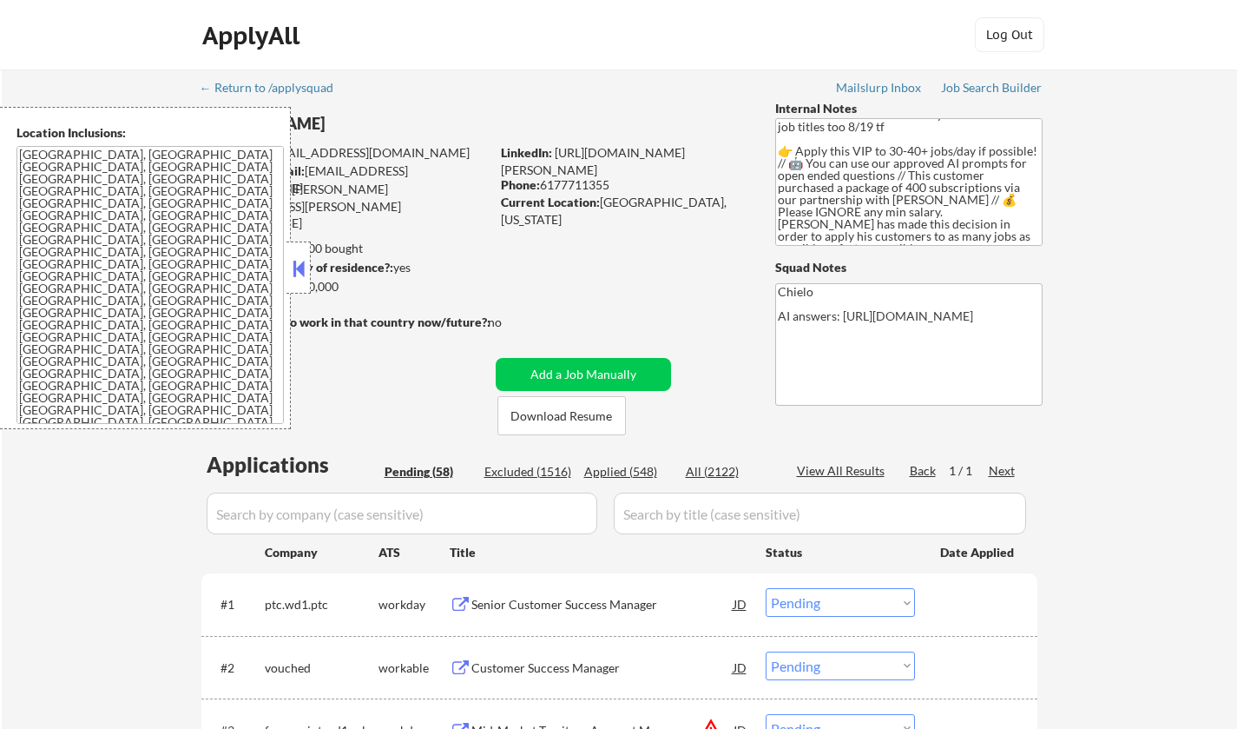
scroll to position [36, 0]
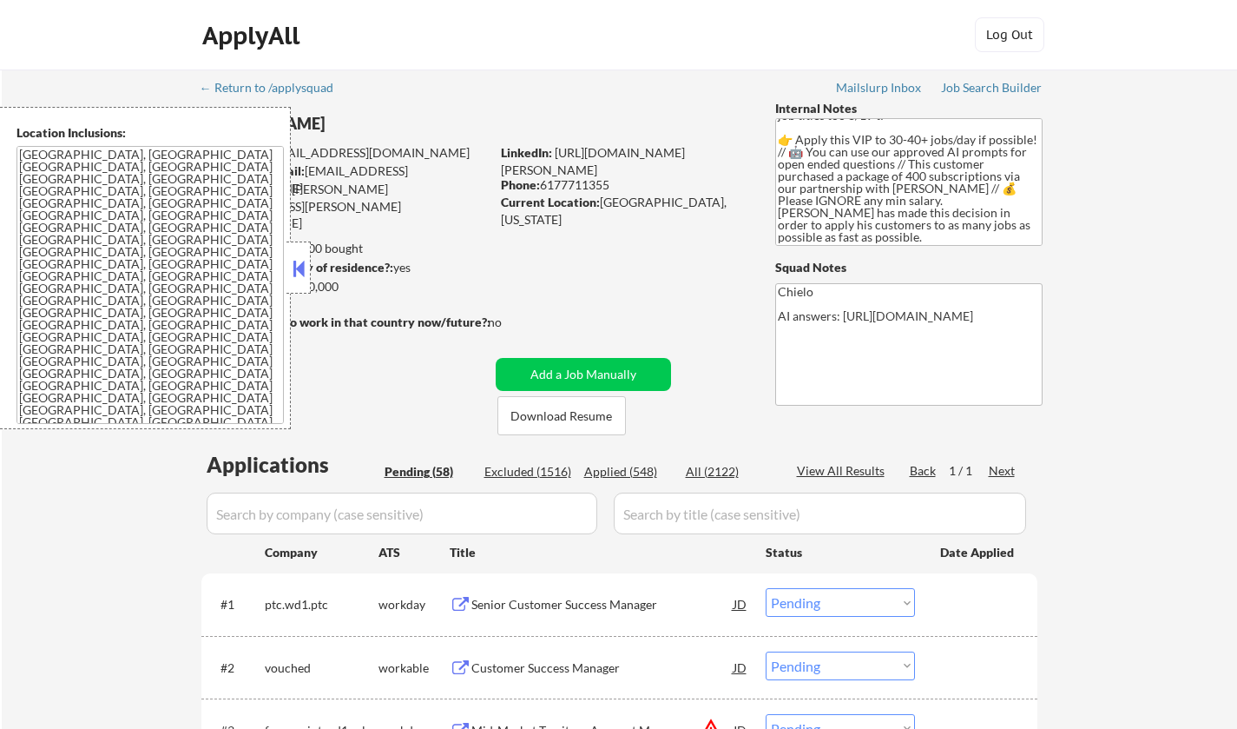
click at [301, 265] on button at bounding box center [298, 268] width 19 height 26
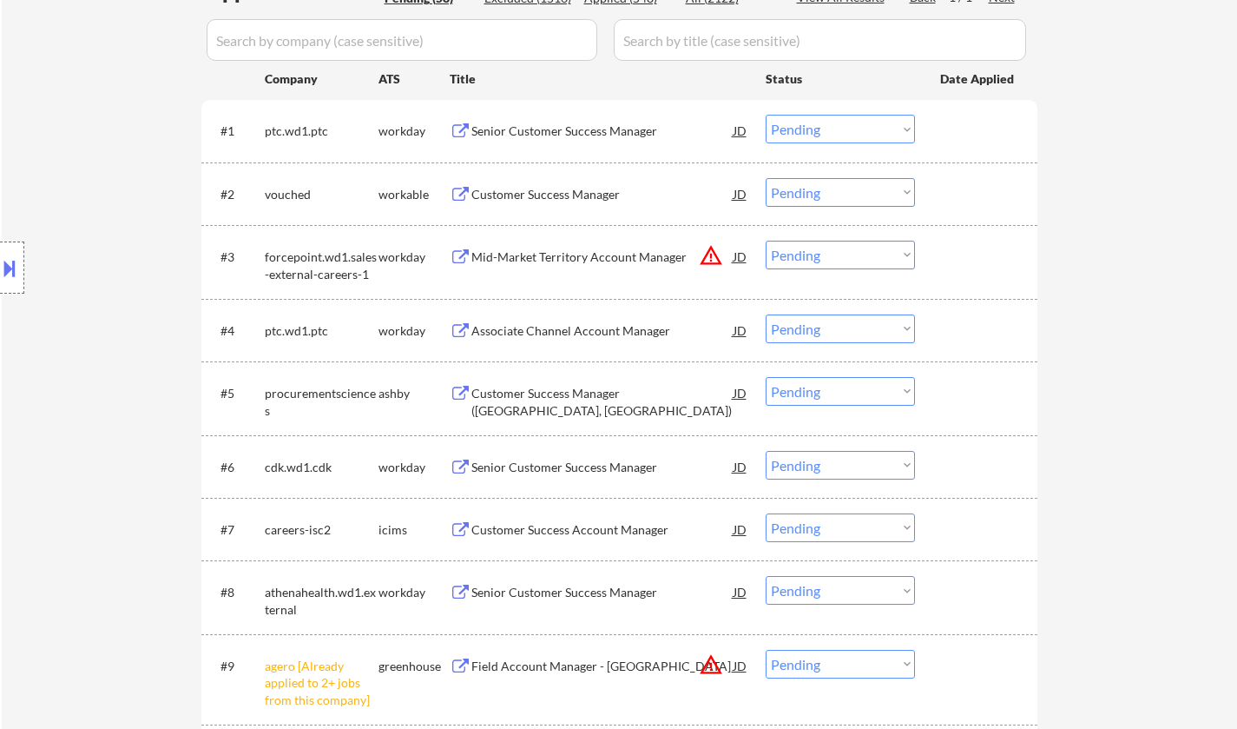
scroll to position [521, 0]
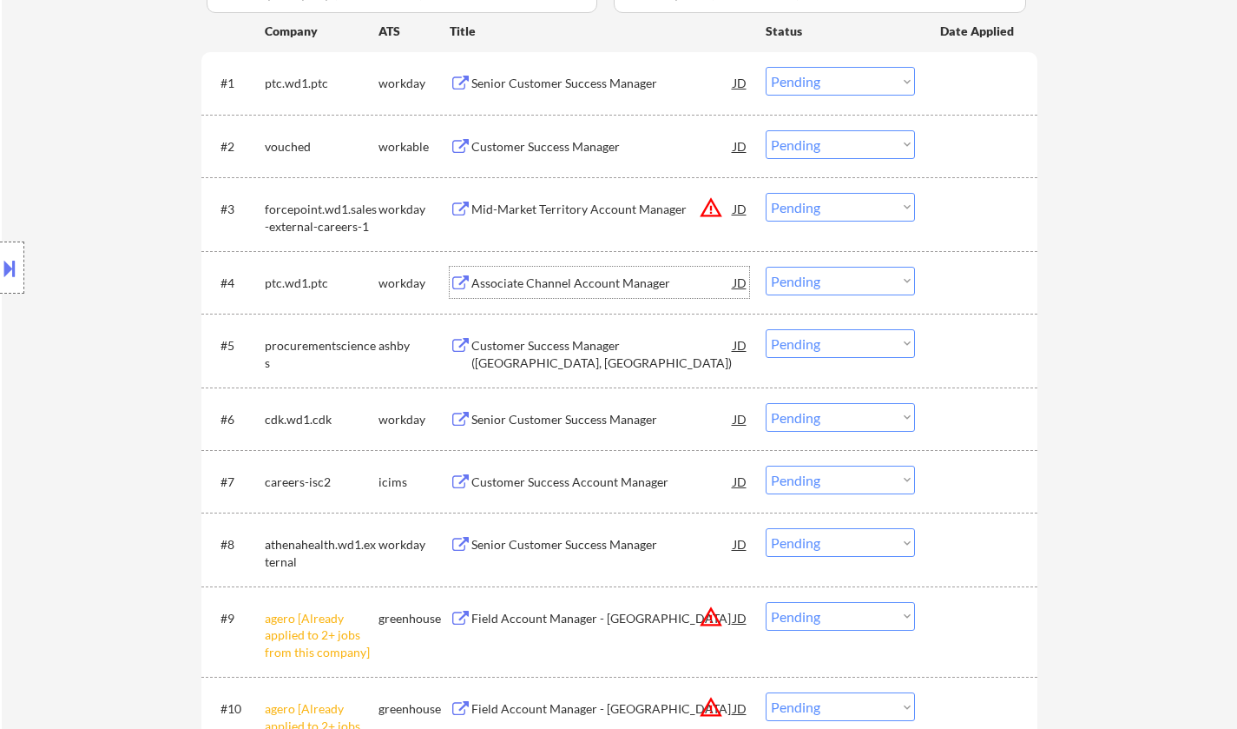
click at [570, 285] on div "Associate Channel Account Manager" at bounding box center [603, 282] width 262 height 17
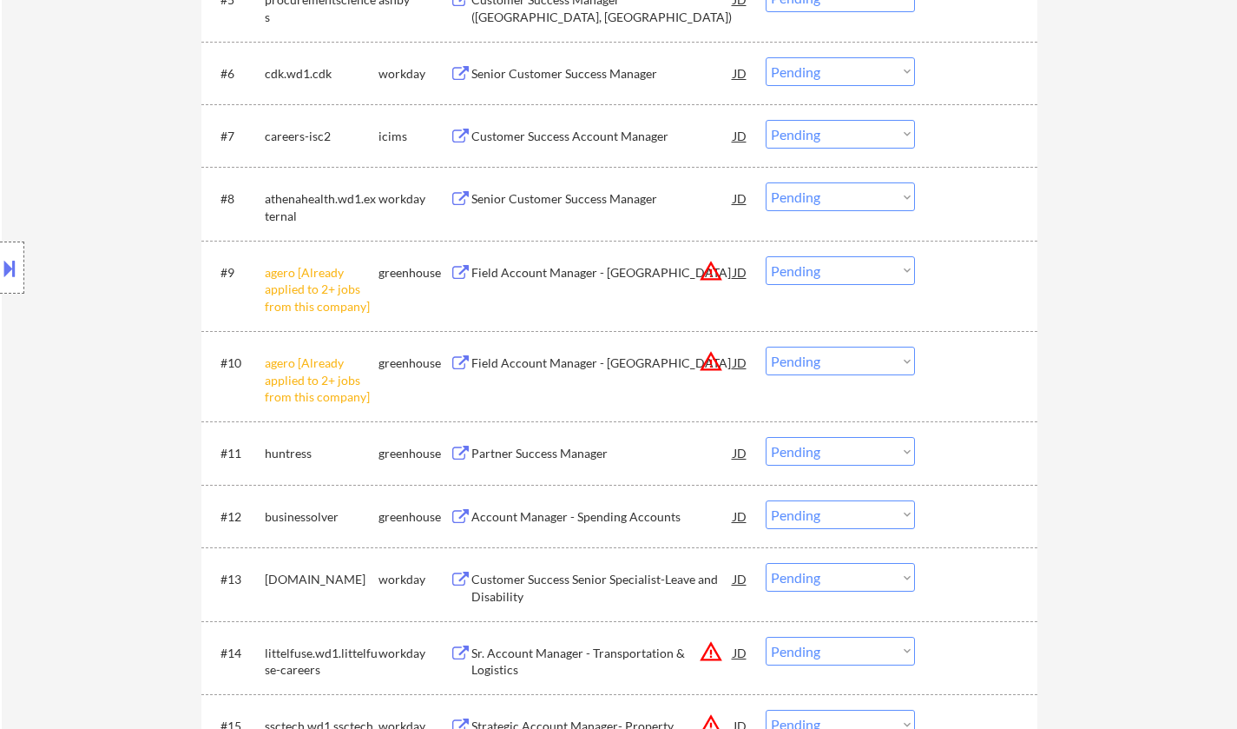
scroll to position [868, 0]
click at [875, 260] on select "Choose an option... Pending Applied Excluded (Questions) Excluded (Expired) Exc…" at bounding box center [840, 268] width 149 height 29
click at [766, 254] on select "Choose an option... Pending Applied Excluded (Questions) Excluded (Expired) Exc…" at bounding box center [840, 268] width 149 height 29
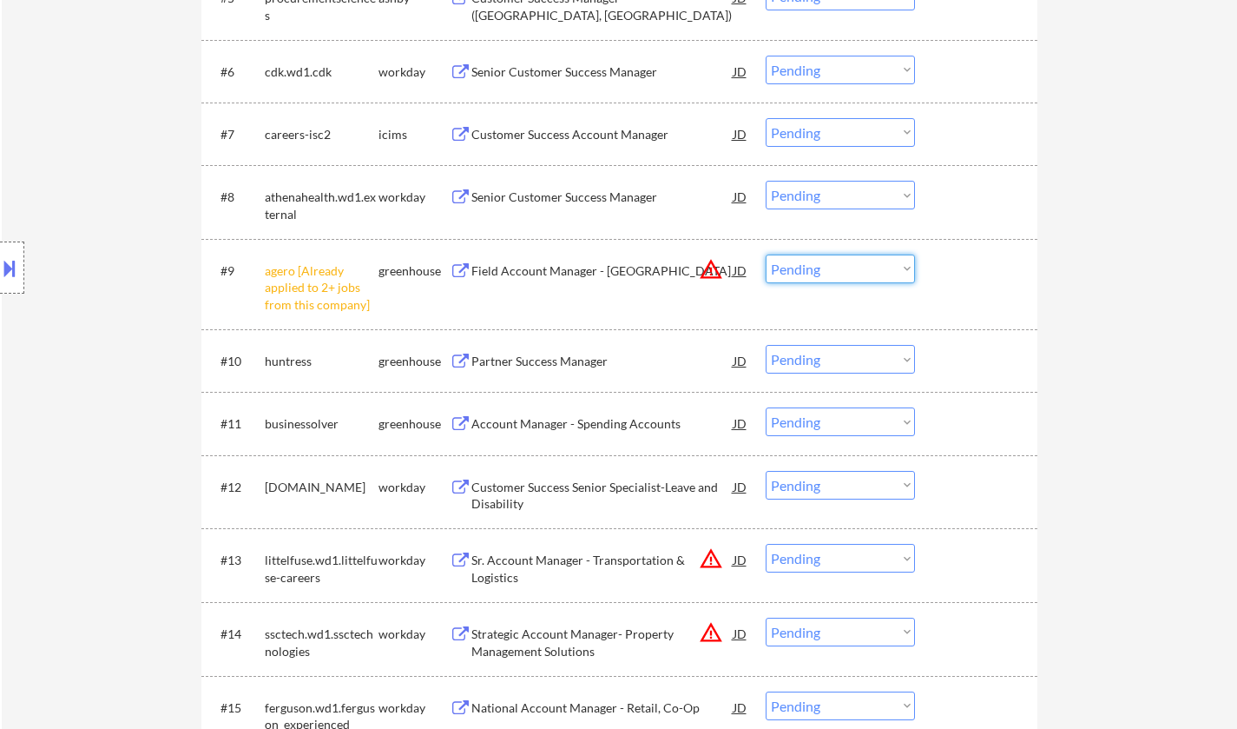
click at [844, 261] on select "Choose an option... Pending Applied Excluded (Questions) Excluded (Expired) Exc…" at bounding box center [840, 268] width 149 height 29
click at [766, 254] on select "Choose an option... Pending Applied Excluded (Questions) Excluded (Expired) Exc…" at bounding box center [840, 268] width 149 height 29
click at [583, 361] on div "Partner Success Manager" at bounding box center [603, 361] width 262 height 17
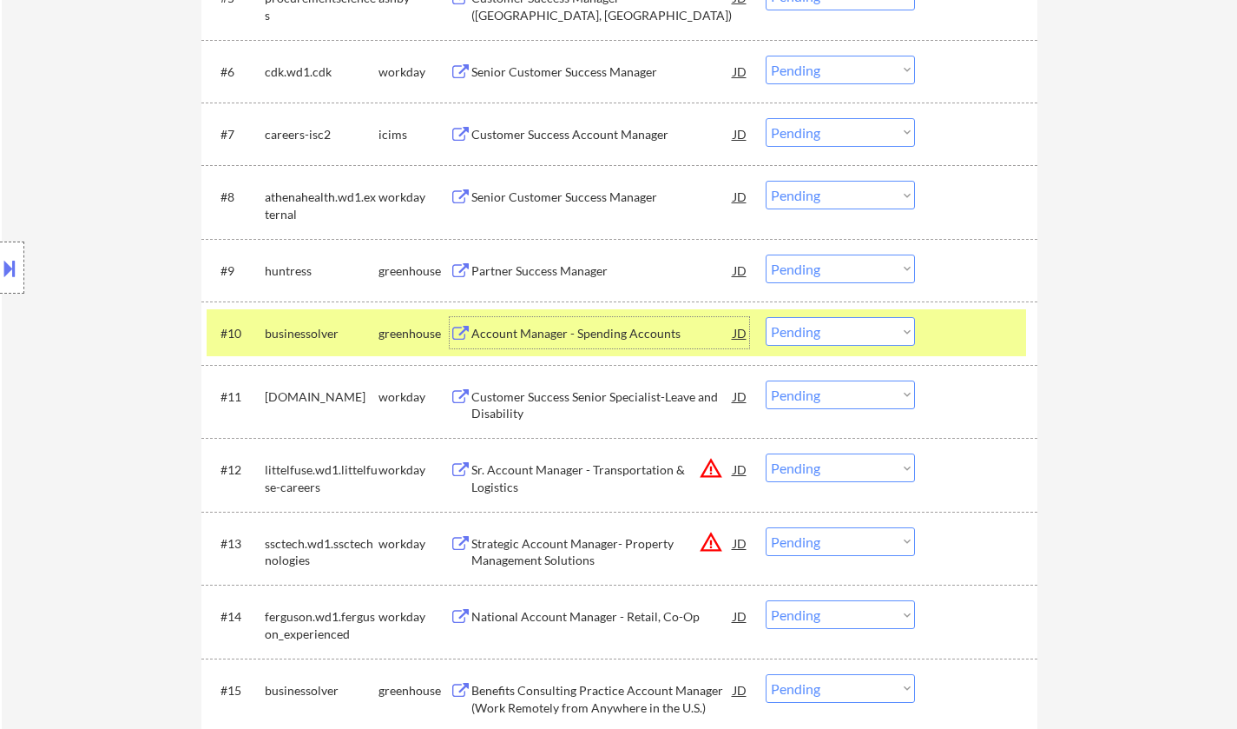
click at [833, 268] on select "Choose an option... Pending Applied Excluded (Questions) Excluded (Expired) Exc…" at bounding box center [840, 268] width 149 height 29
click at [766, 254] on select "Choose an option... Pending Applied Excluded (Questions) Excluded (Expired) Exc…" at bounding box center [840, 268] width 149 height 29
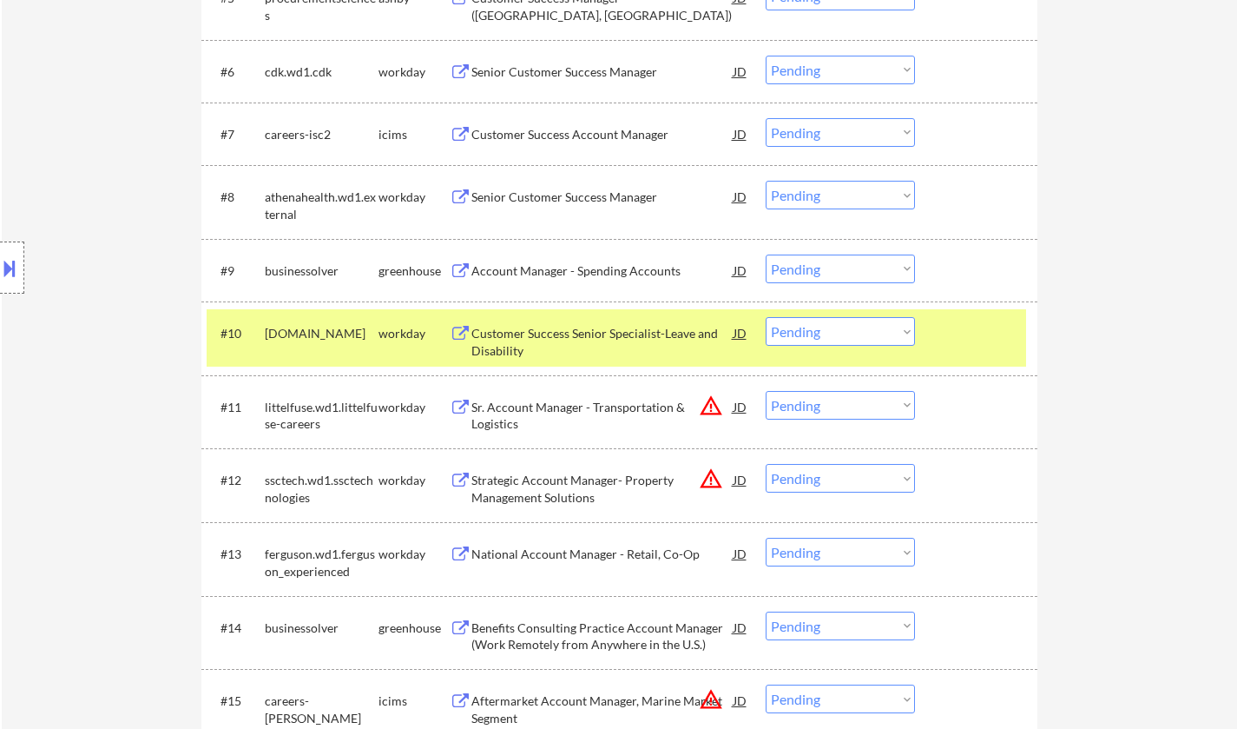
click at [579, 262] on div "Account Manager - Spending Accounts" at bounding box center [603, 270] width 262 height 17
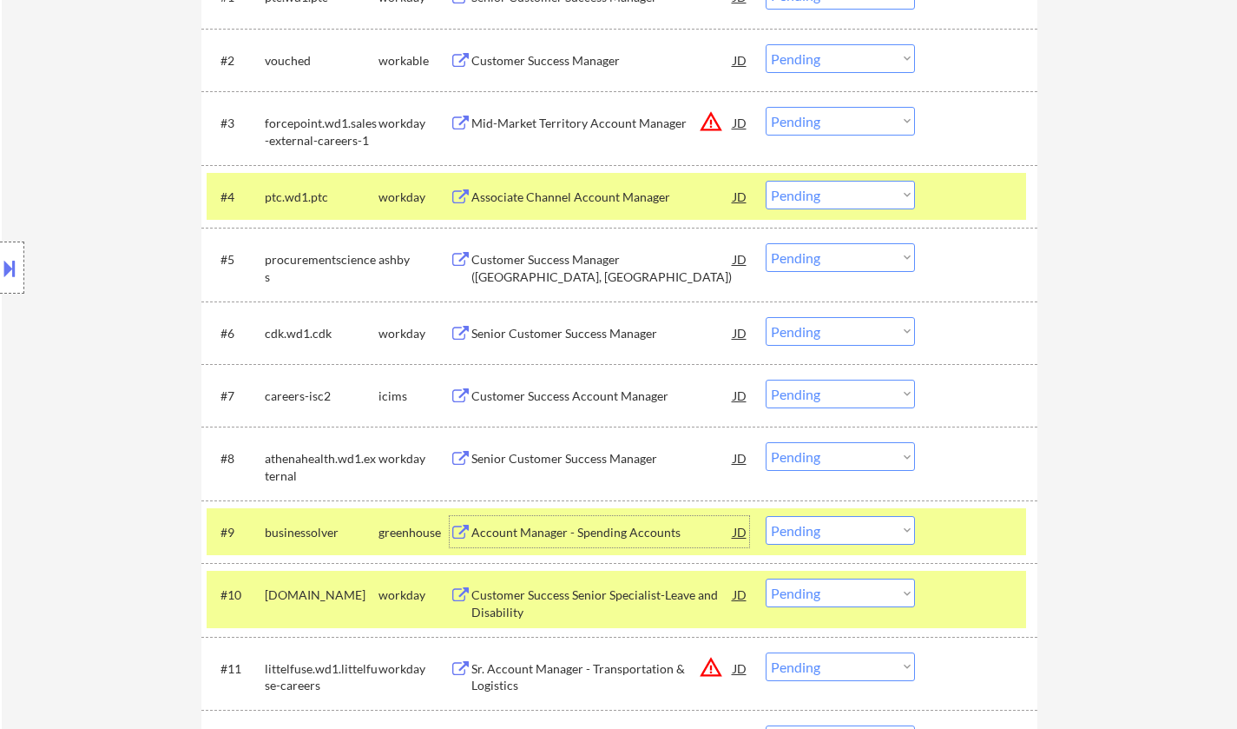
scroll to position [782, 0]
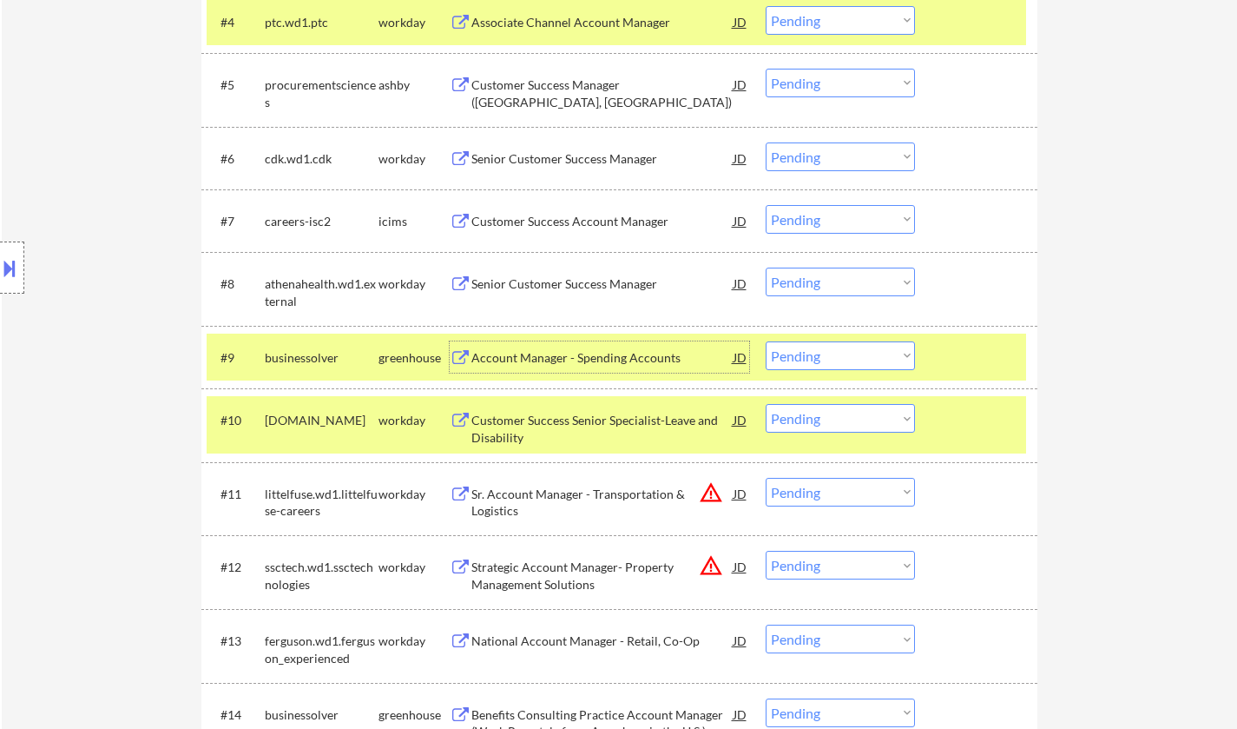
drag, startPoint x: 843, startPoint y: 367, endPoint x: 671, endPoint y: 156, distance: 272.2
click at [842, 366] on select "Choose an option... Pending Applied Excluded (Questions) Excluded (Expired) Exc…" at bounding box center [840, 355] width 149 height 29
click at [840, 357] on select "Choose an option... Pending Applied Excluded (Questions) Excluded (Expired) Exc…" at bounding box center [840, 355] width 149 height 29
click at [557, 360] on div "Account Manager - Spending Accounts" at bounding box center [603, 357] width 262 height 17
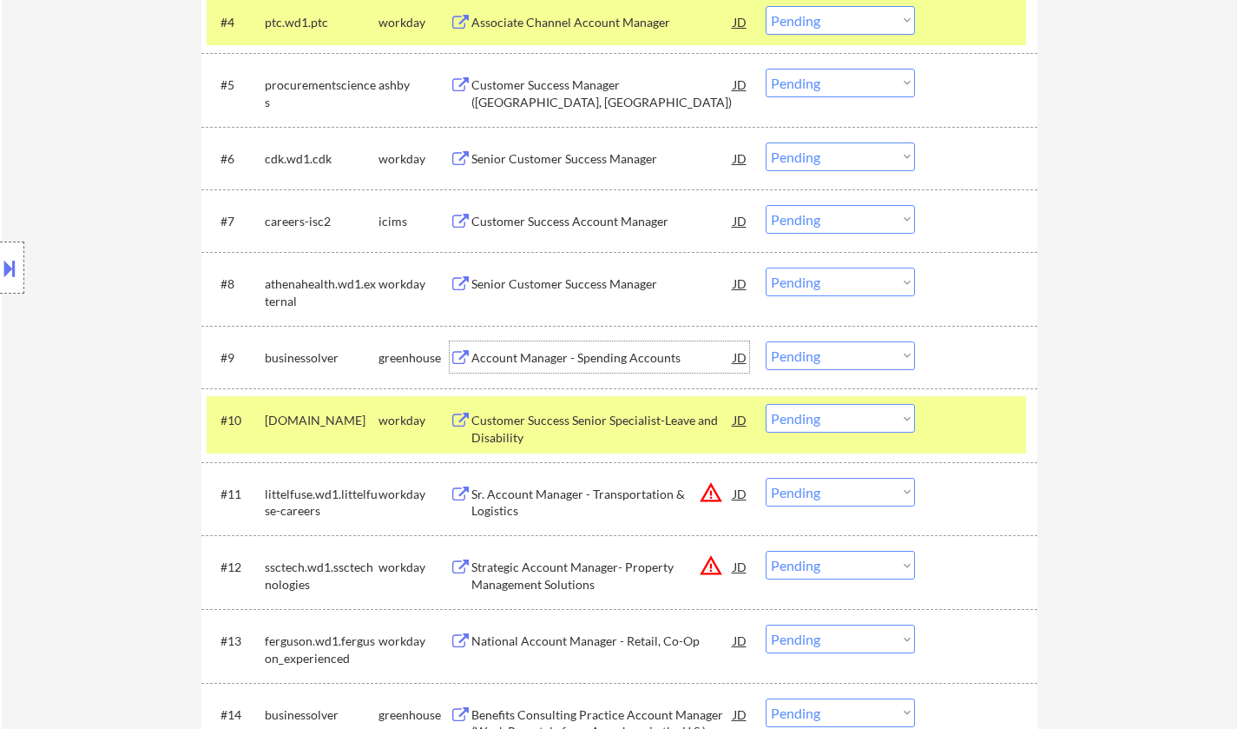
click at [828, 350] on select "Choose an option... Pending Applied Excluded (Questions) Excluded (Expired) Exc…" at bounding box center [840, 355] width 149 height 29
click at [766, 341] on select "Choose an option... Pending Applied Excluded (Questions) Excluded (Expired) Exc…" at bounding box center [840, 355] width 149 height 29
select select ""pending""
